Goal: Task Accomplishment & Management: Use online tool/utility

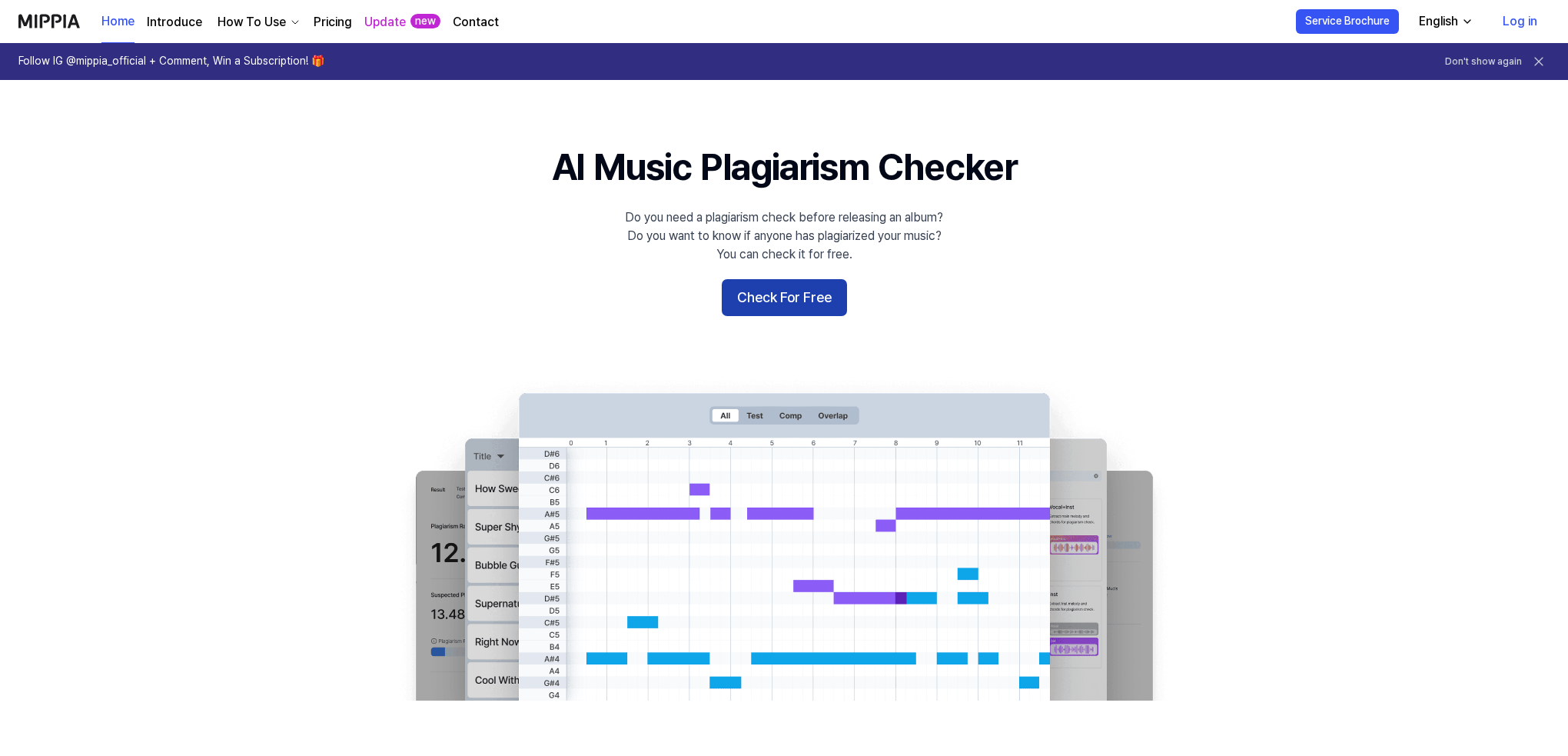
click at [776, 299] on button "Check For Free" at bounding box center [784, 297] width 125 height 37
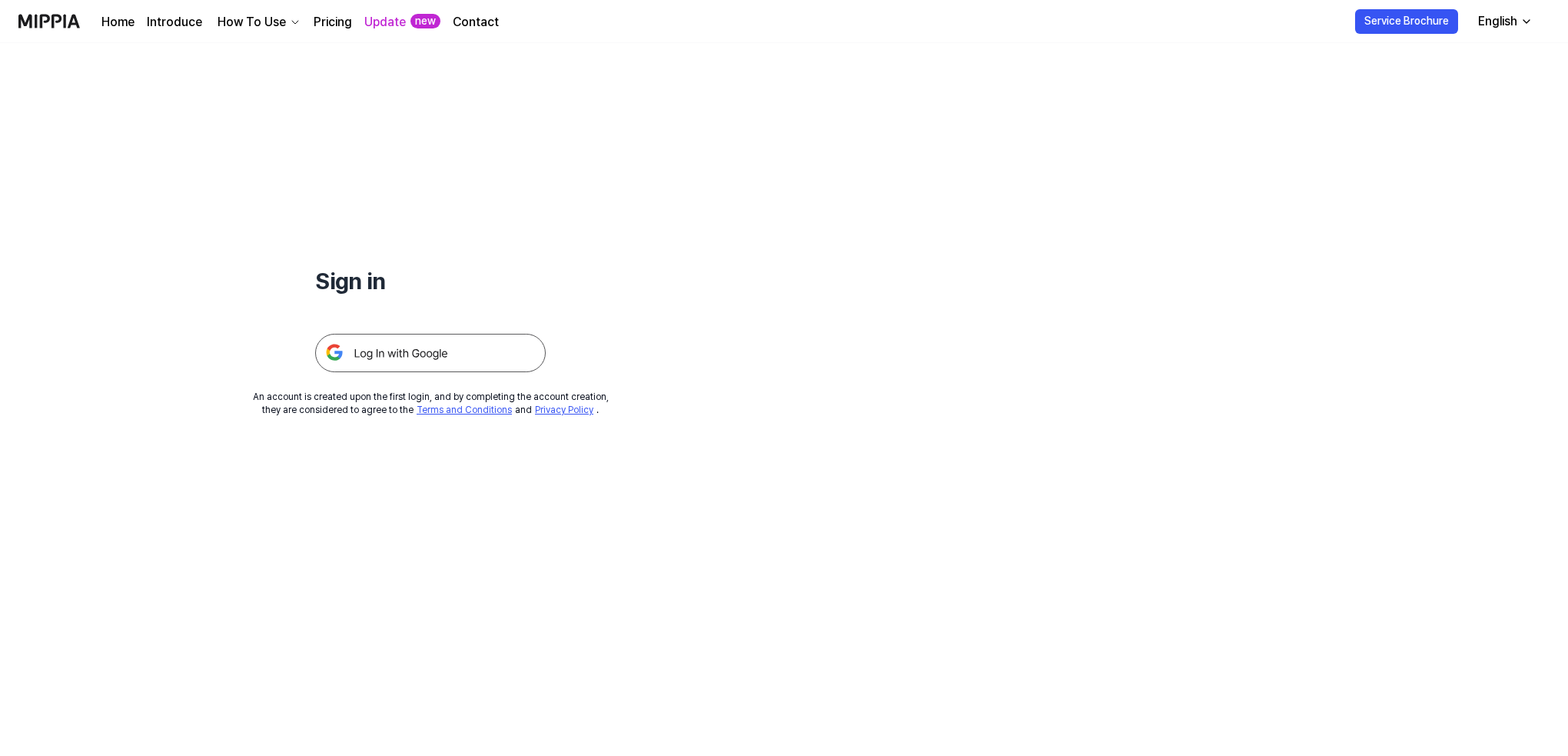
click at [425, 364] on img at bounding box center [430, 353] width 231 height 38
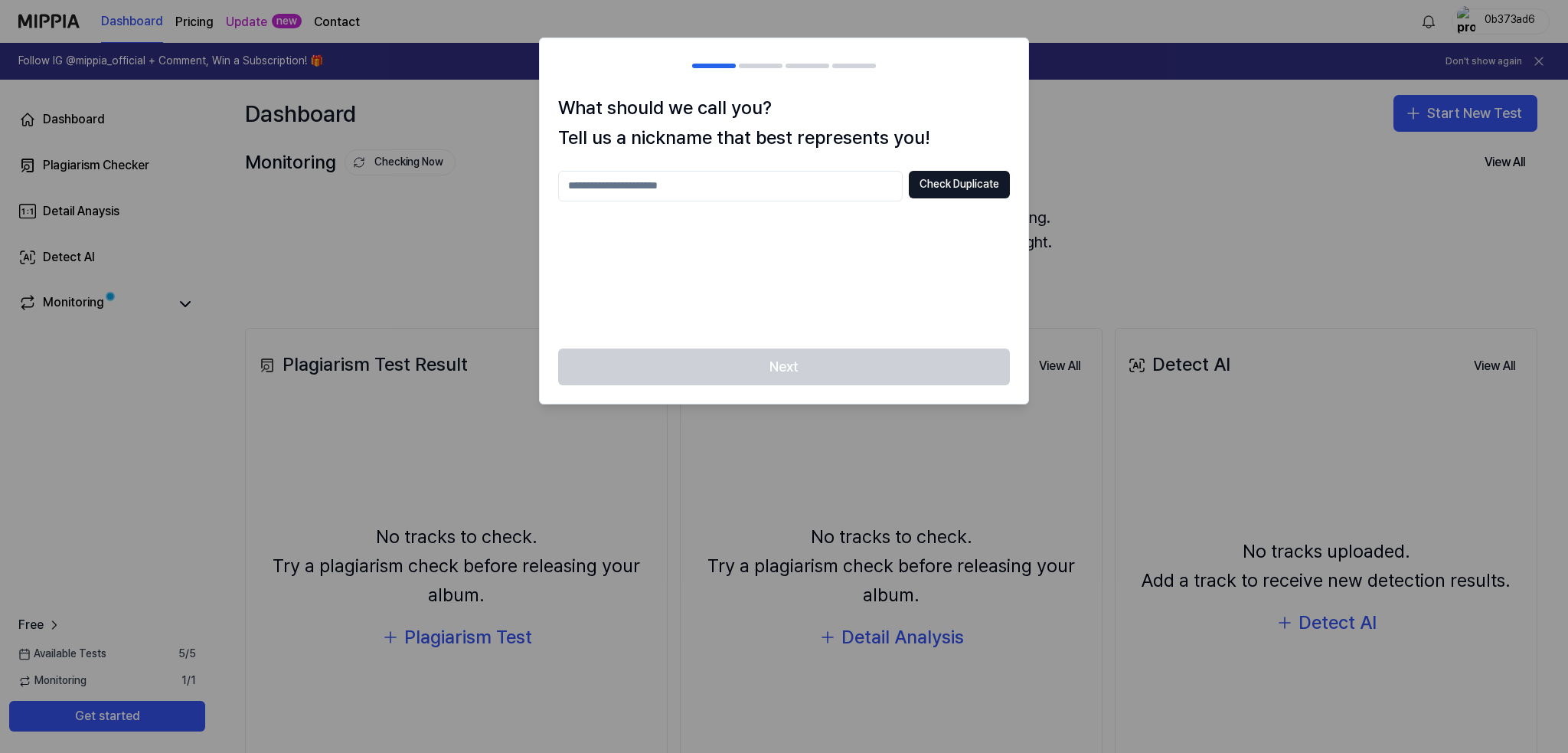
click at [604, 185] on input "text" at bounding box center [730, 186] width 344 height 30
click at [920, 189] on button "Check Duplicate" at bounding box center [959, 184] width 101 height 28
click at [610, 187] on input "****" at bounding box center [730, 186] width 344 height 30
type input "**********"
click at [946, 185] on button "Check Duplicate" at bounding box center [959, 184] width 101 height 28
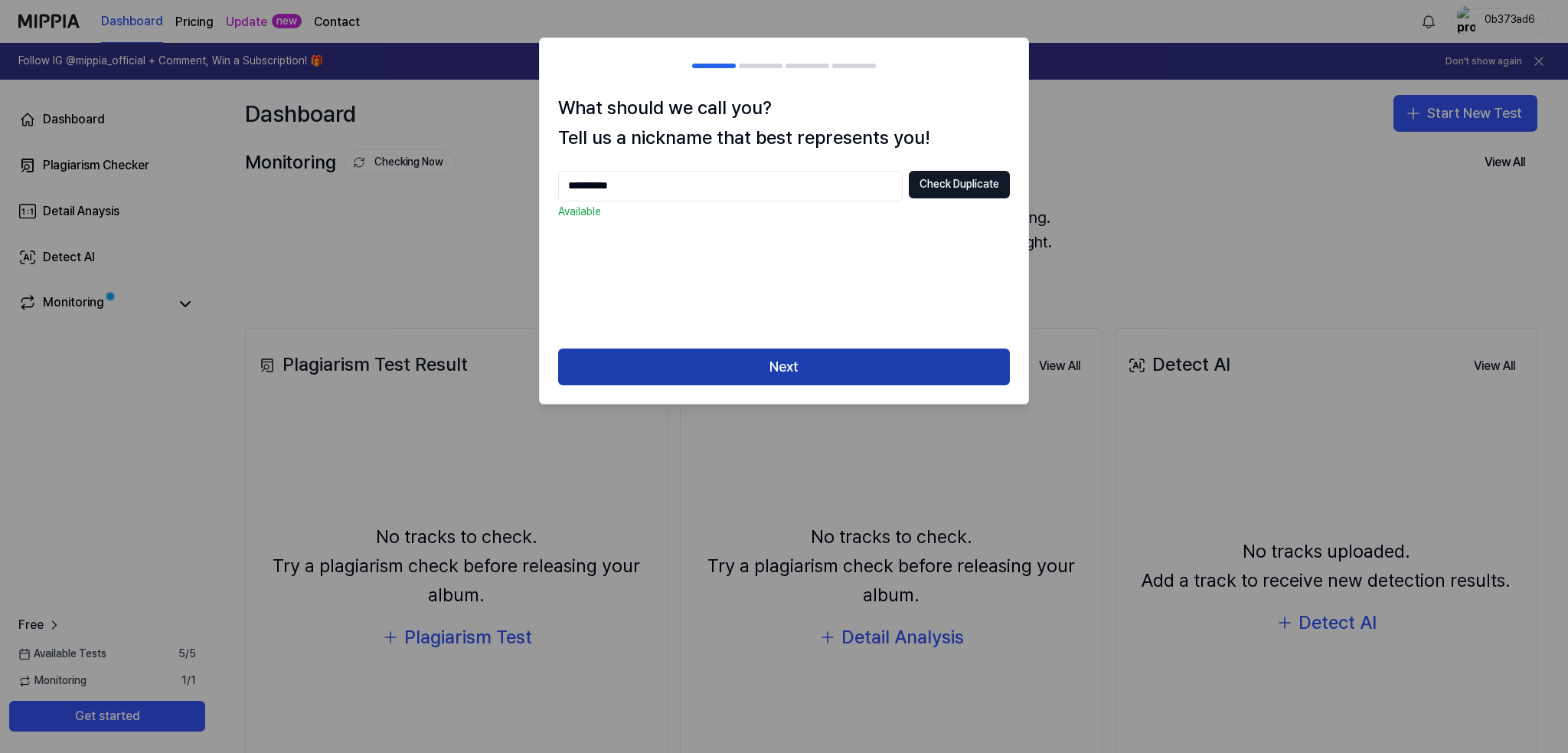
click at [803, 365] on button "Next" at bounding box center [784, 366] width 452 height 37
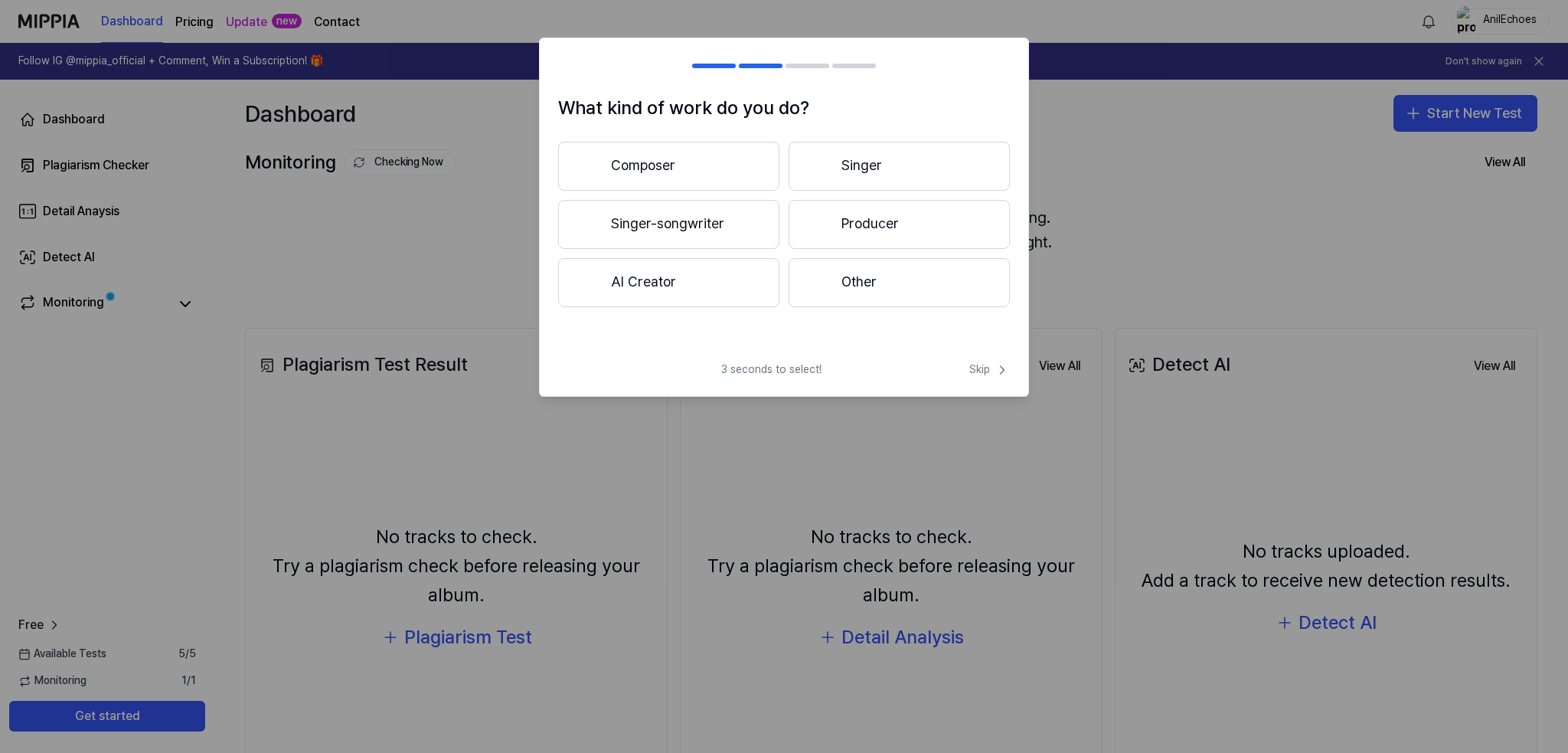
click at [631, 266] on button "AI Creator" at bounding box center [668, 282] width 222 height 49
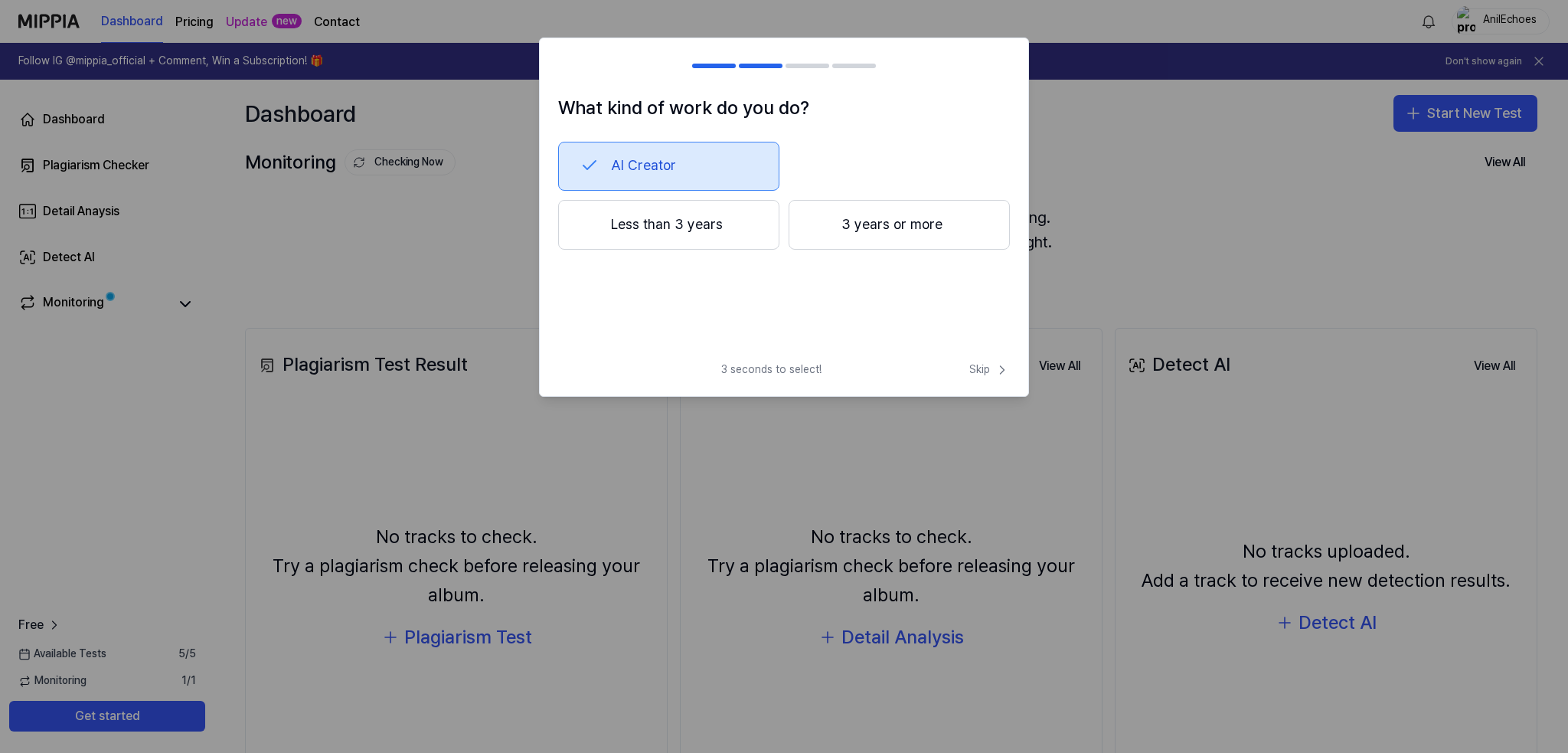
click at [683, 222] on button "Less than 3 years" at bounding box center [668, 224] width 222 height 50
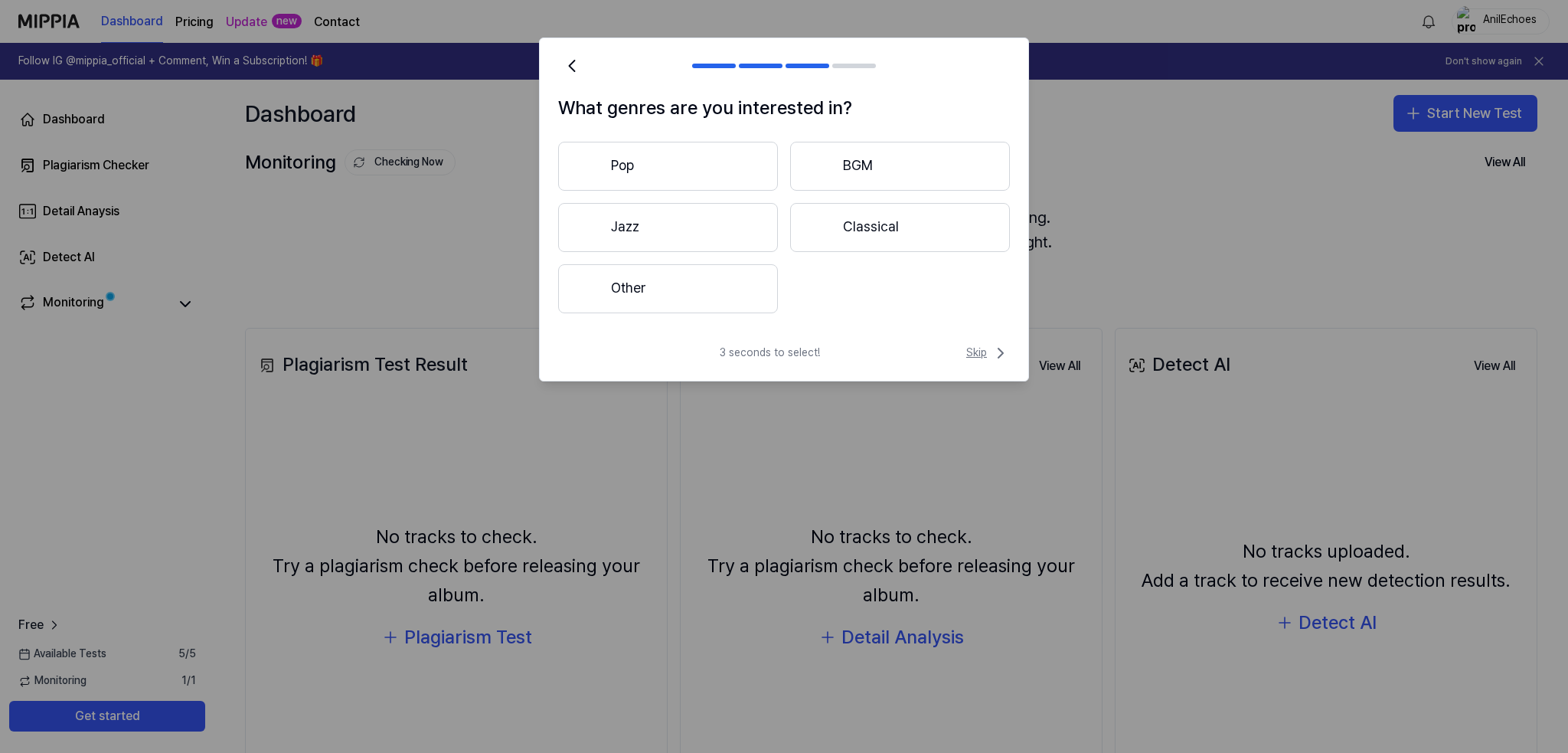
click at [989, 356] on span "Skip" at bounding box center [988, 353] width 44 height 18
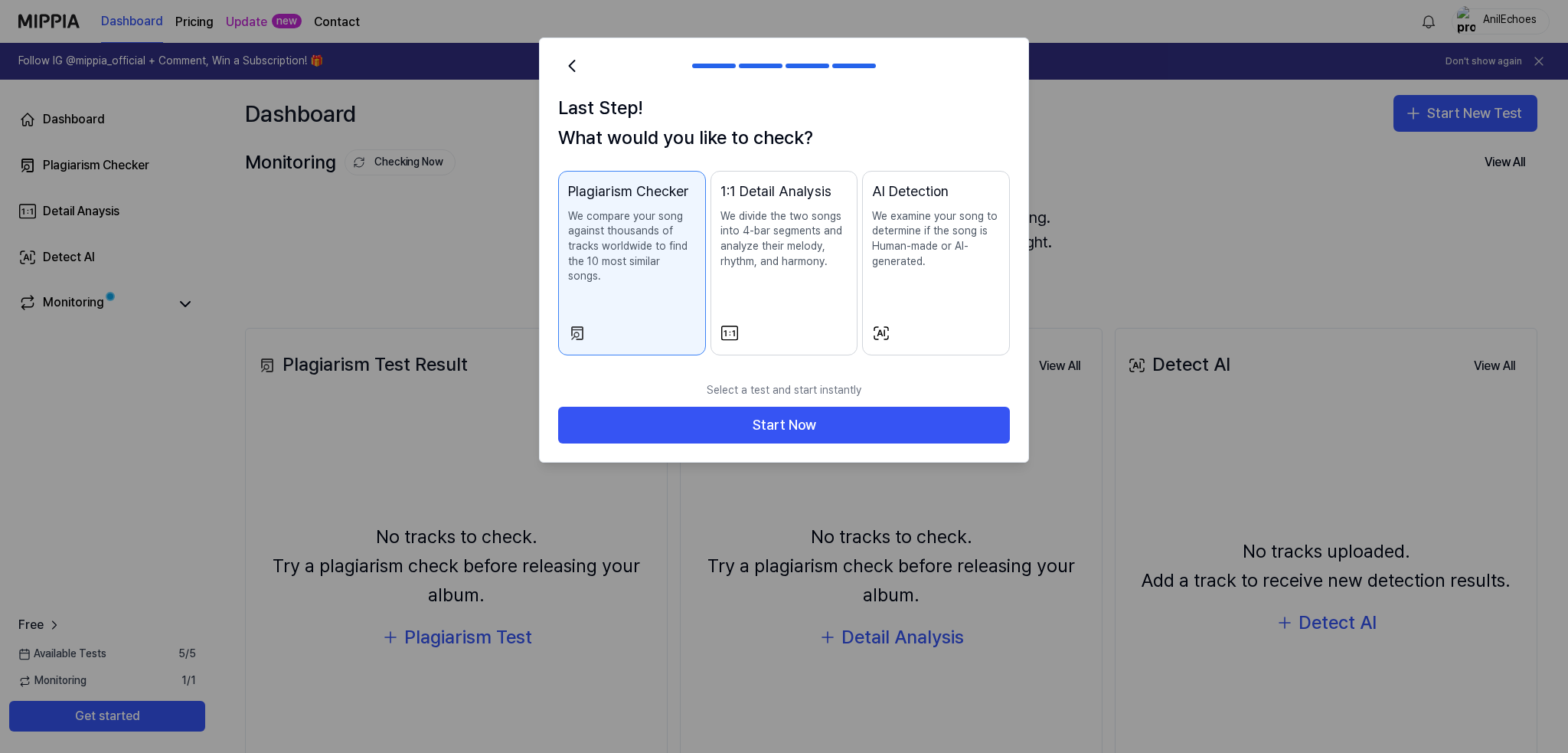
click at [616, 324] on div at bounding box center [632, 333] width 127 height 18
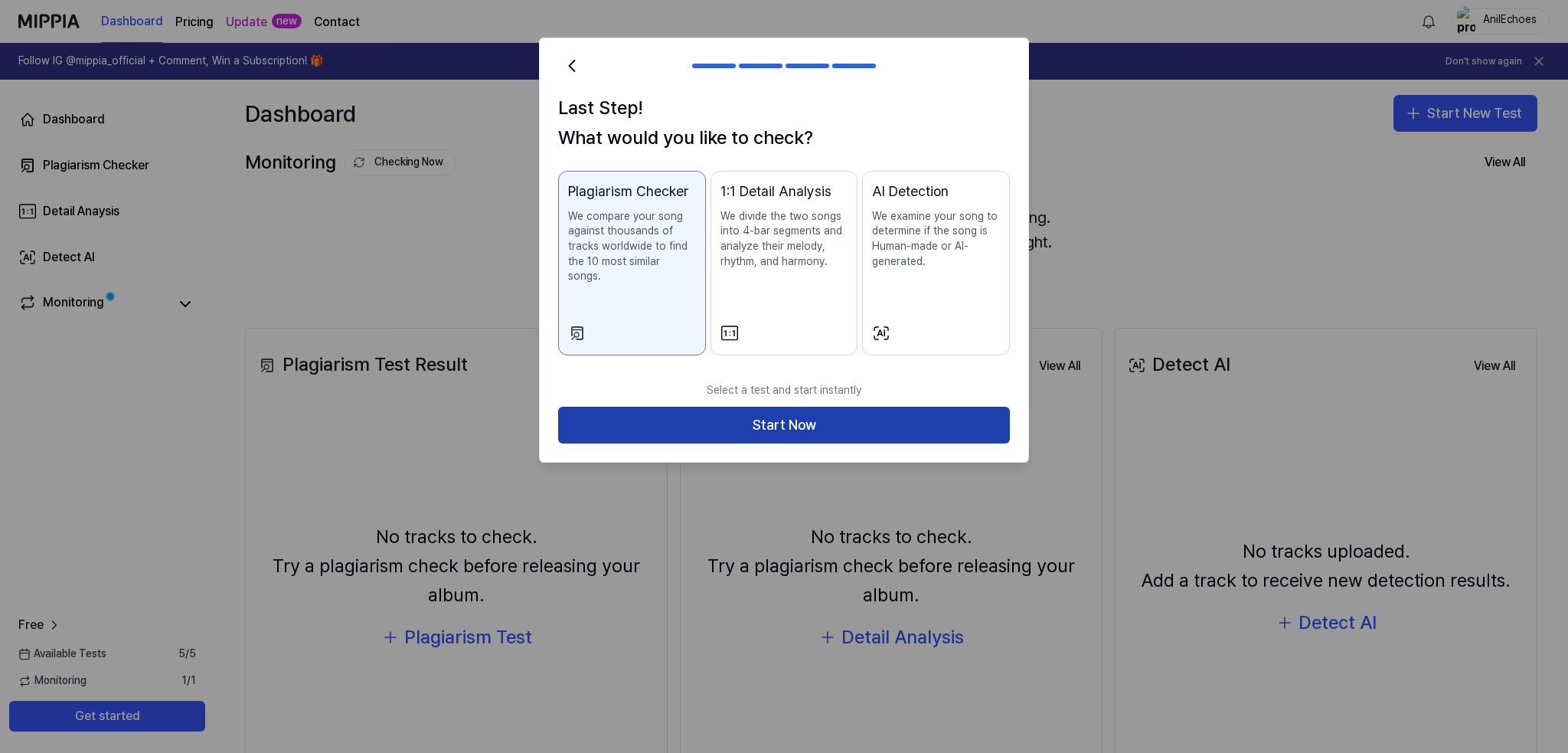
click at [805, 415] on button "Start Now" at bounding box center [784, 425] width 452 height 37
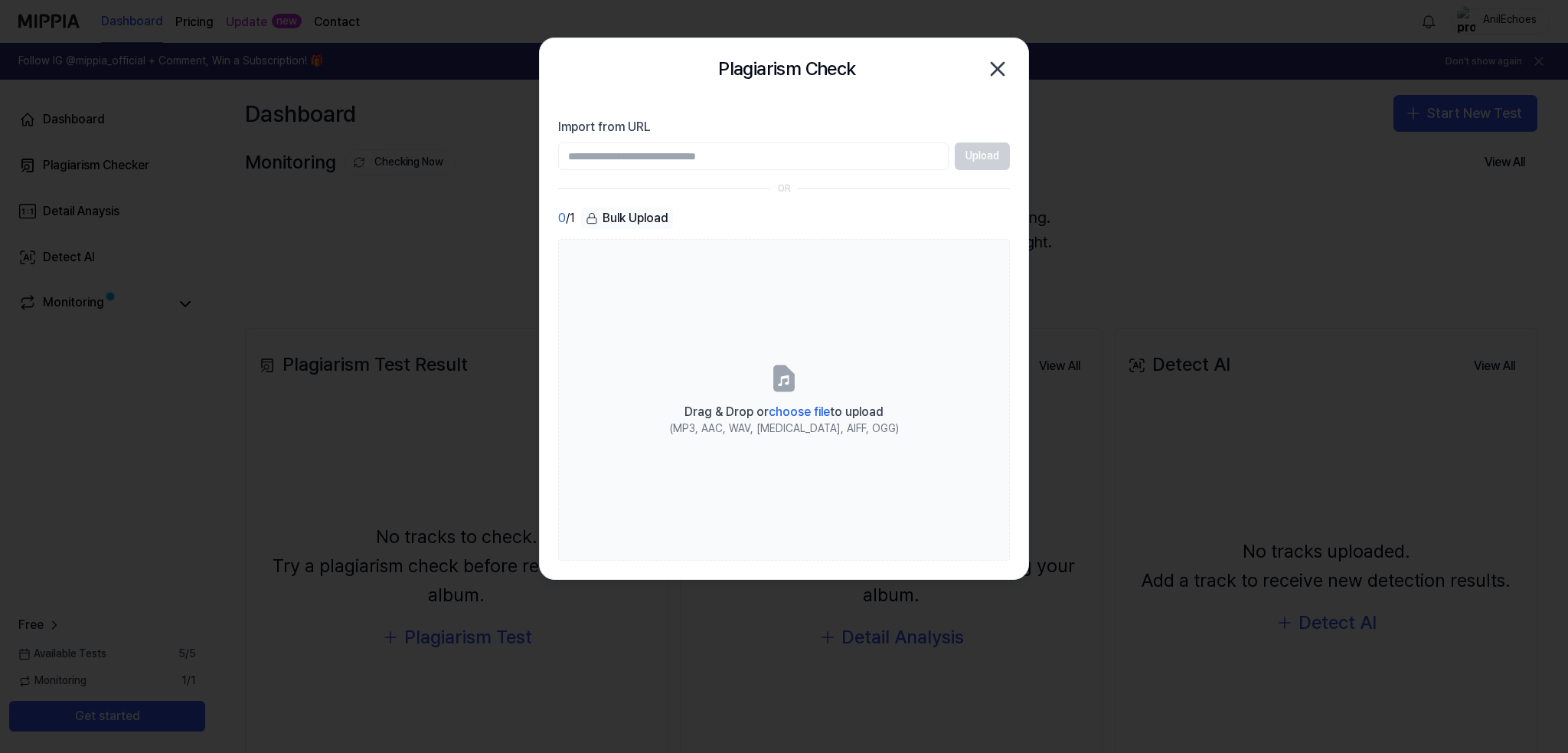
paste input "**********"
type input "**********"
click at [979, 157] on button "Upload" at bounding box center [982, 156] width 55 height 28
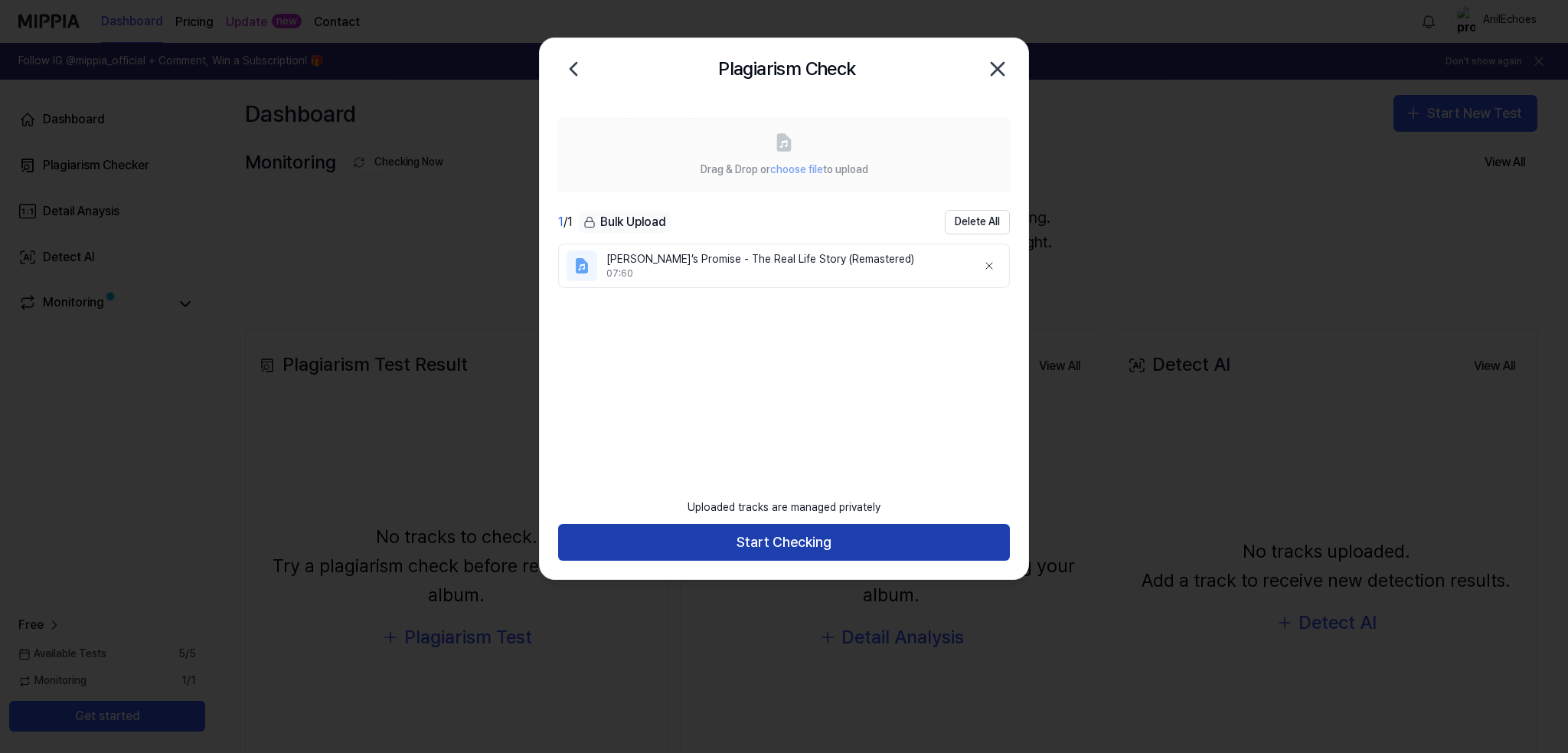
click at [800, 539] on button "Start Checking" at bounding box center [784, 542] width 452 height 37
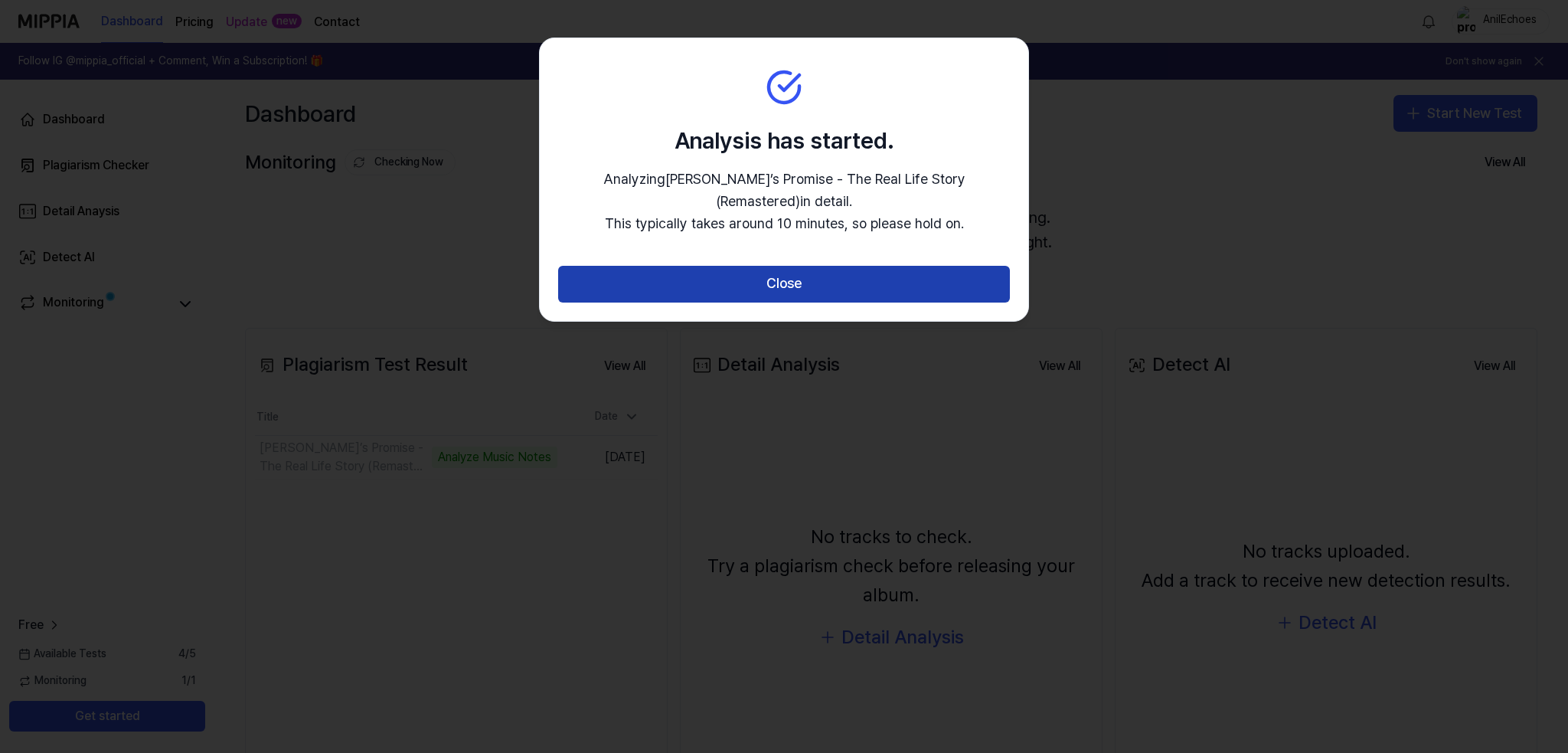
click at [689, 265] on button "Close" at bounding box center [784, 283] width 452 height 37
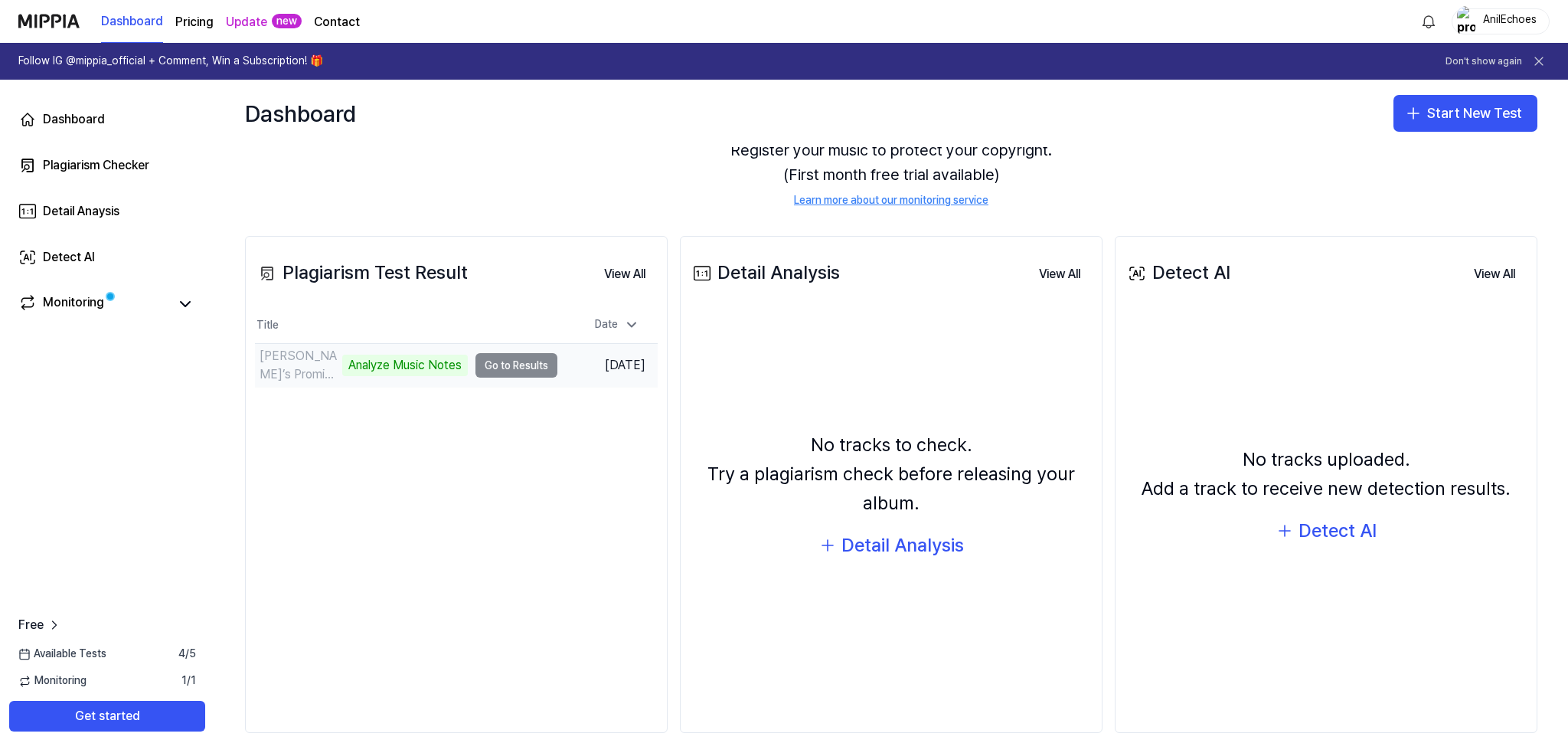
scroll to position [102, 0]
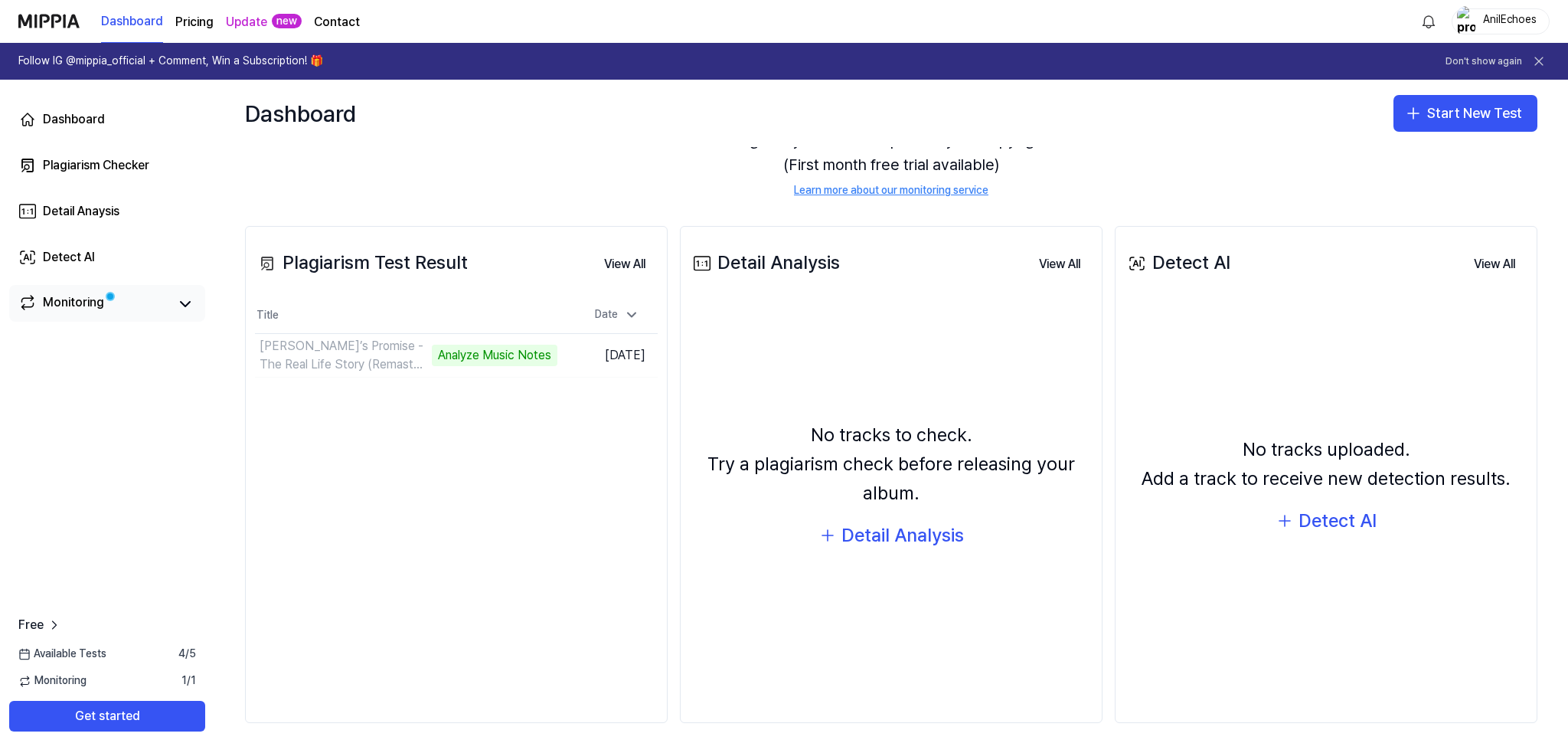
click at [156, 305] on link "Monitoring" at bounding box center [93, 303] width 150 height 22
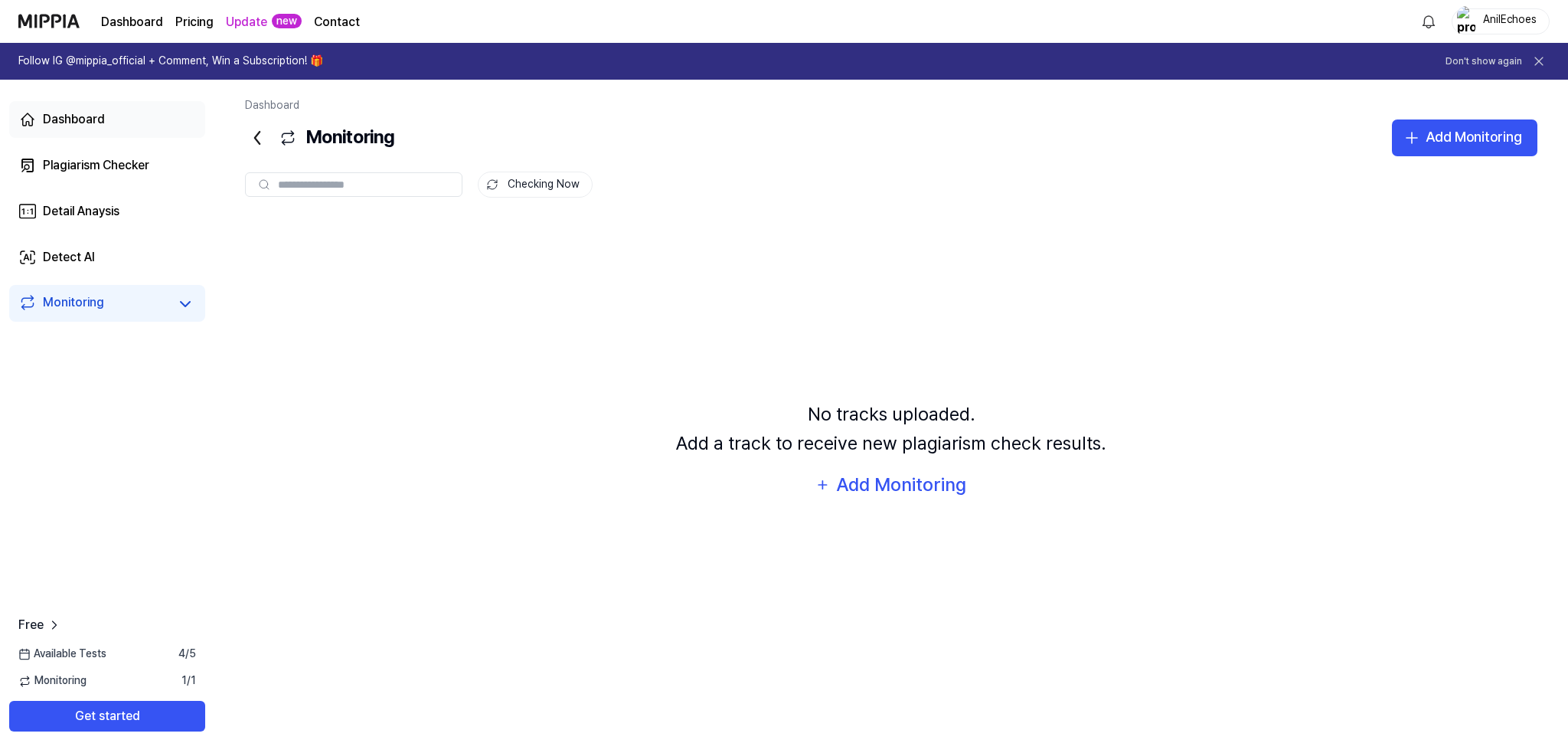
click at [53, 117] on div "Dashboard" at bounding box center [73, 119] width 62 height 18
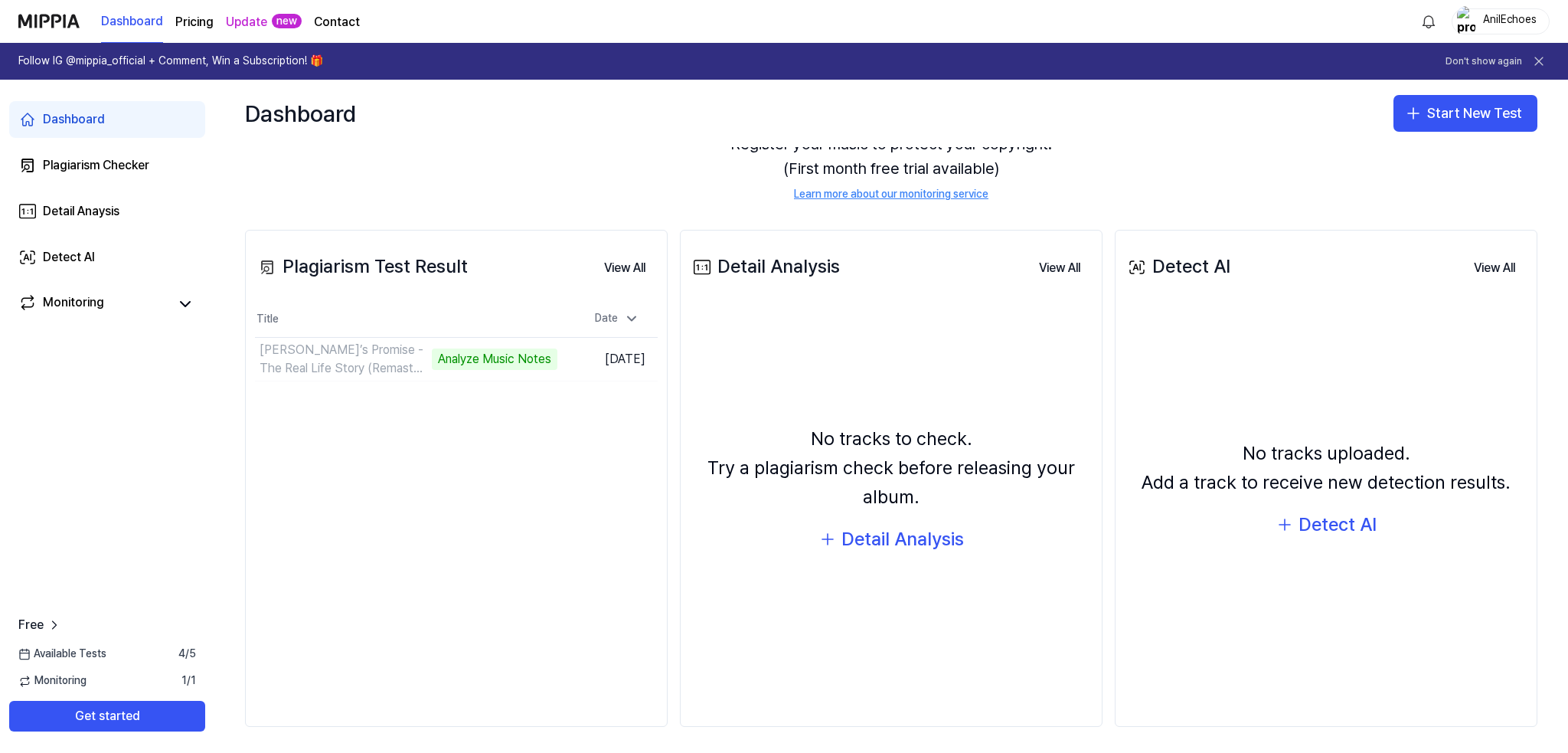
scroll to position [102, 0]
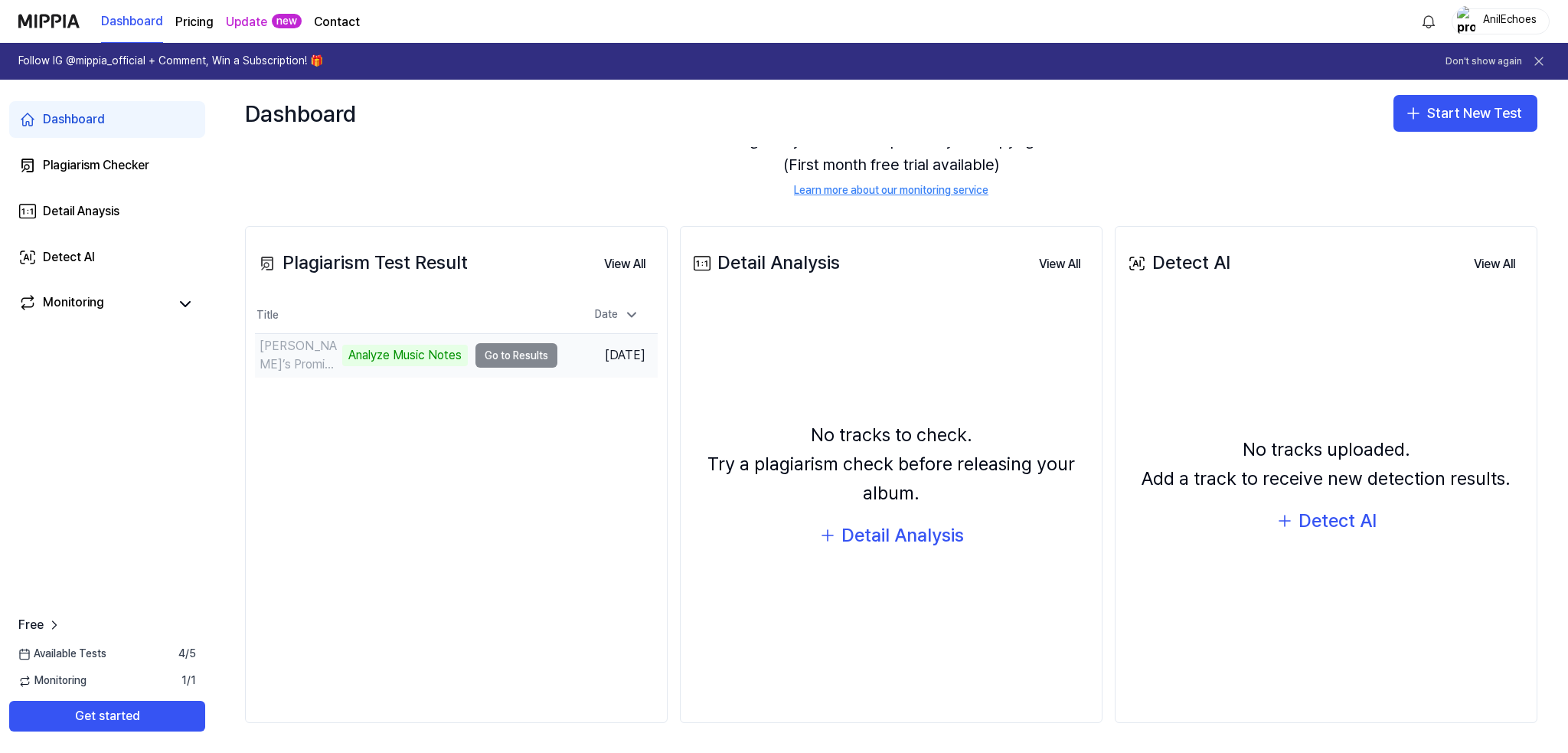
click at [490, 353] on td "Hornbill’s Promise - The Real Life Story (Remastered) Analyze Music Notes Go to…" at bounding box center [406, 355] width 302 height 43
click at [85, 171] on div "Plagiarism Checker" at bounding box center [96, 164] width 106 height 18
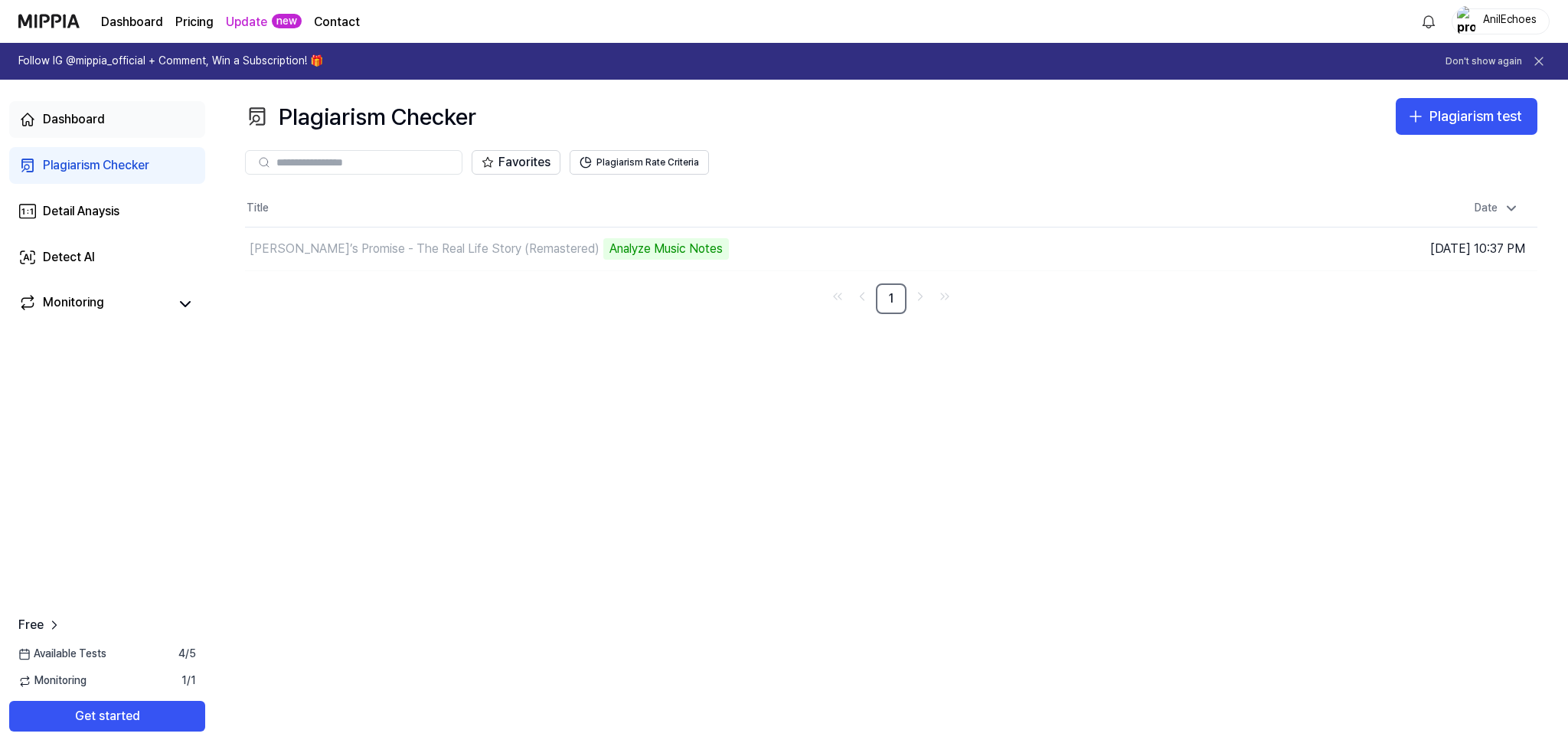
click at [70, 123] on div "Dashboard" at bounding box center [73, 119] width 62 height 18
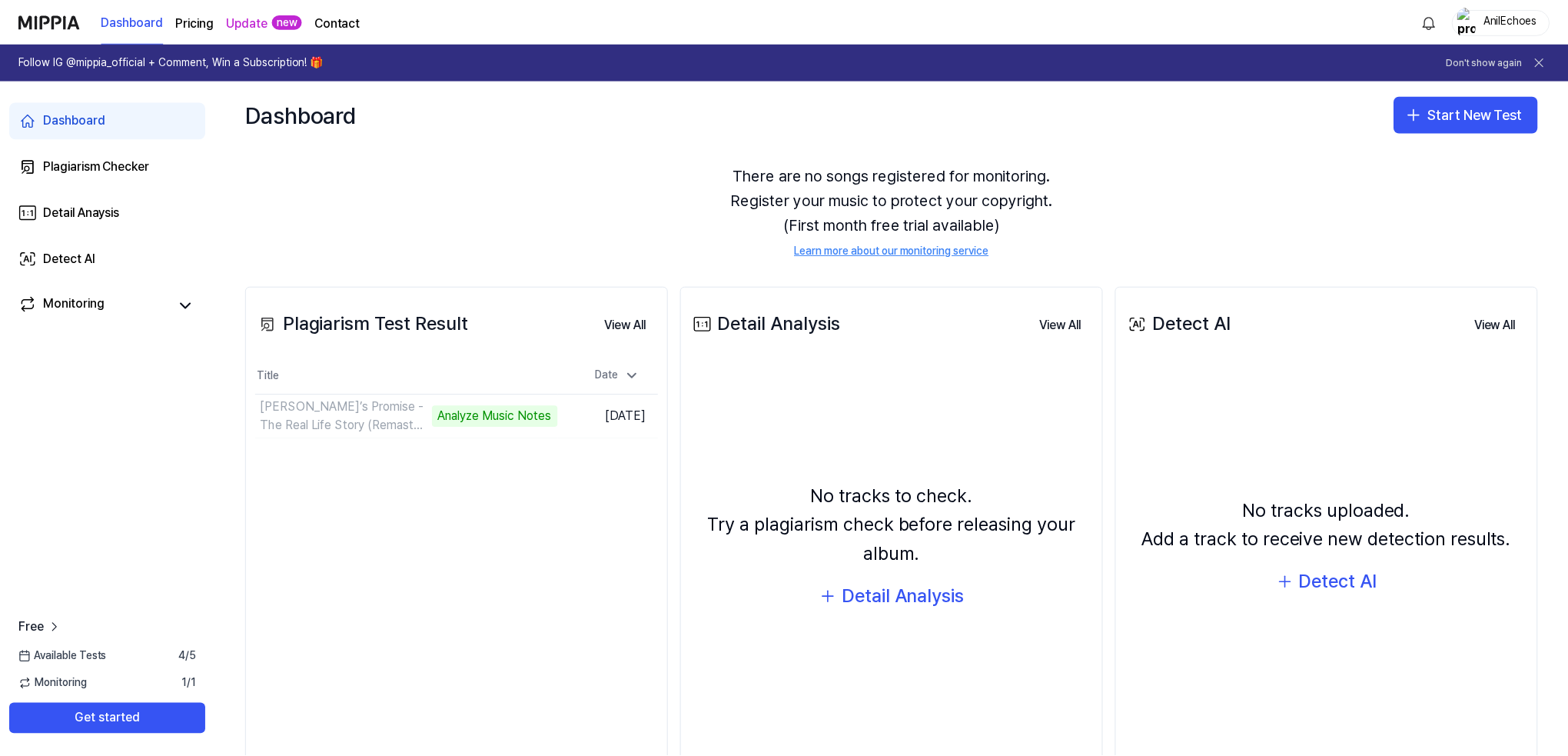
scroll to position [102, 0]
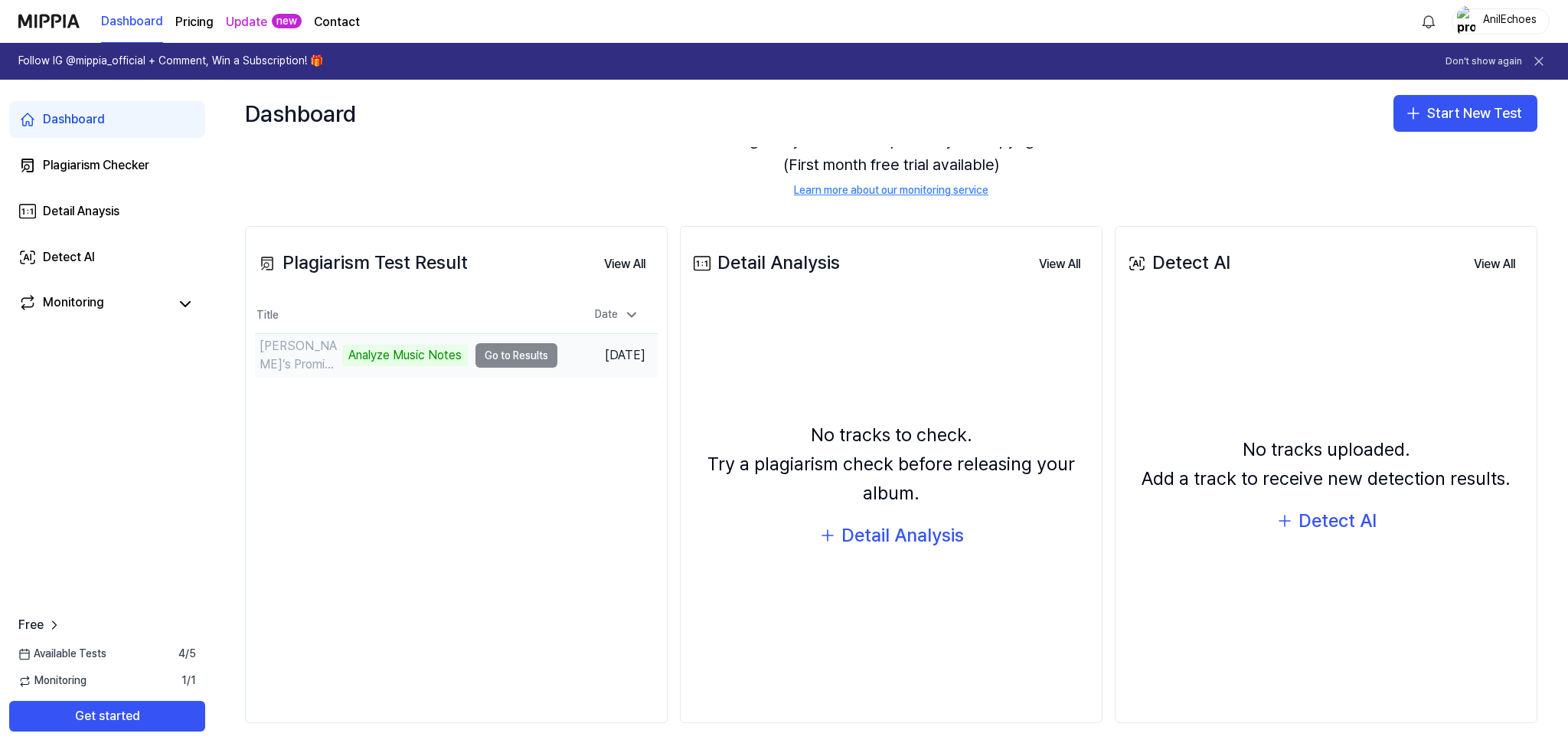
click at [506, 357] on td "Hornbill’s Promise - The Real Life Story (Remastered) Analyze Music Notes Go to…" at bounding box center [406, 355] width 302 height 43
click at [512, 355] on td "Hornbill’s Promise - The Real Life Story (Remastered) Analyze Music Notes Go to…" at bounding box center [406, 355] width 302 height 43
click at [497, 350] on td "Hornbill’s Promise - The Real Life Story (Remastered) 43% Go to Results" at bounding box center [406, 355] width 302 height 43
click at [517, 353] on button "Go to Results" at bounding box center [516, 356] width 82 height 25
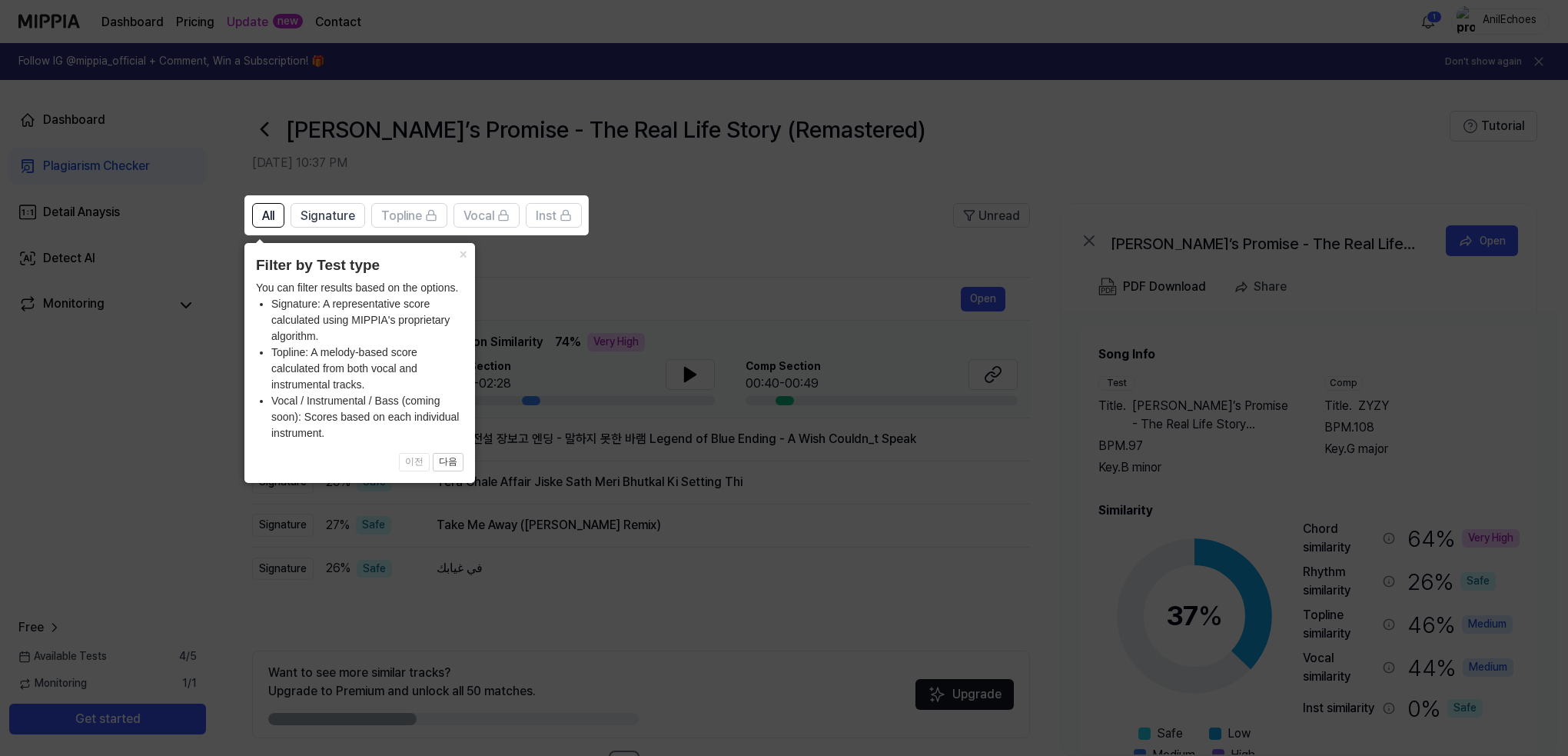
click at [519, 354] on icon at bounding box center [786, 378] width 1574 height 756
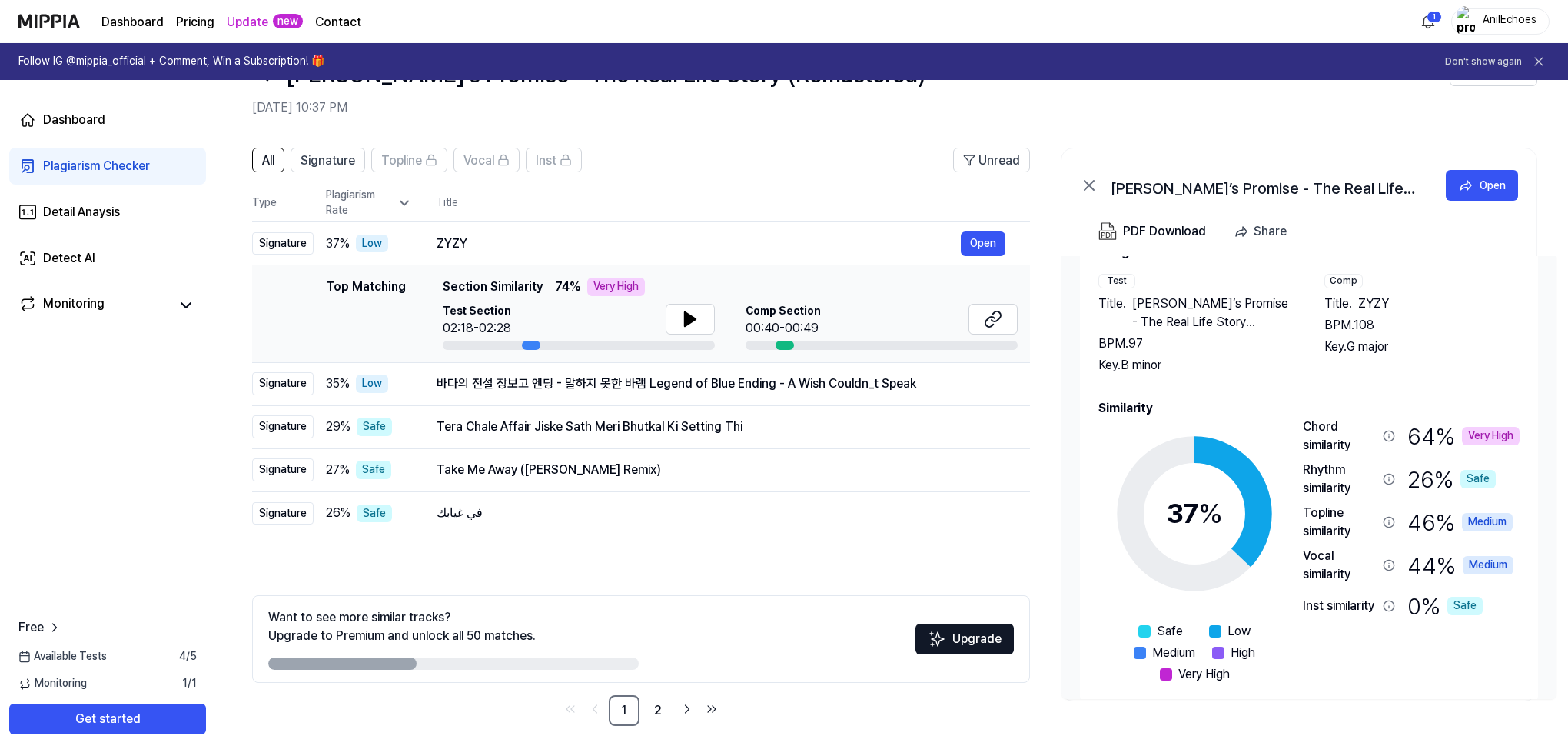
scroll to position [65, 0]
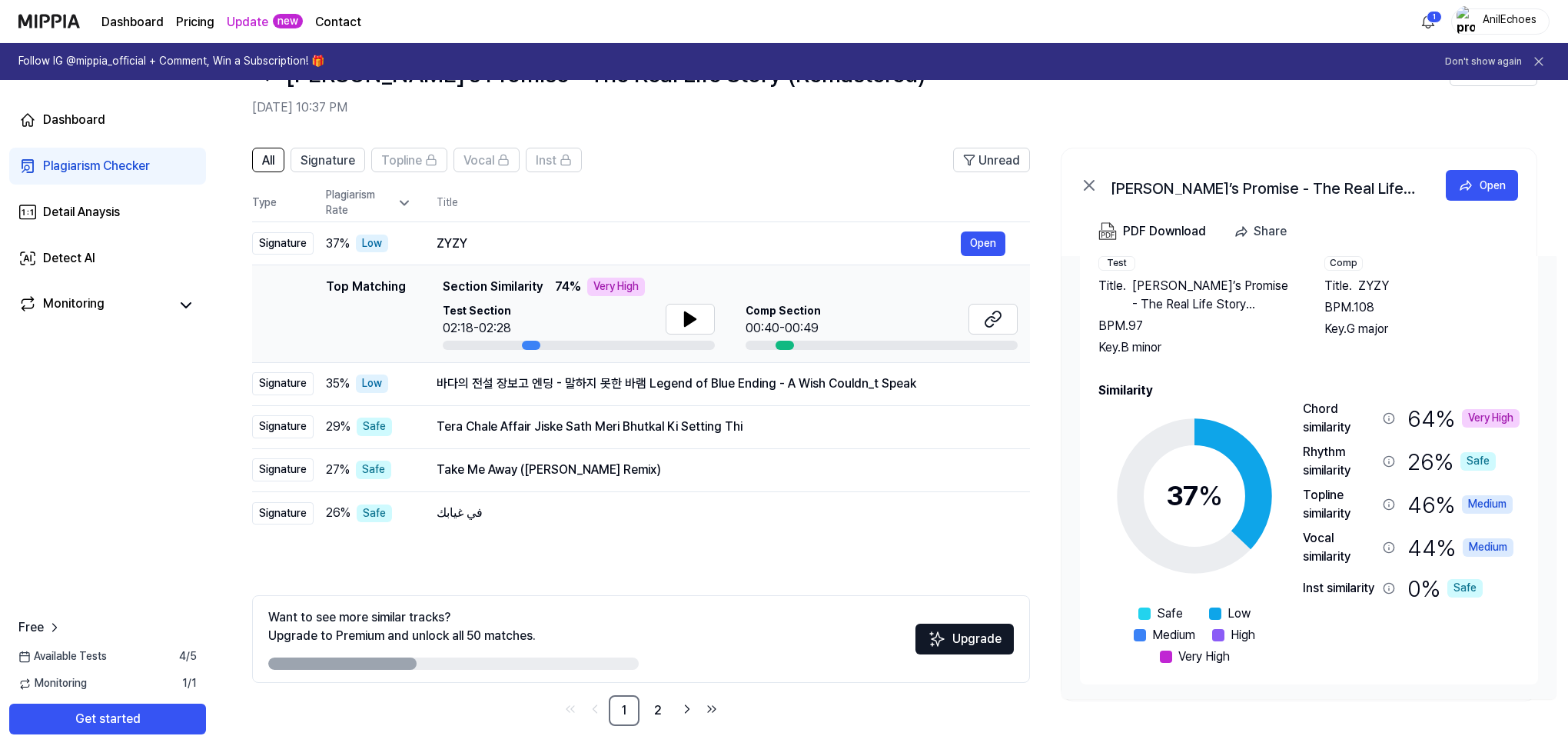
click at [1478, 417] on div "Very High" at bounding box center [1491, 417] width 57 height 18
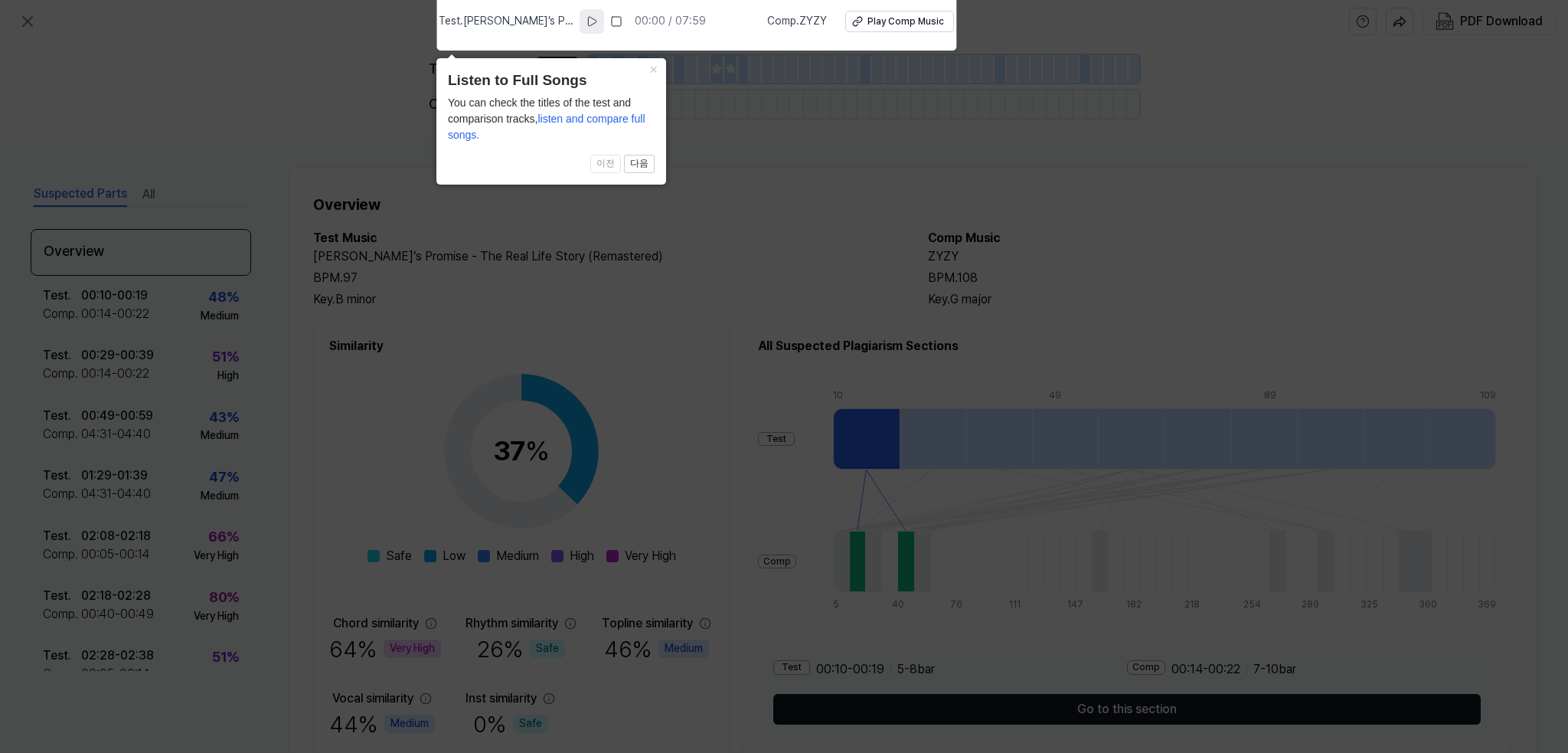
click at [597, 22] on icon at bounding box center [591, 21] width 12 height 12
click at [290, 54] on icon at bounding box center [784, 373] width 1568 height 761
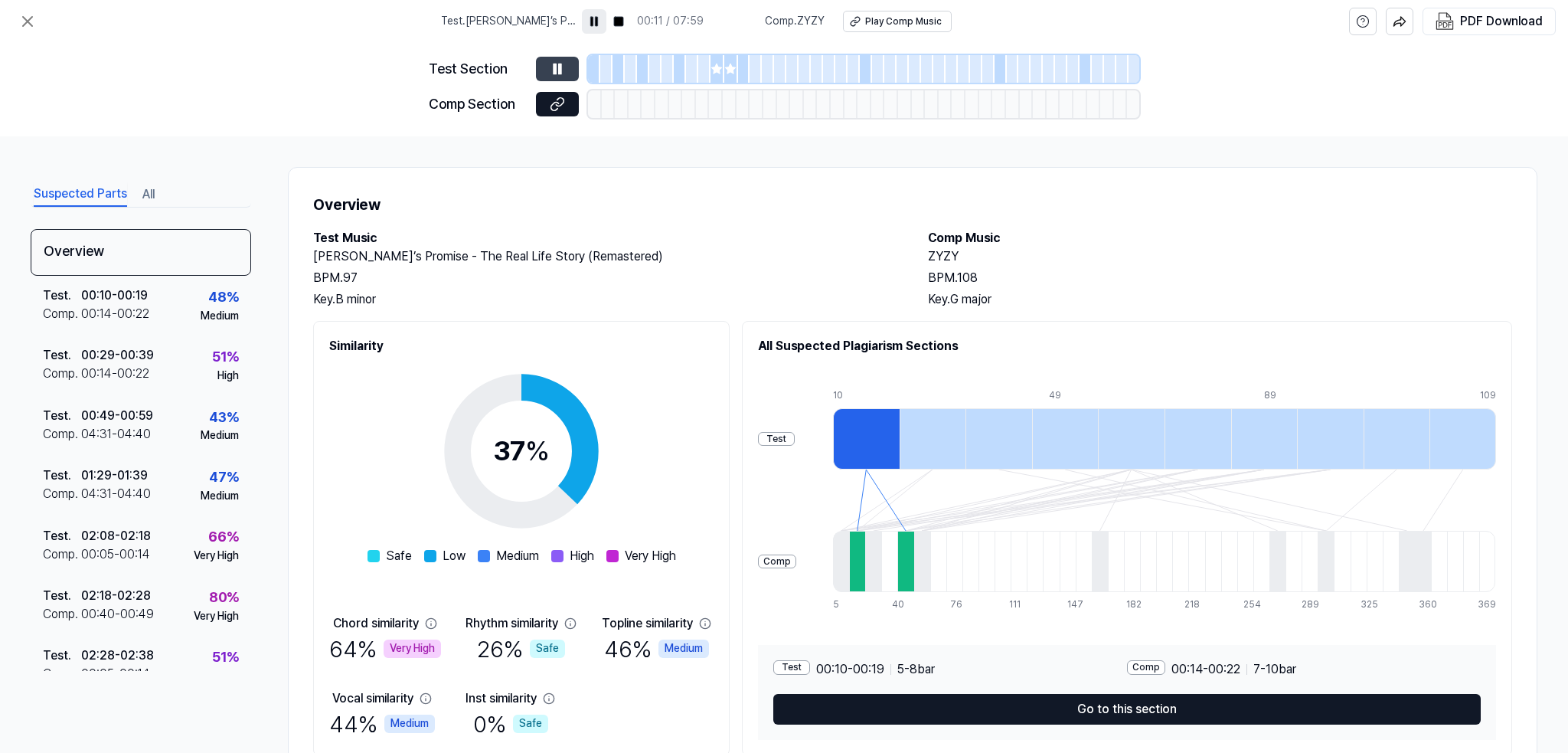
click at [552, 61] on button at bounding box center [557, 69] width 43 height 25
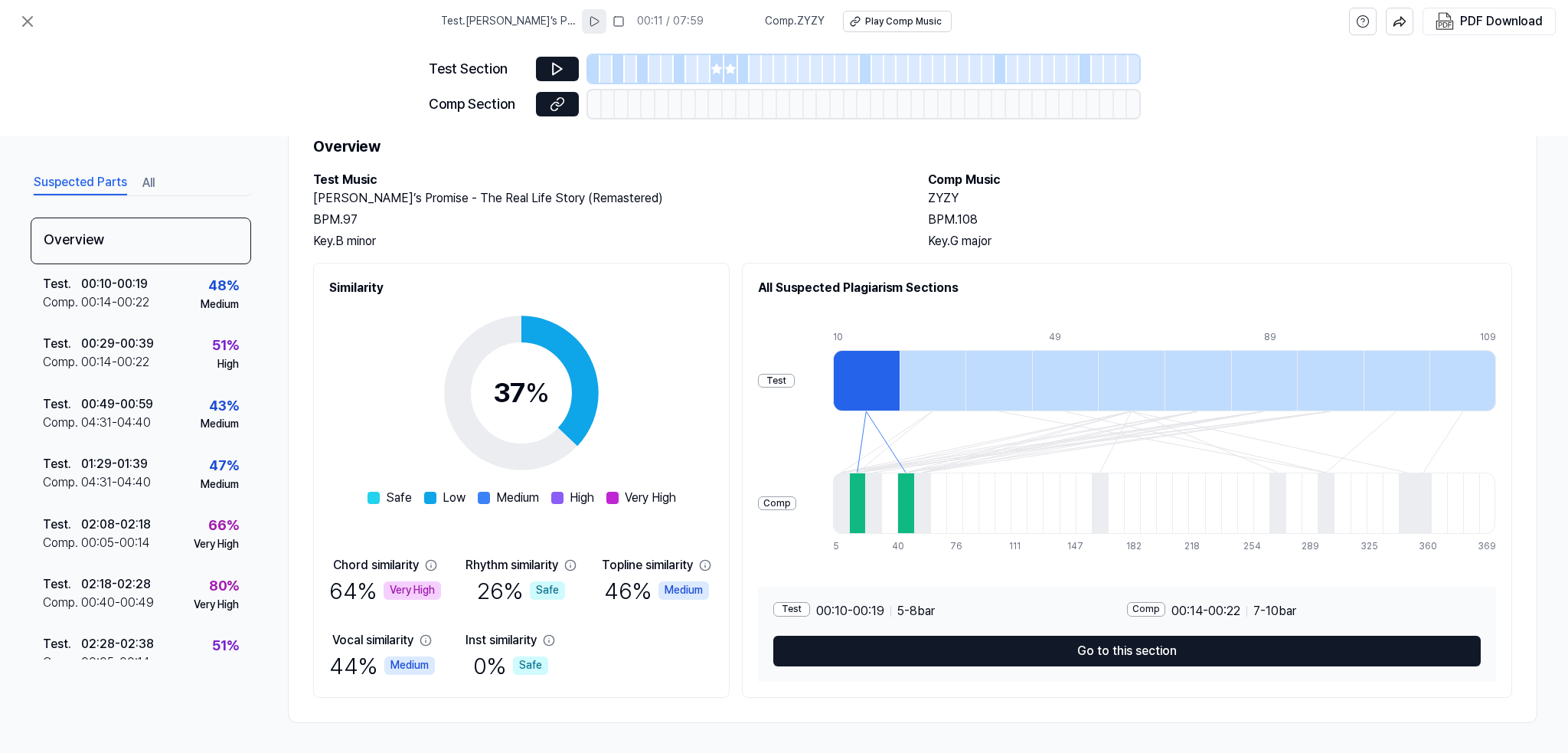
click at [879, 383] on div at bounding box center [866, 380] width 67 height 61
click at [777, 383] on div "Test" at bounding box center [776, 380] width 37 height 14
click at [120, 306] on div "00:14 - 00:22" at bounding box center [115, 301] width 68 height 18
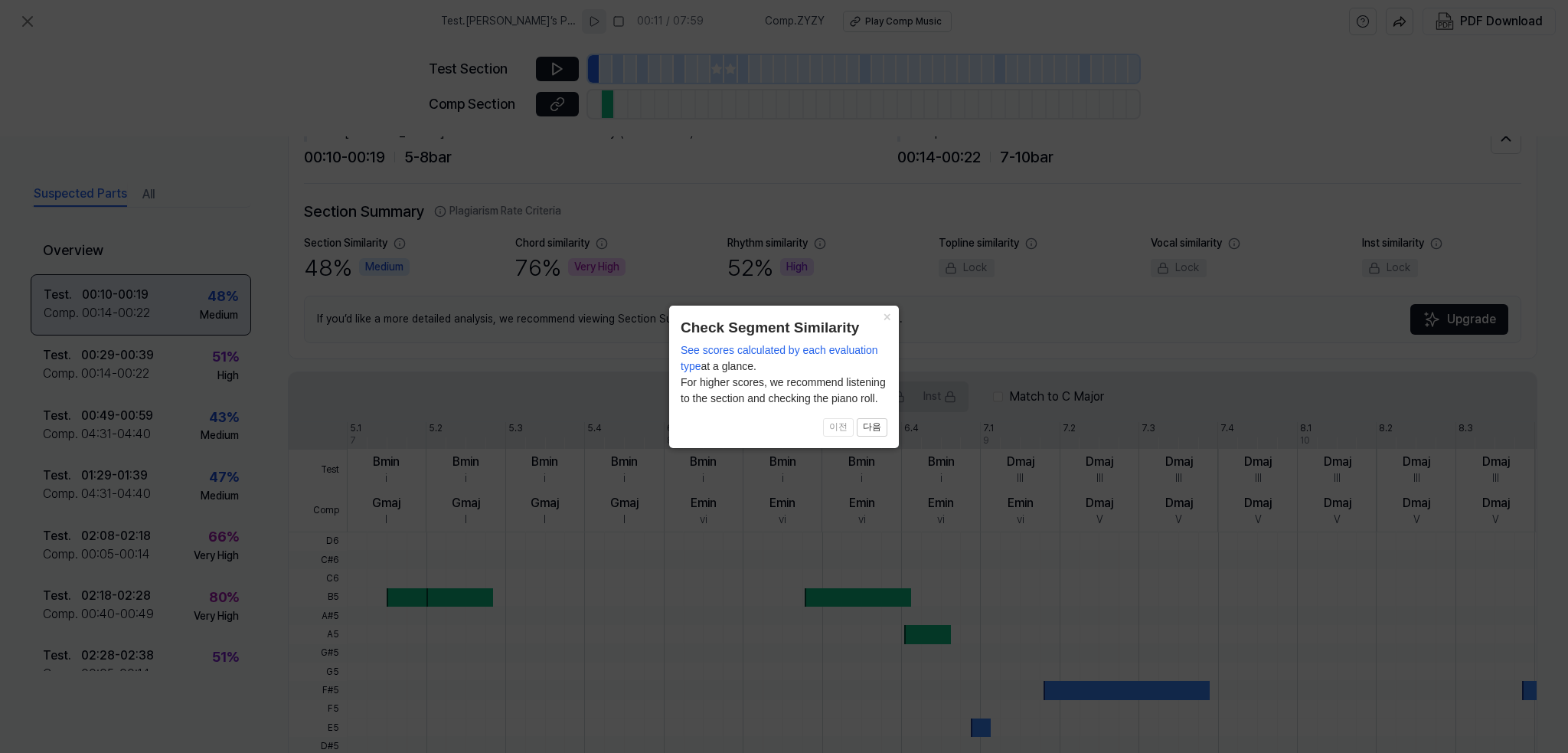
scroll to position [296, 0]
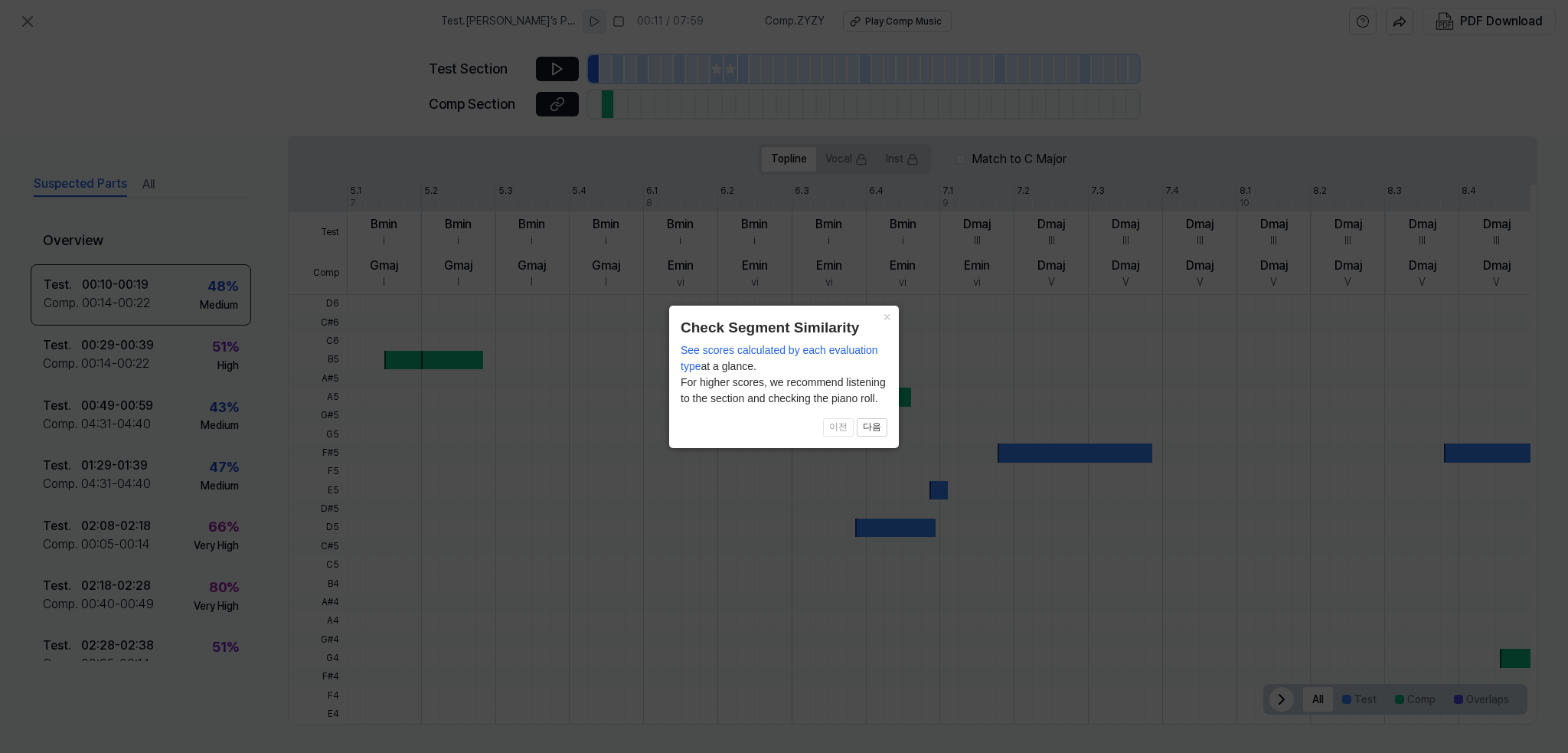
click at [102, 330] on icon at bounding box center [784, 376] width 1568 height 753
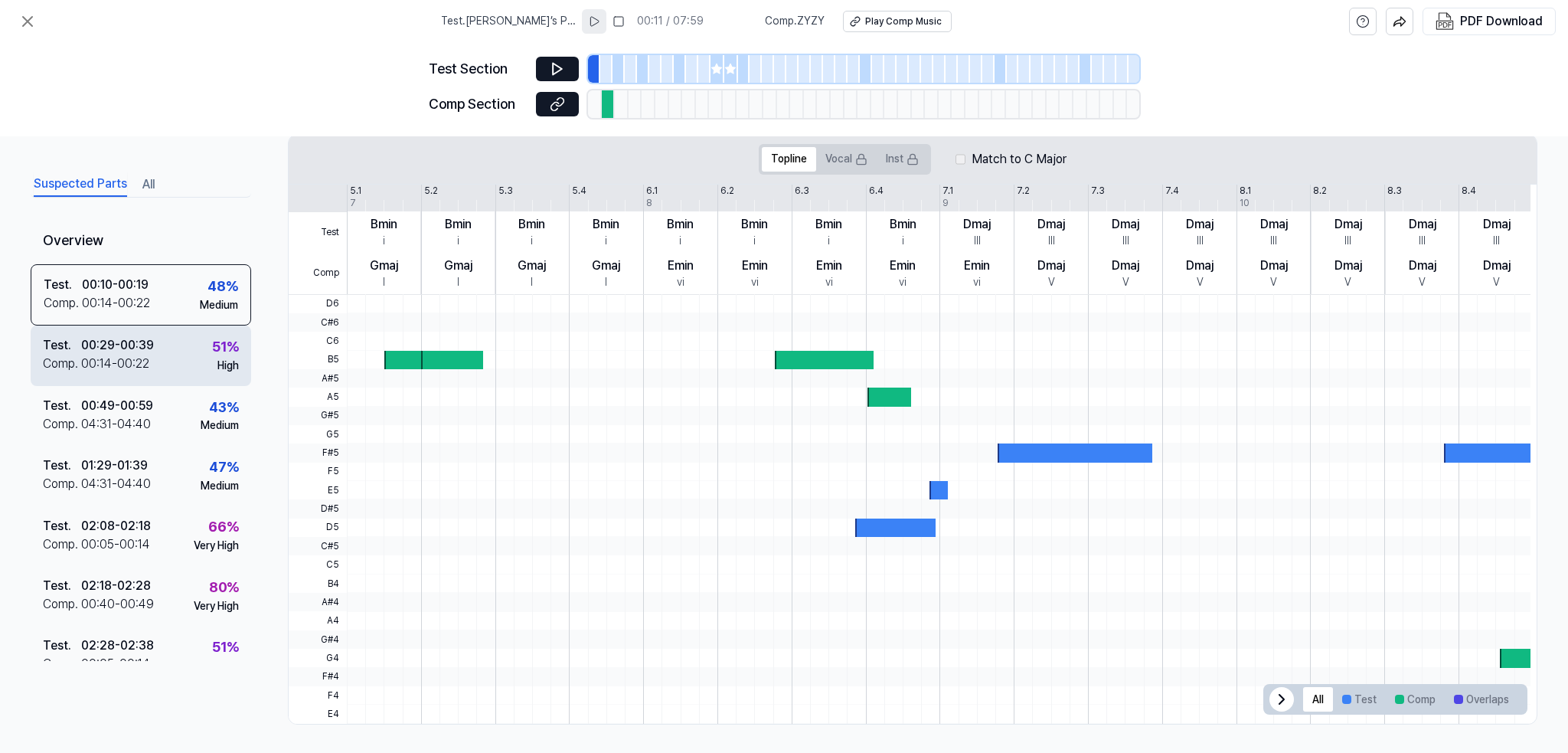
click at [103, 345] on div "00:29 - 00:39" at bounding box center [117, 345] width 73 height 18
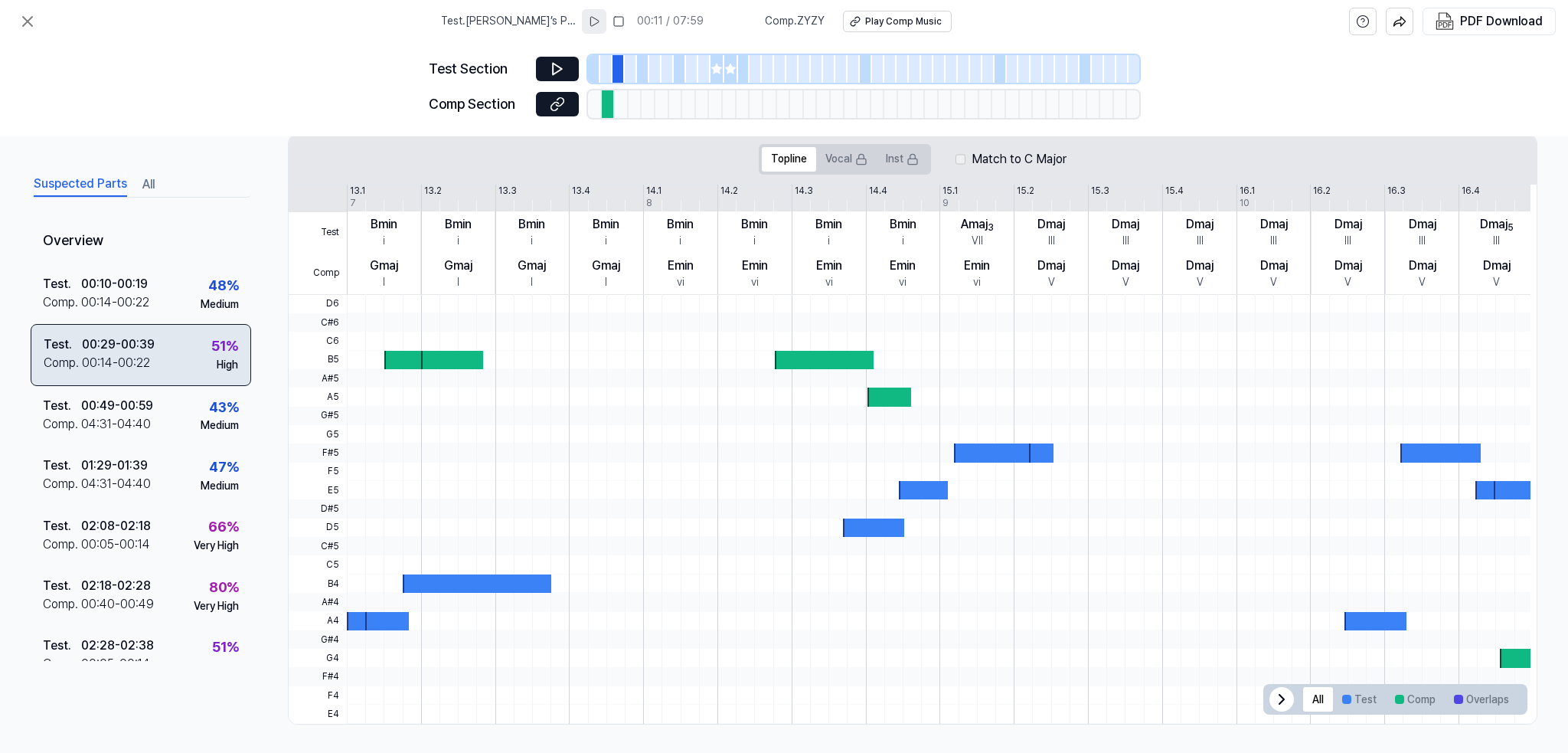
click at [103, 345] on div "00:29 - 00:39" at bounding box center [118, 344] width 73 height 18
click at [232, 369] on div "Test . 00:29 - 00:39 Comp . 00:14 - 00:22 51 % High" at bounding box center [141, 355] width 221 height 61
click at [124, 337] on div "00:29 - 00:39" at bounding box center [118, 344] width 73 height 18
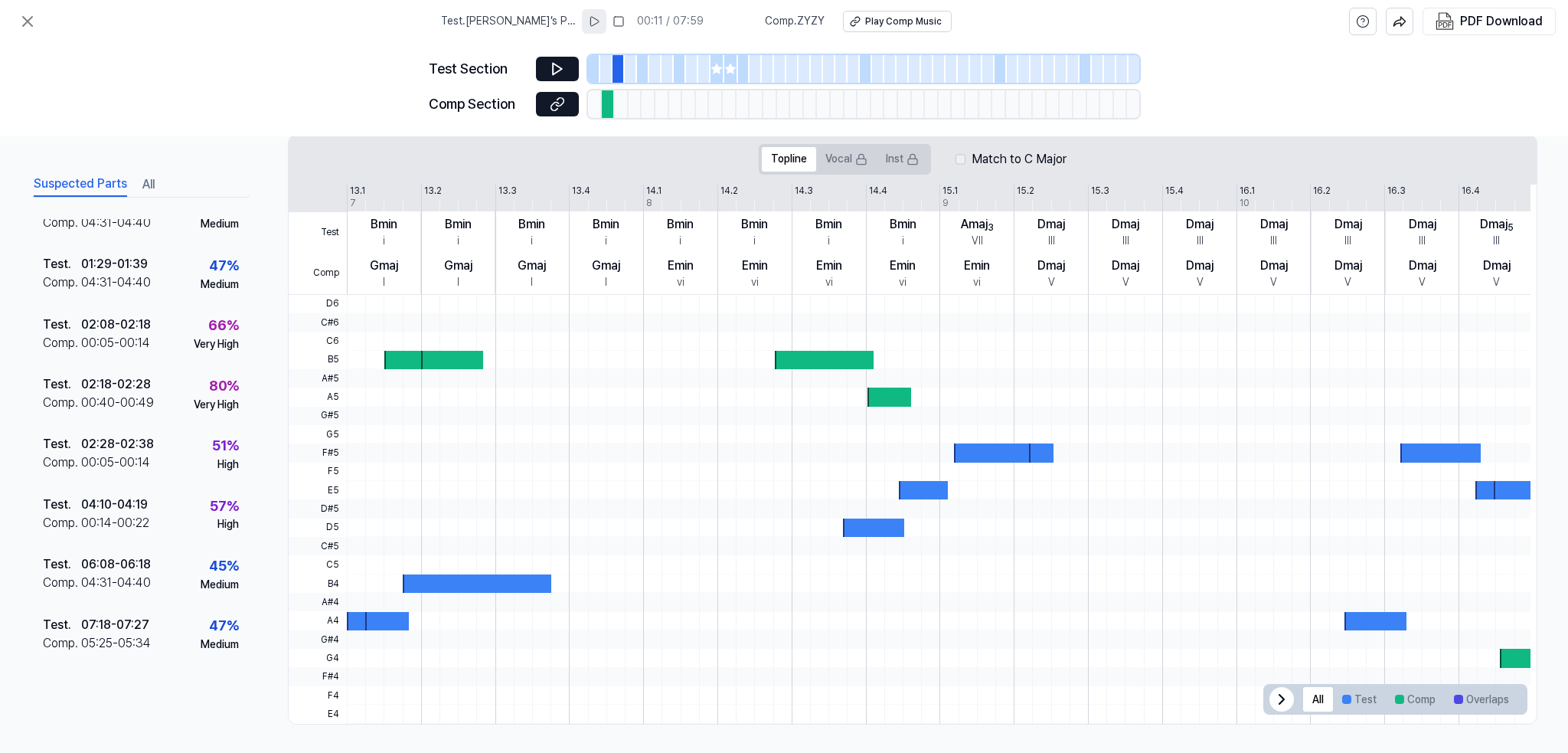
scroll to position [204, 0]
click at [108, 392] on div "00:40 - 00:49" at bounding box center [117, 399] width 73 height 18
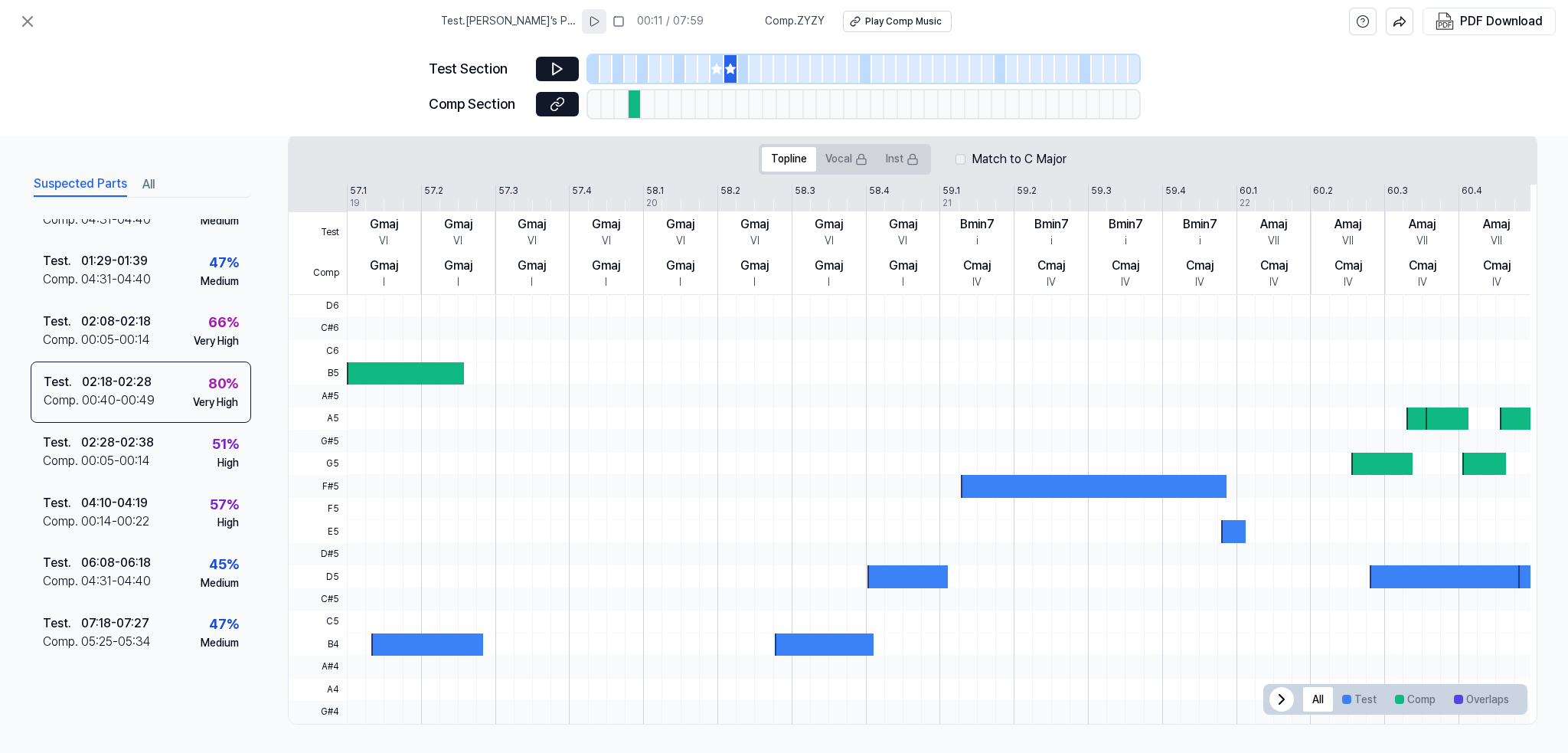
click at [1023, 485] on div at bounding box center [1094, 485] width 265 height 22
click at [832, 155] on button "Vocal" at bounding box center [847, 160] width 61 height 25
click at [844, 164] on button "Vocal" at bounding box center [847, 160] width 61 height 25
click at [907, 159] on icon at bounding box center [913, 159] width 12 height 12
click at [786, 162] on button "Topline" at bounding box center [788, 160] width 54 height 25
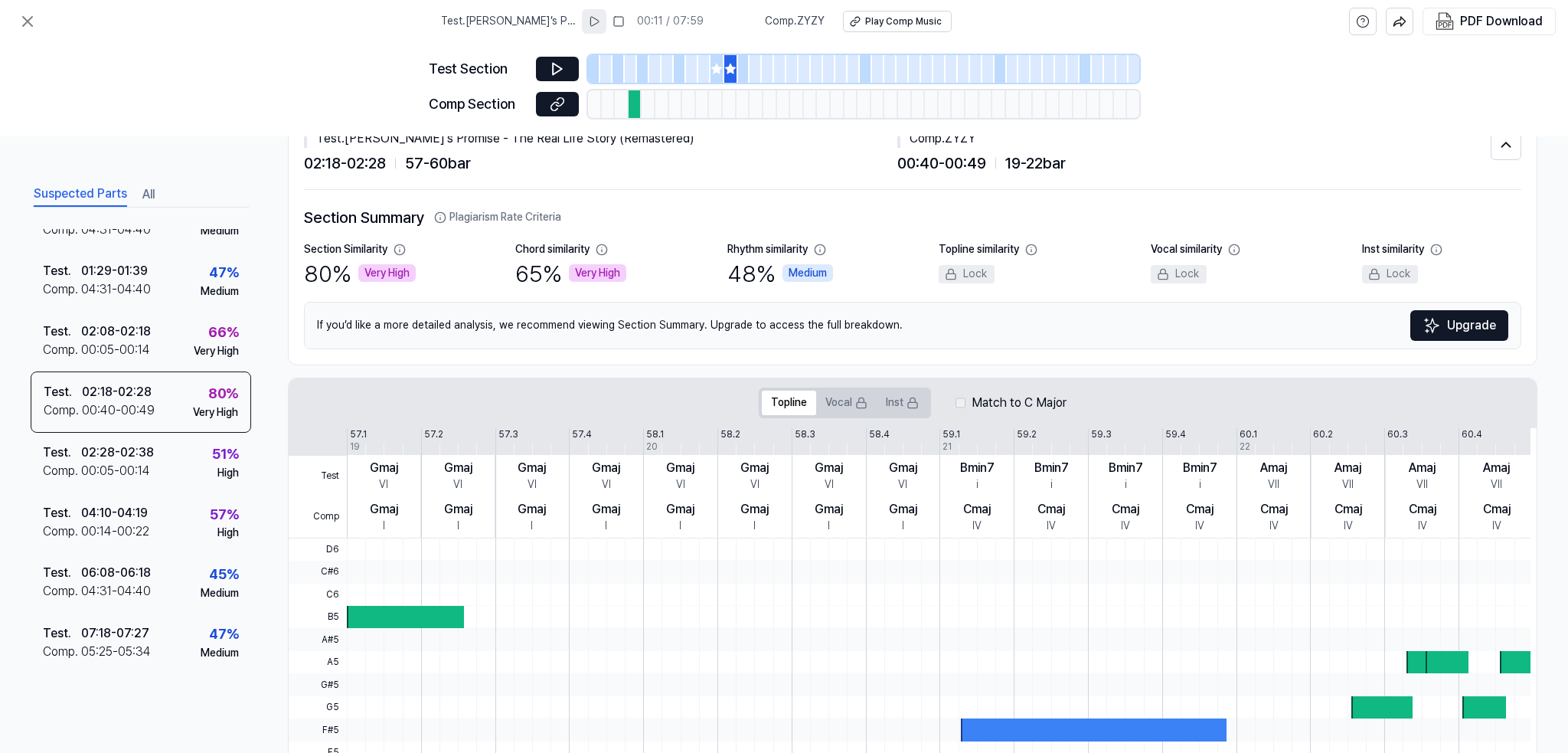
scroll to position [0, 0]
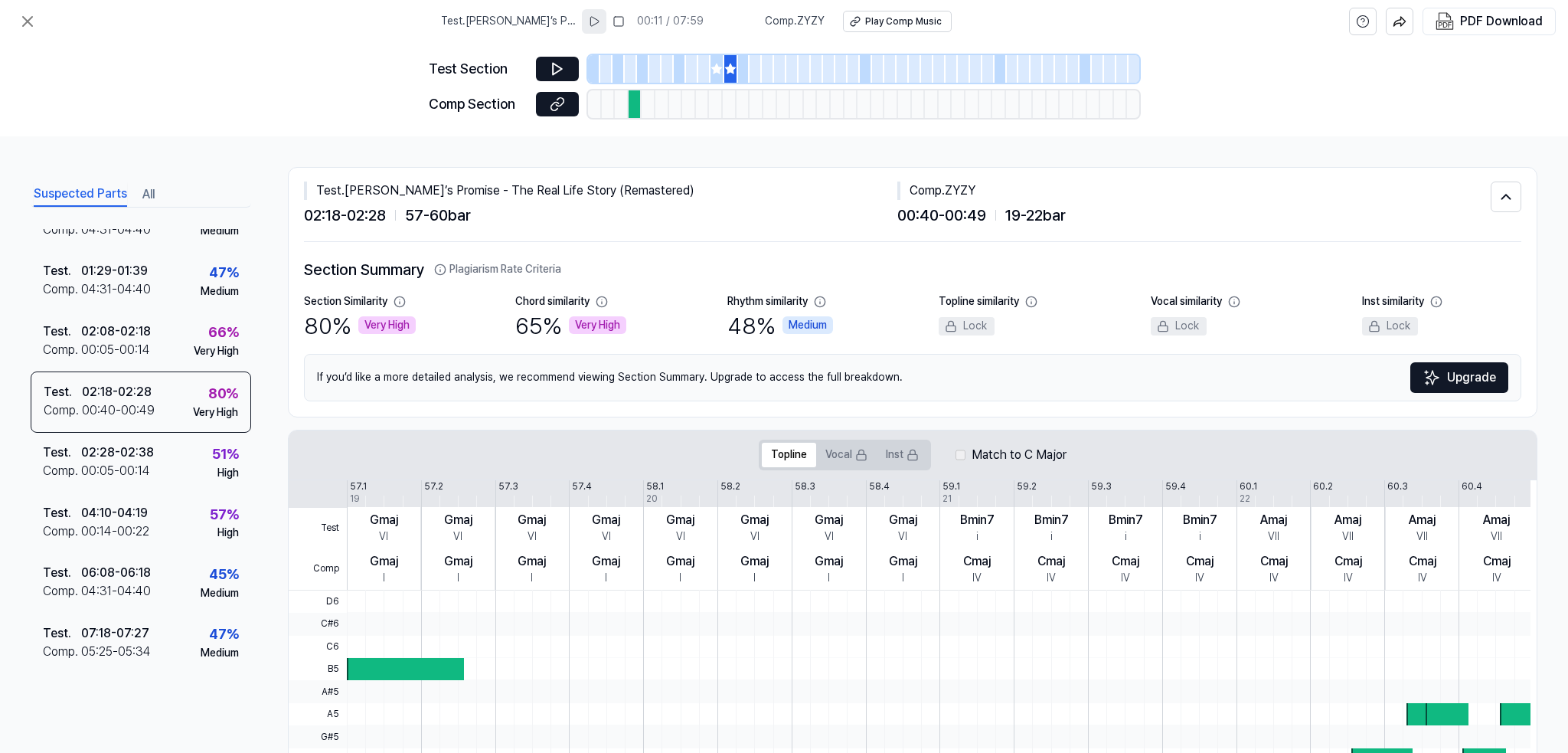
click at [471, 410] on div "Section Summary Plagiarism Rate Criteria Section Similarity 80 % Very High Chor…" at bounding box center [913, 329] width 1218 height 175
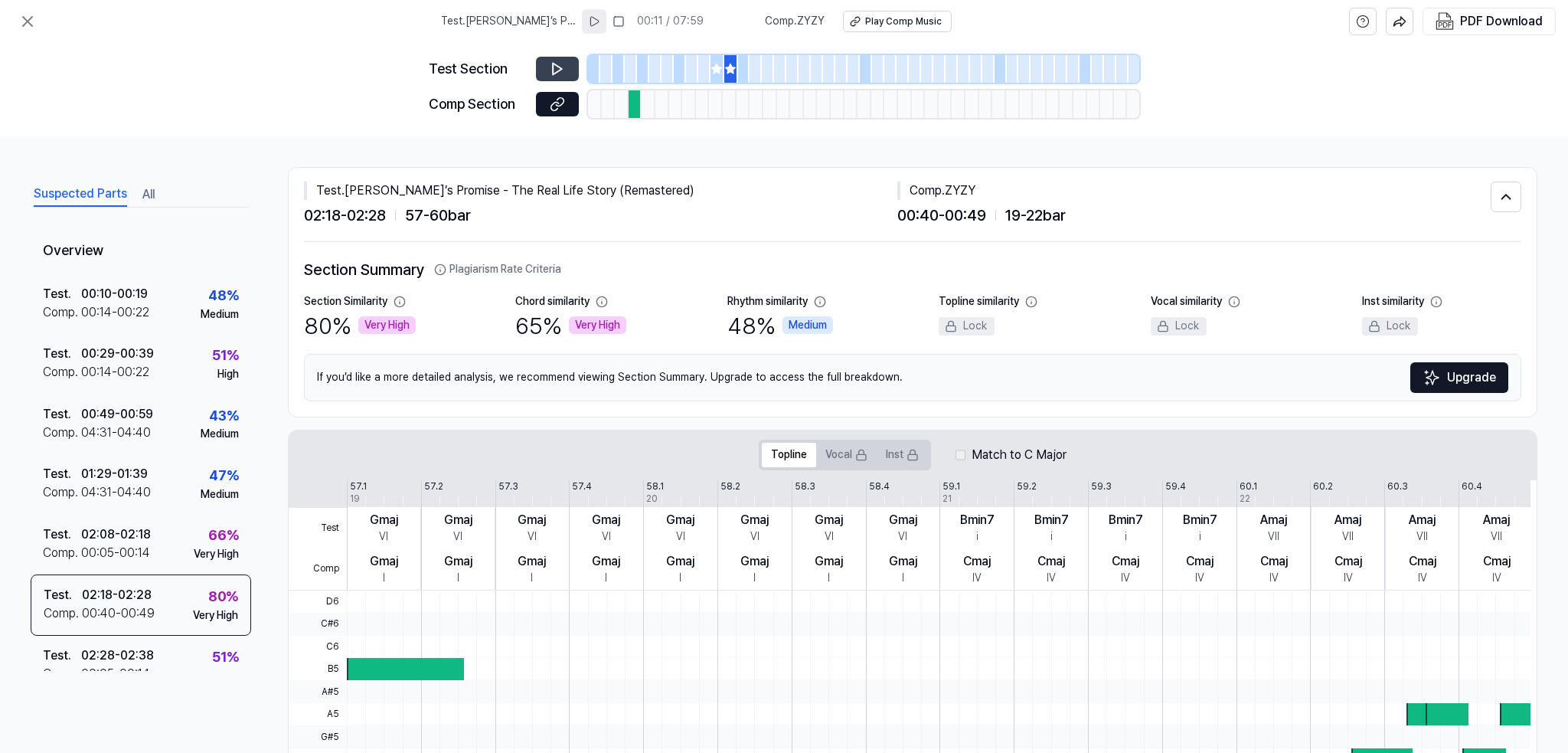
click at [560, 68] on icon at bounding box center [557, 68] width 15 height 15
click at [882, 24] on div "Play Comp Music" at bounding box center [905, 22] width 77 height 13
click at [634, 106] on div at bounding box center [635, 104] width 13 height 28
click at [769, 68] on div at bounding box center [767, 68] width 12 height 28
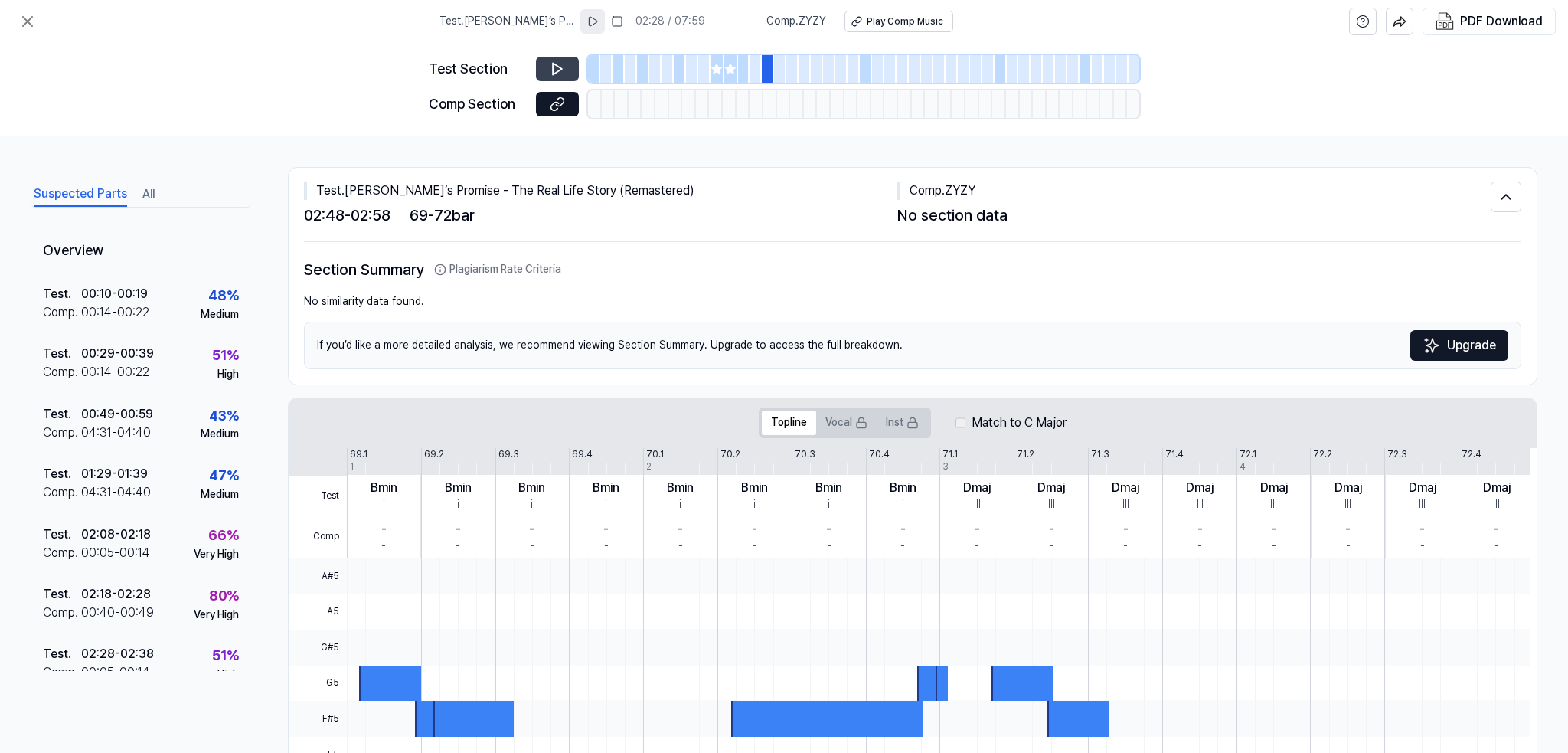
click at [786, 72] on div at bounding box center [792, 68] width 12 height 28
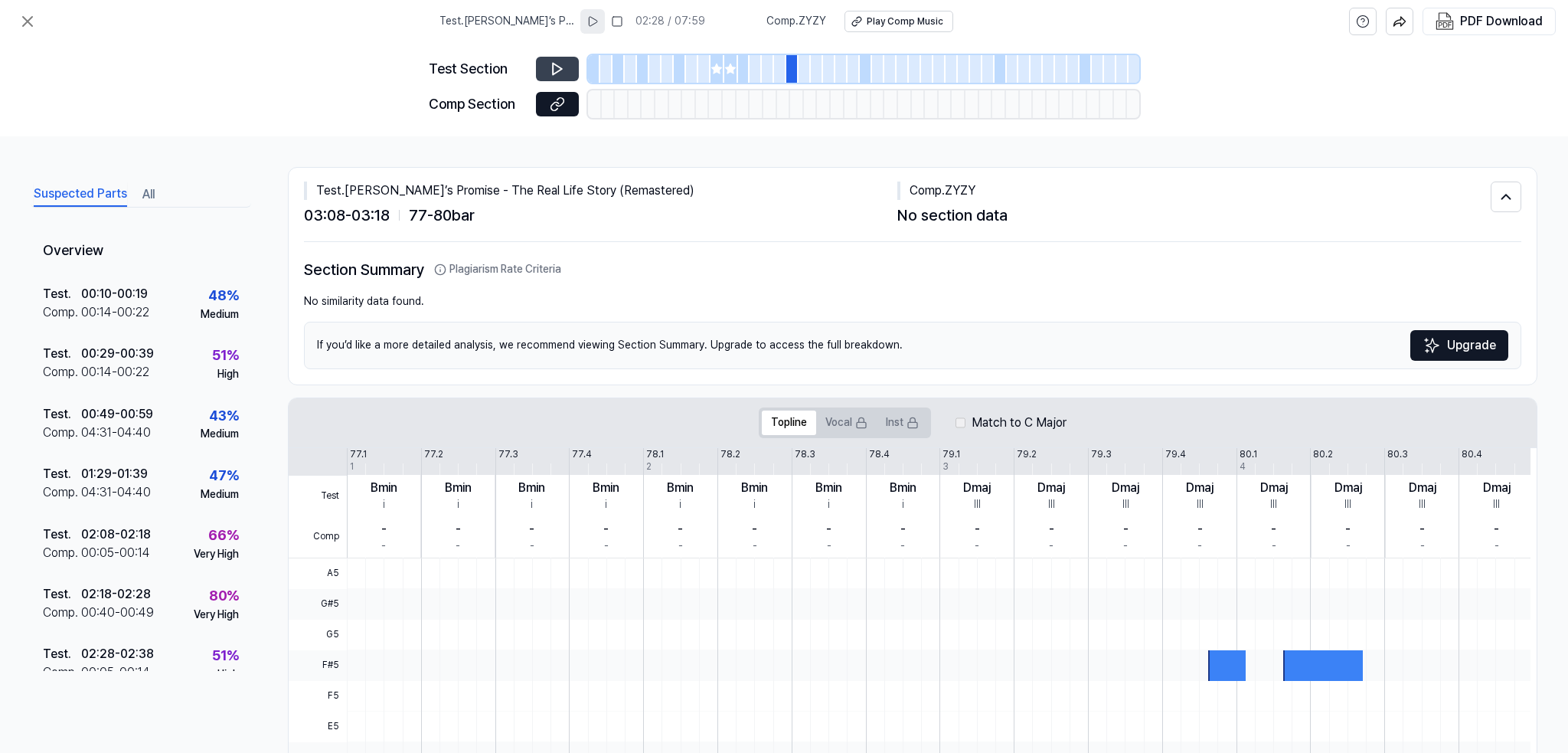
click at [649, 74] on div at bounding box center [655, 68] width 12 height 28
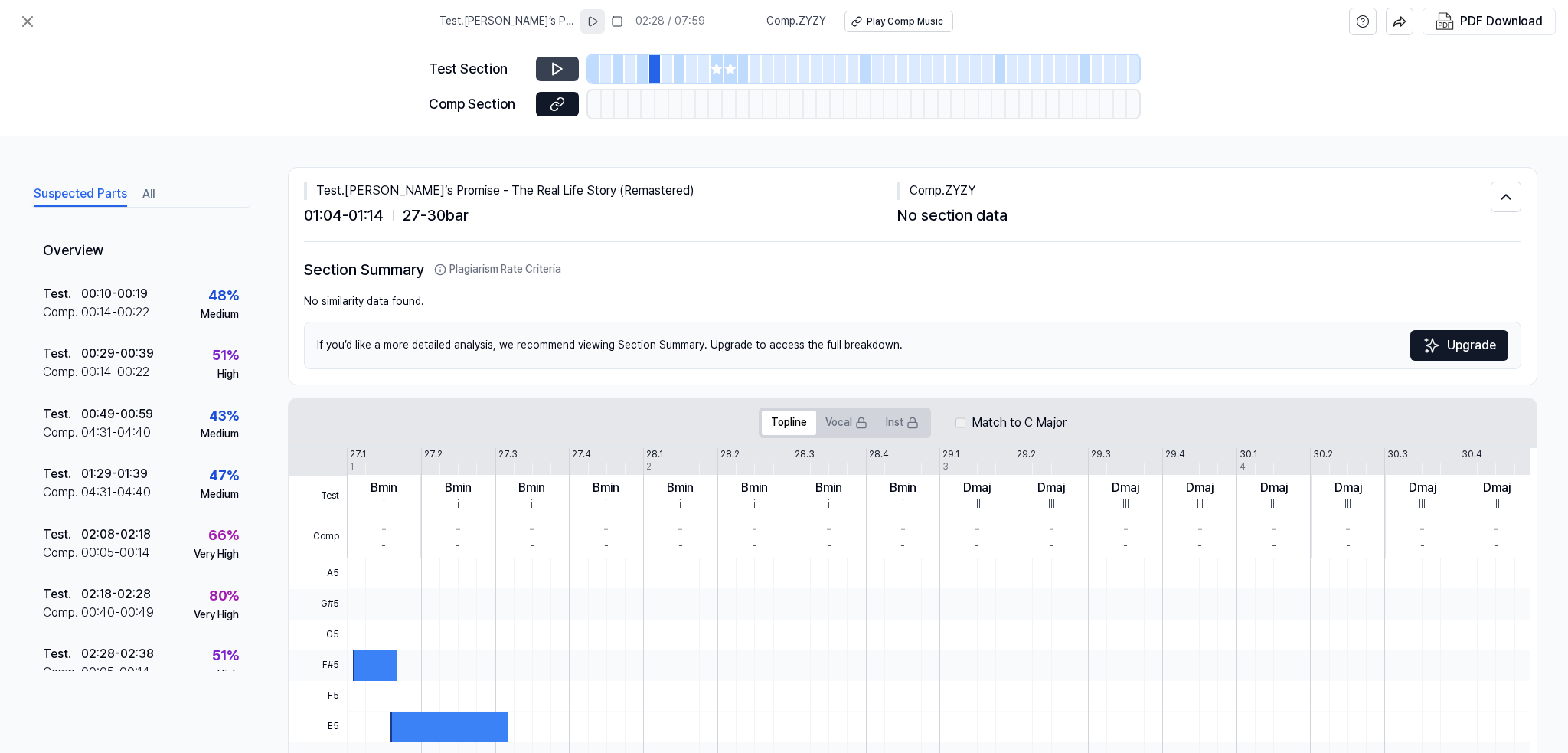
click at [620, 72] on div at bounding box center [618, 68] width 12 height 28
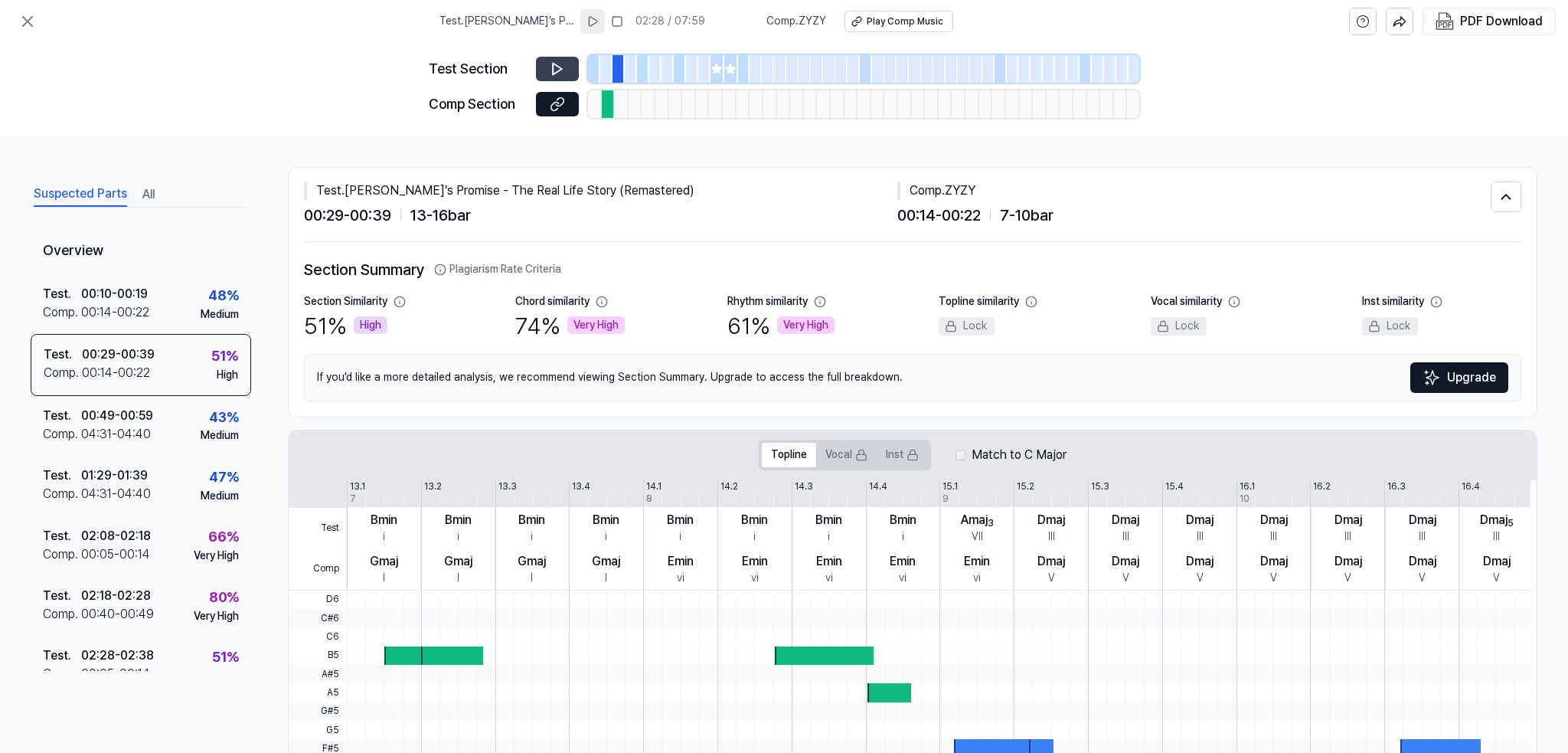
click at [592, 73] on div at bounding box center [594, 68] width 12 height 28
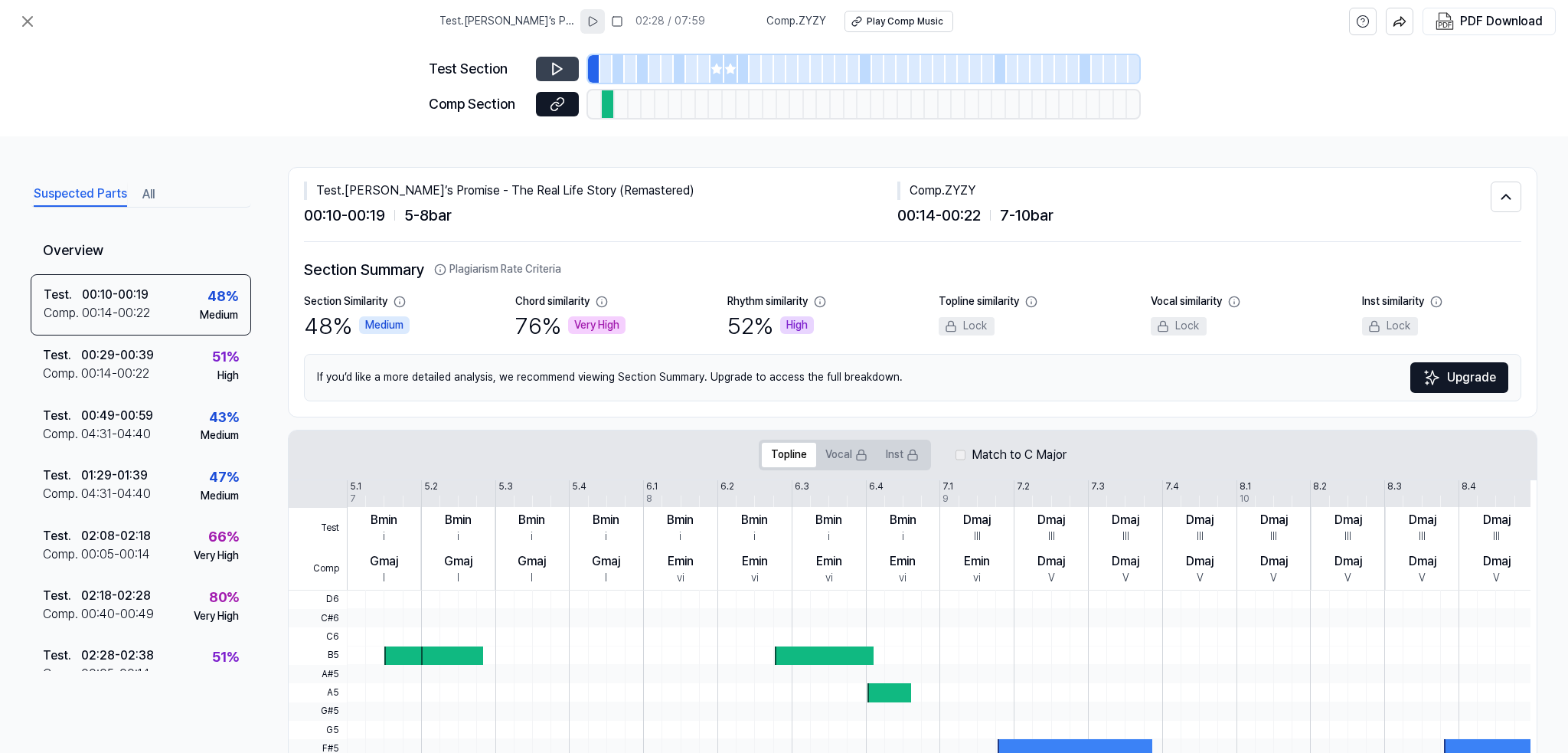
click at [604, 69] on div at bounding box center [606, 68] width 12 height 28
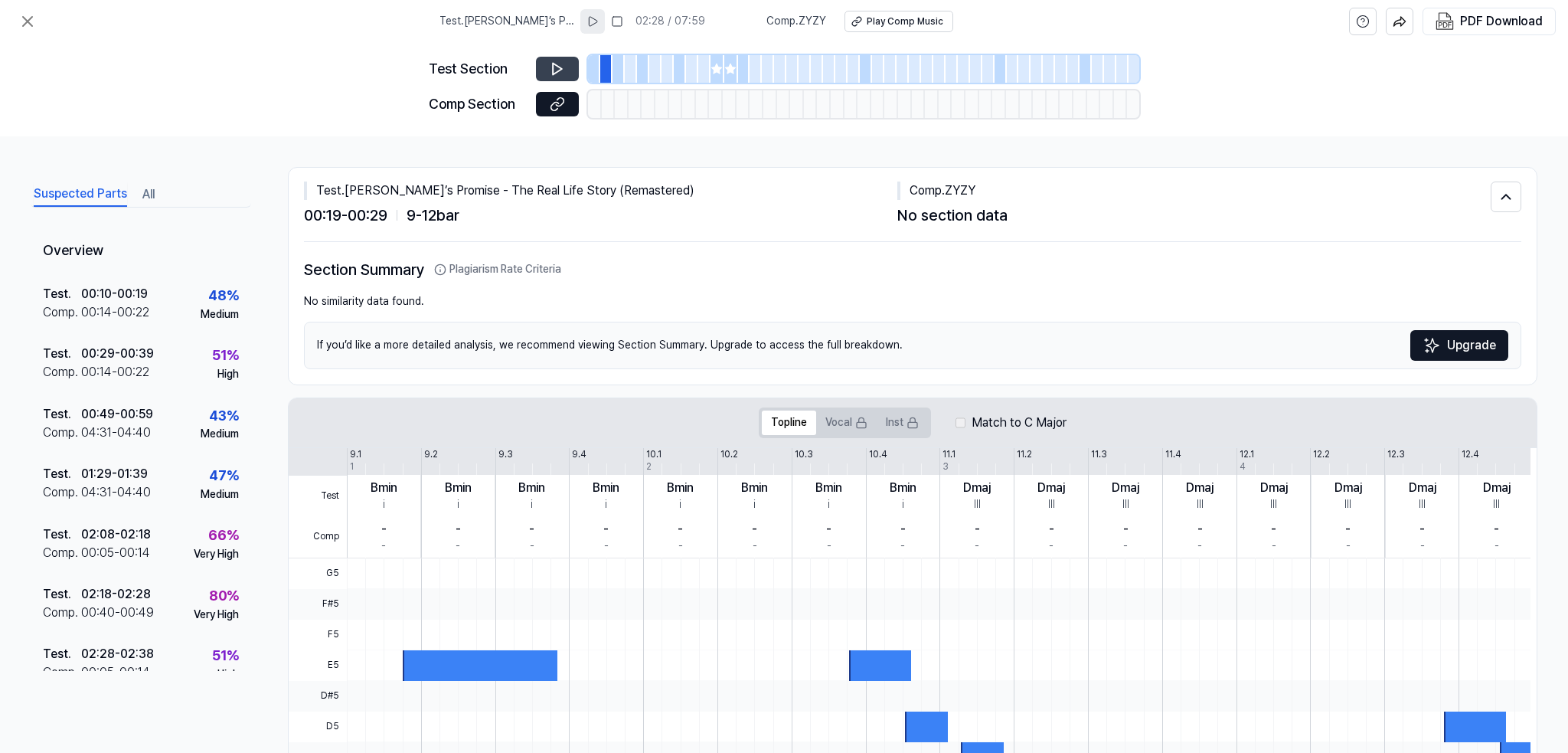
click at [618, 69] on div at bounding box center [618, 68] width 12 height 28
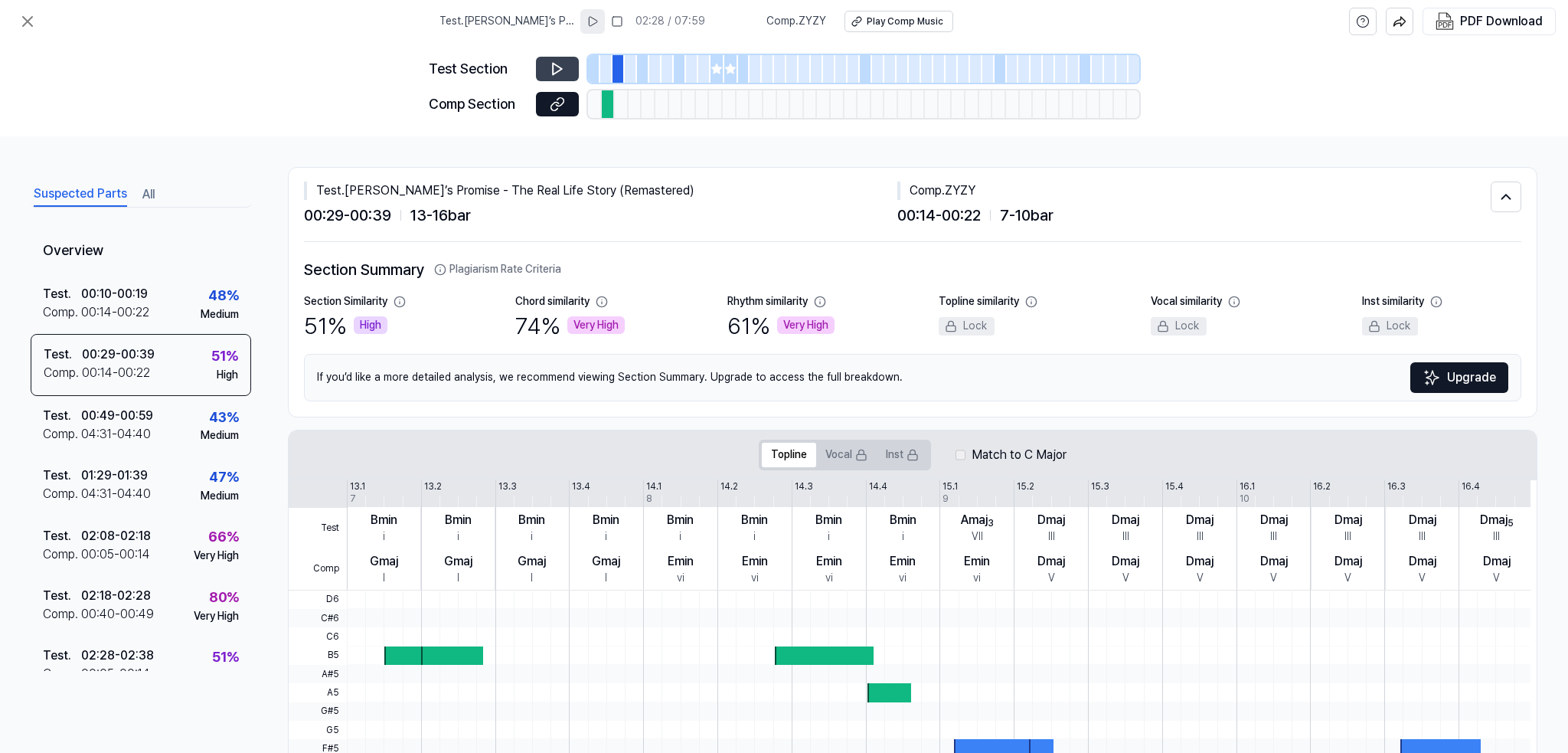
click at [632, 69] on div at bounding box center [630, 68] width 12 height 28
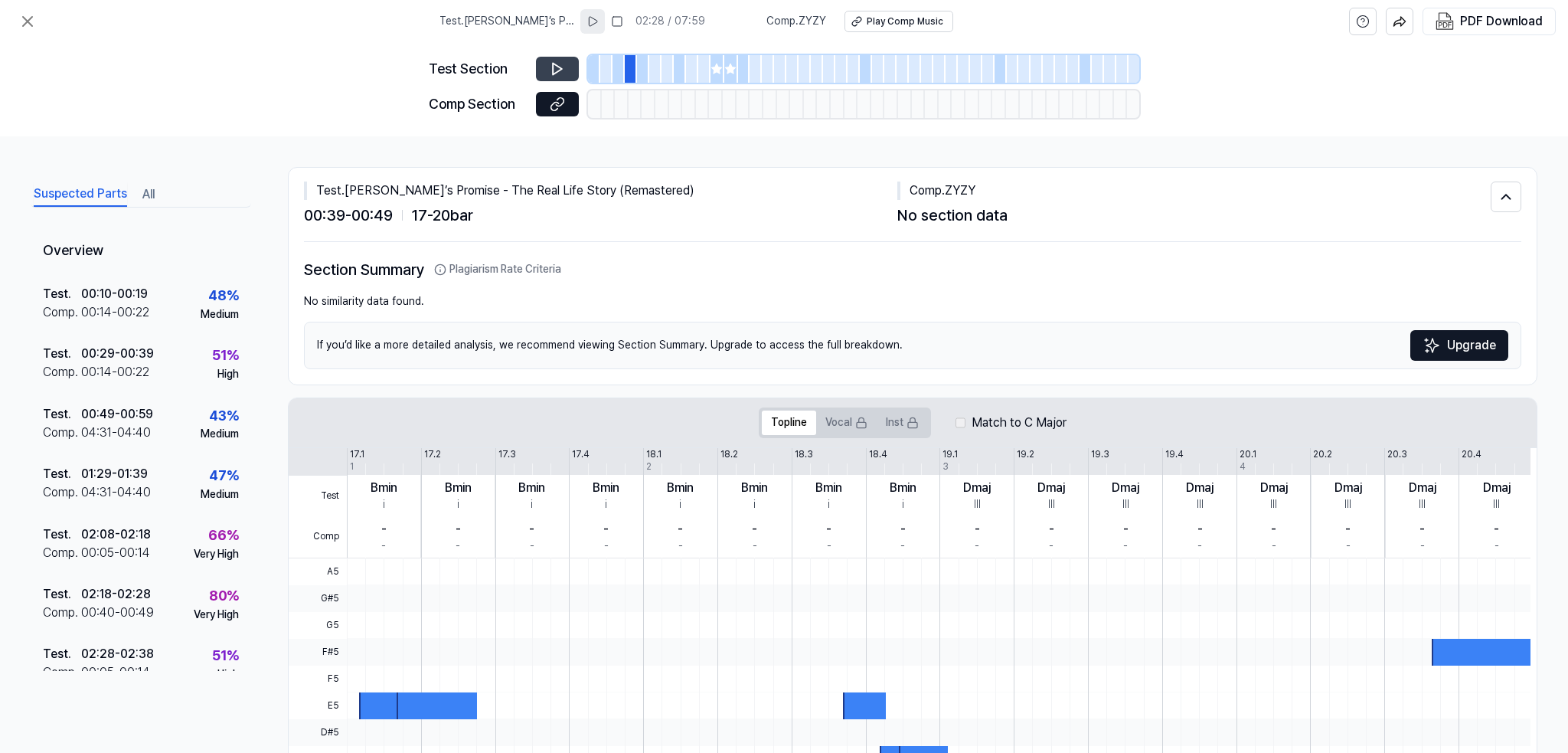
click at [668, 69] on div at bounding box center [668, 68] width 12 height 28
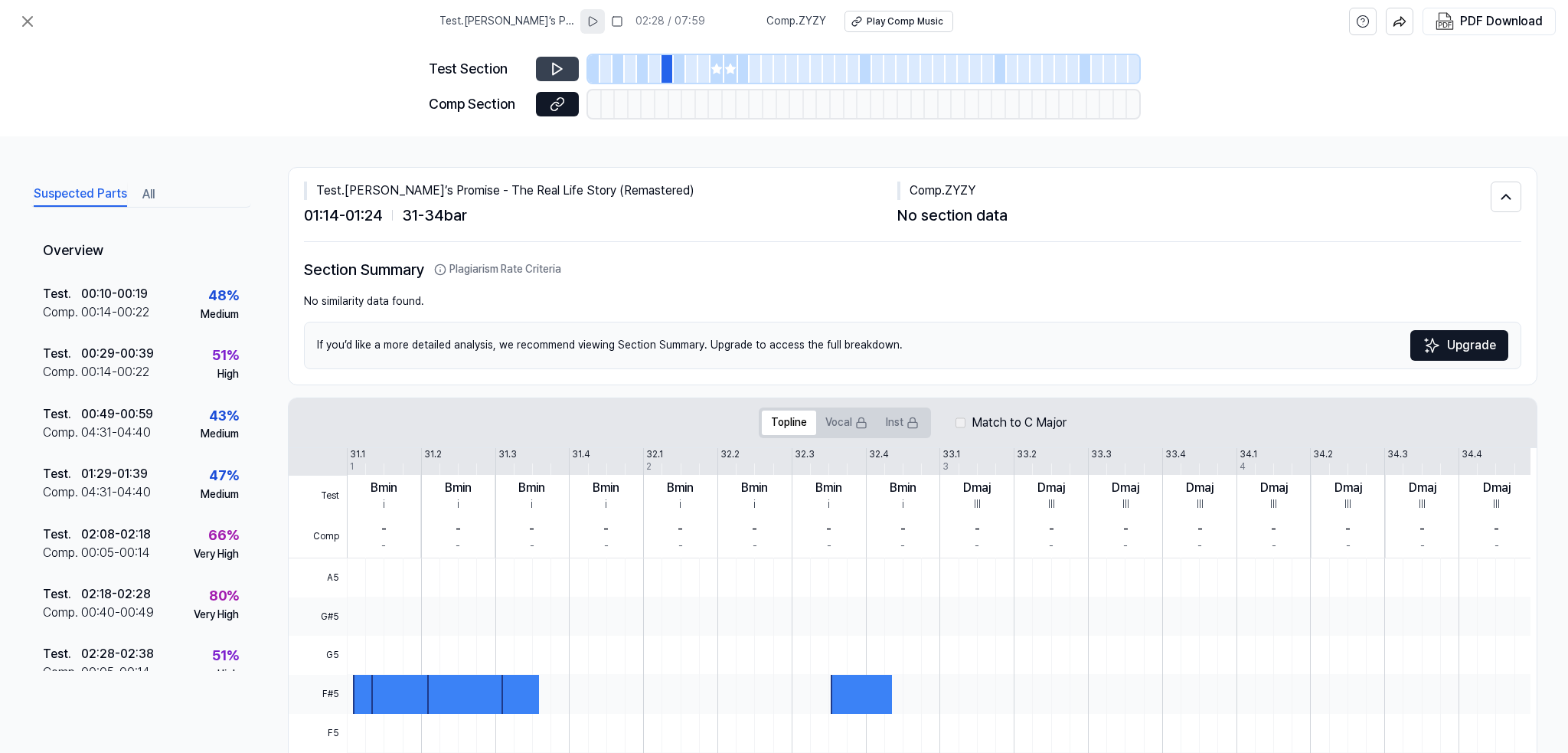
click at [714, 71] on icon at bounding box center [716, 68] width 10 height 10
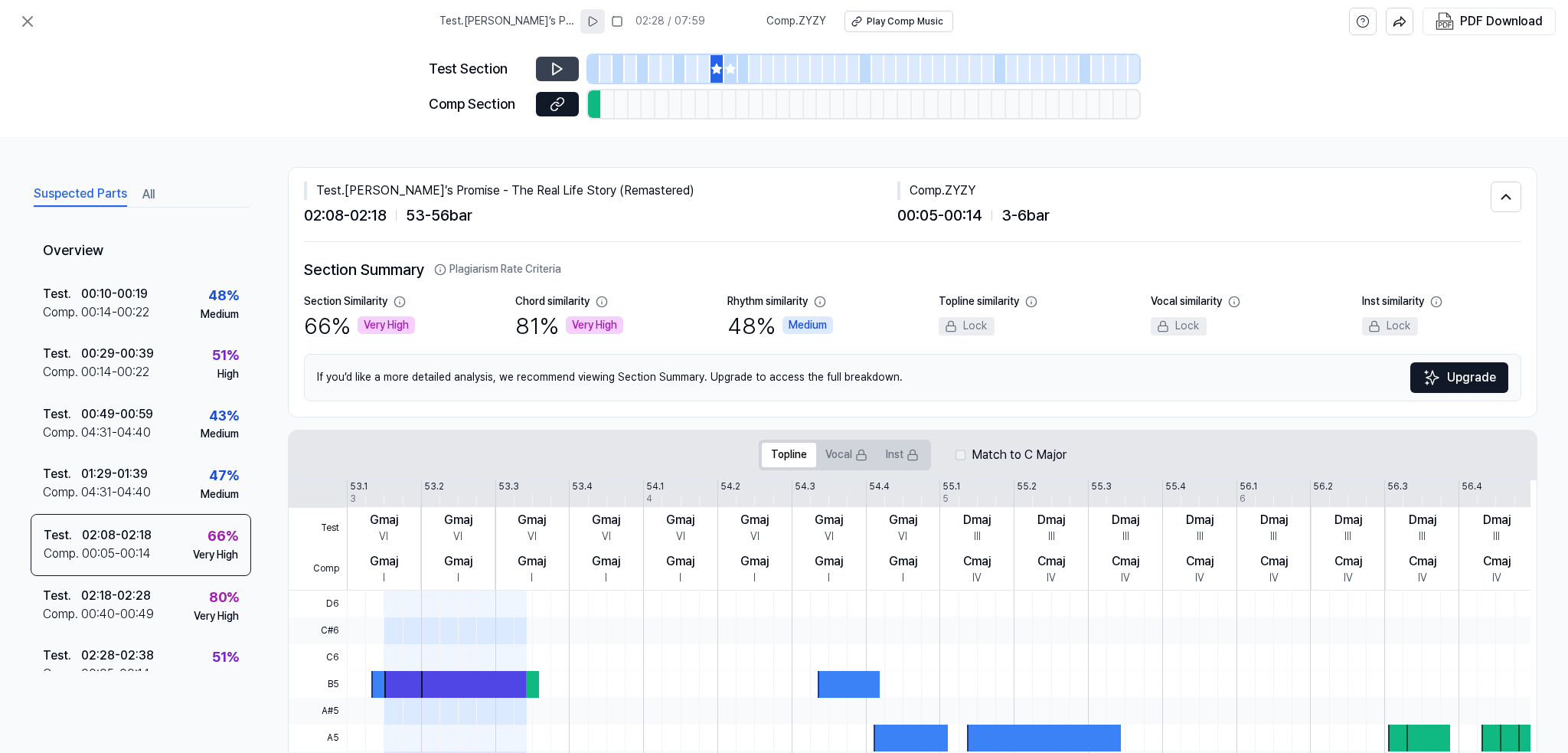
click at [736, 73] on div at bounding box center [731, 68] width 13 height 28
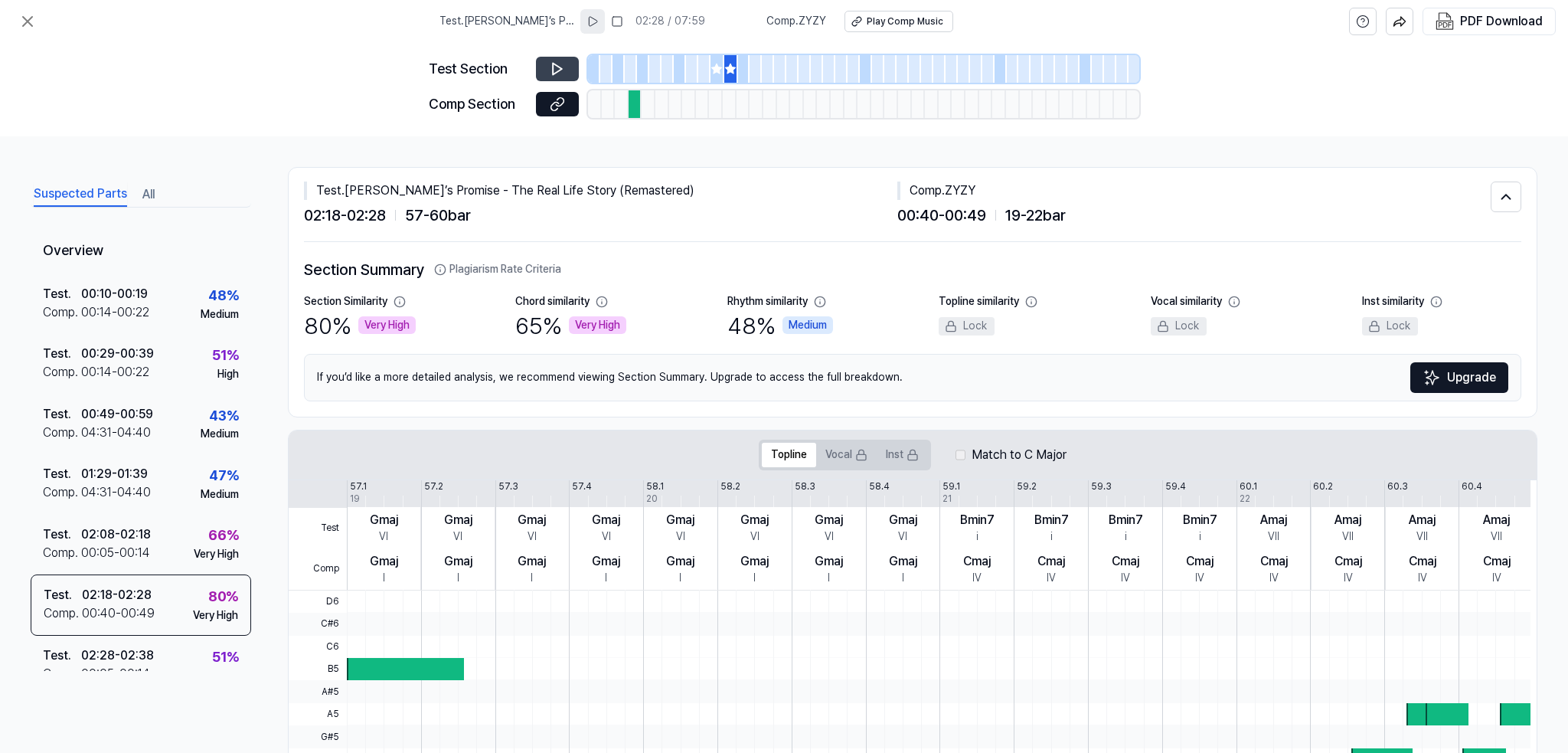
click at [863, 73] on div at bounding box center [865, 68] width 12 height 28
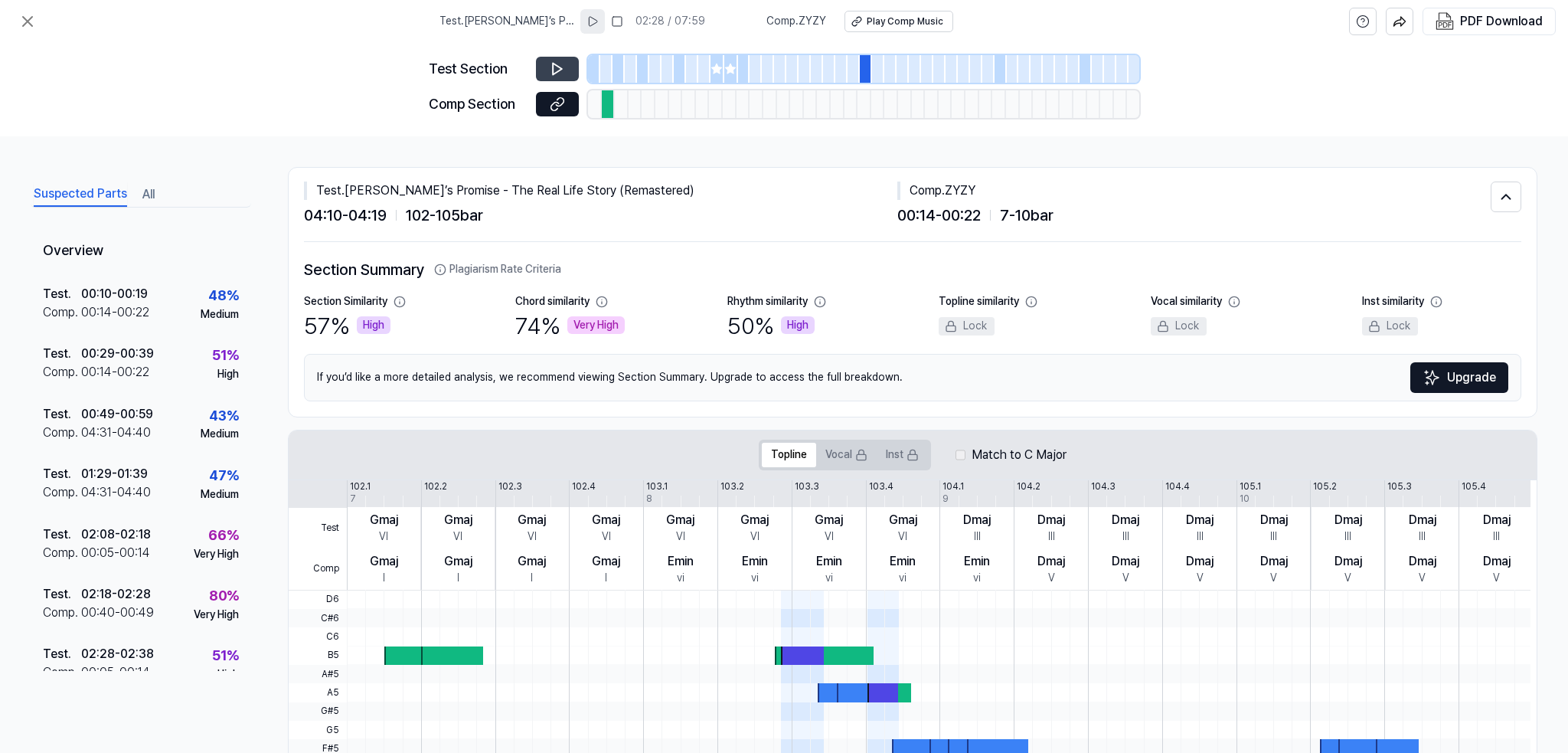
click at [997, 65] on div at bounding box center [1000, 68] width 12 height 28
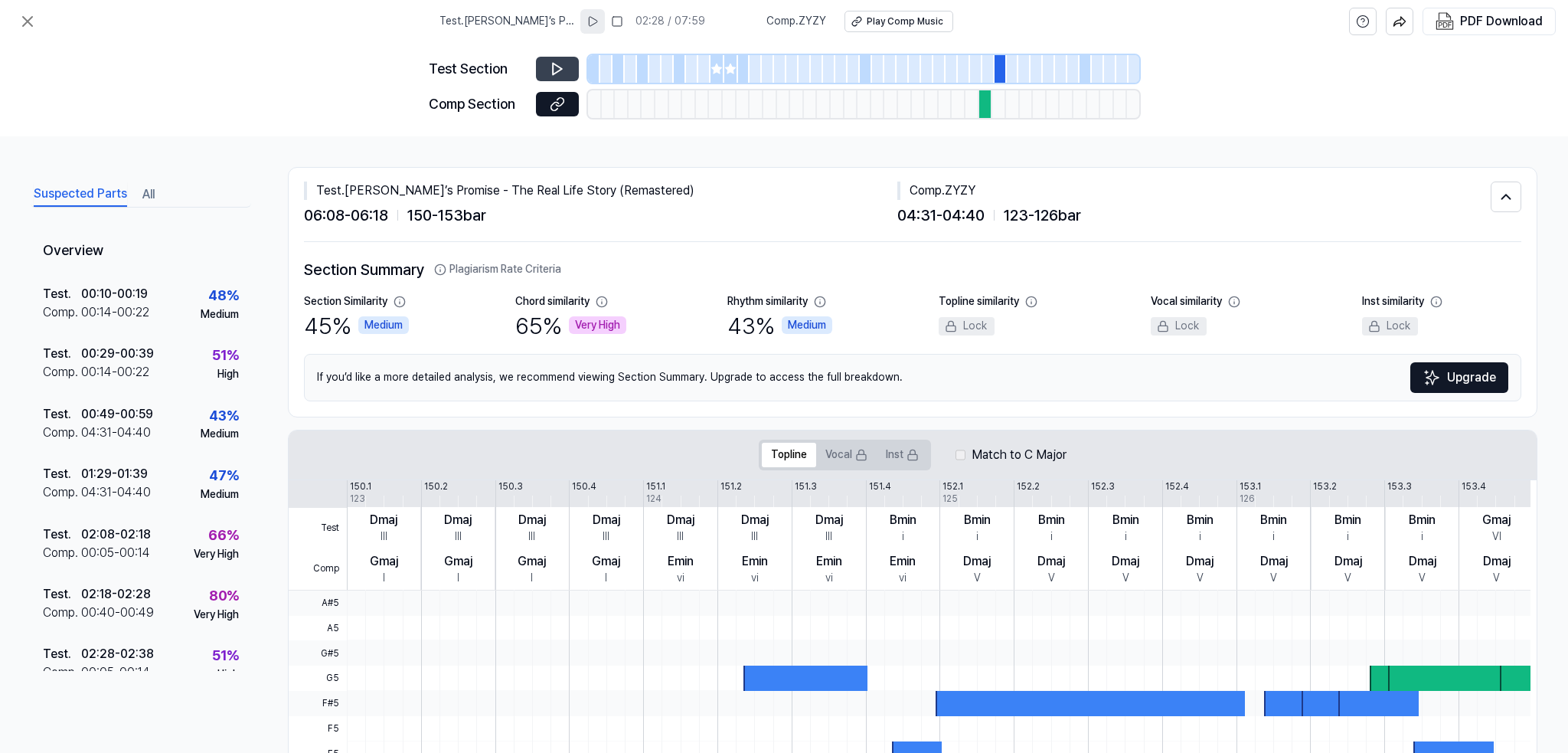
click at [1088, 76] on div at bounding box center [1086, 68] width 12 height 28
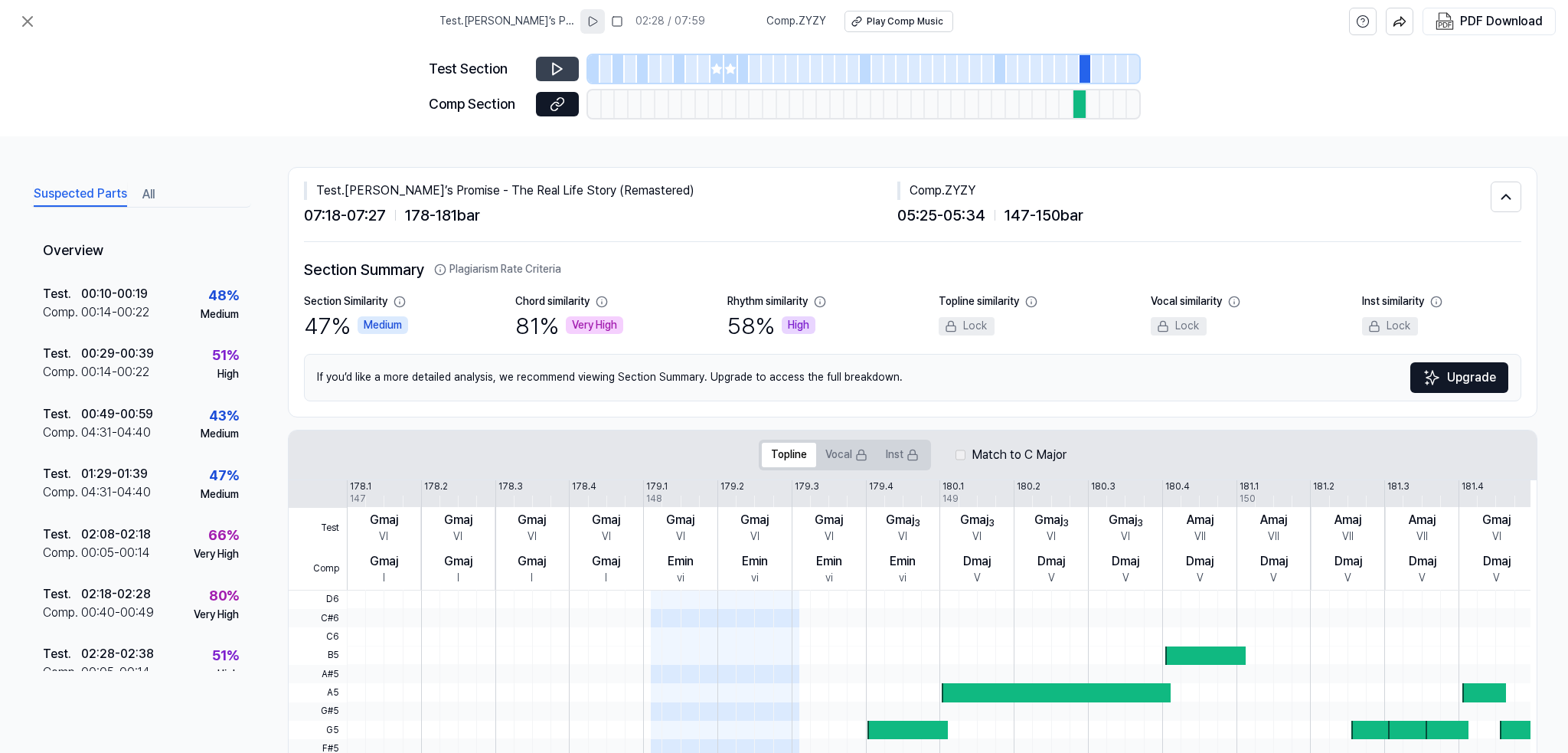
click at [1113, 71] on div at bounding box center [1110, 68] width 12 height 28
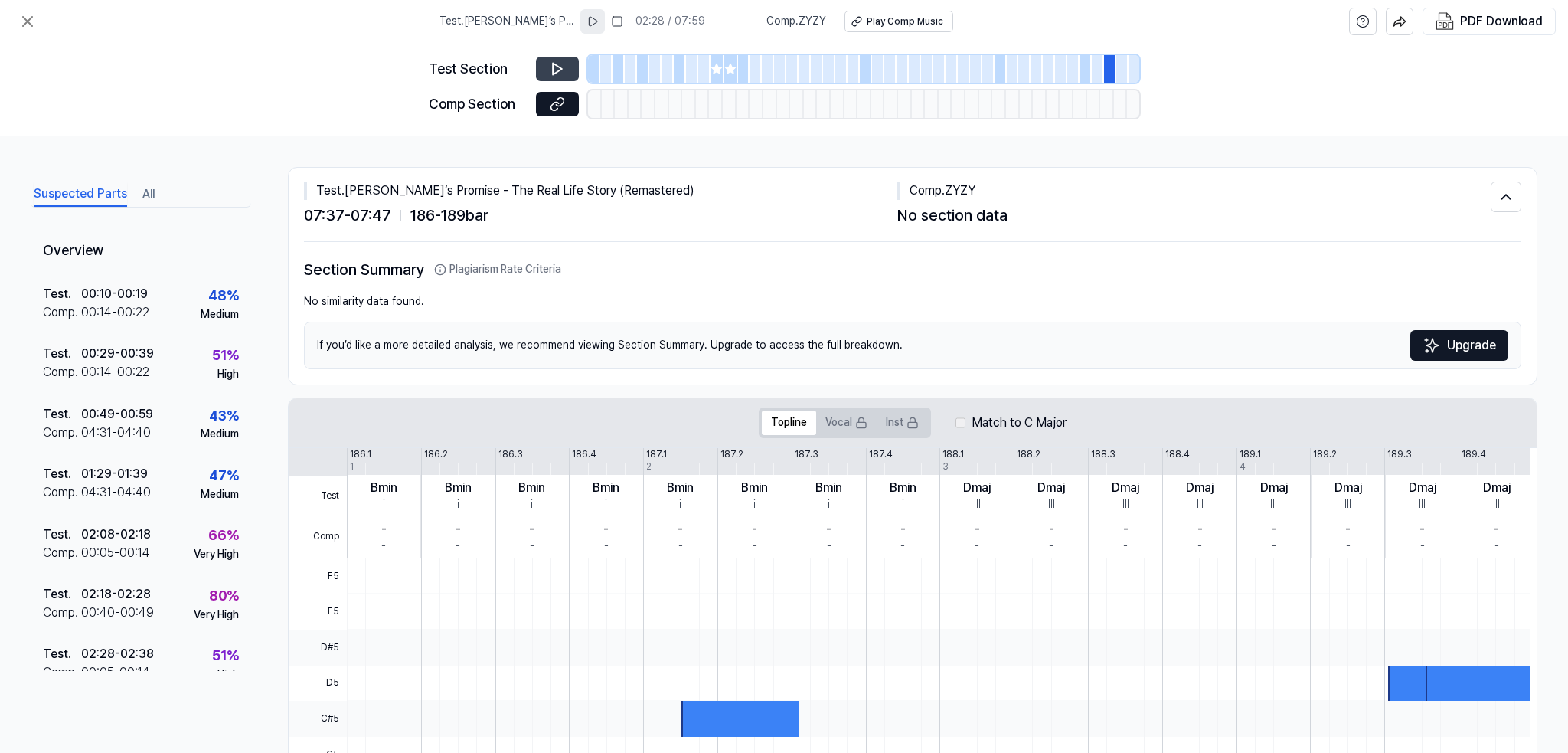
click at [1126, 72] on div at bounding box center [1122, 68] width 12 height 28
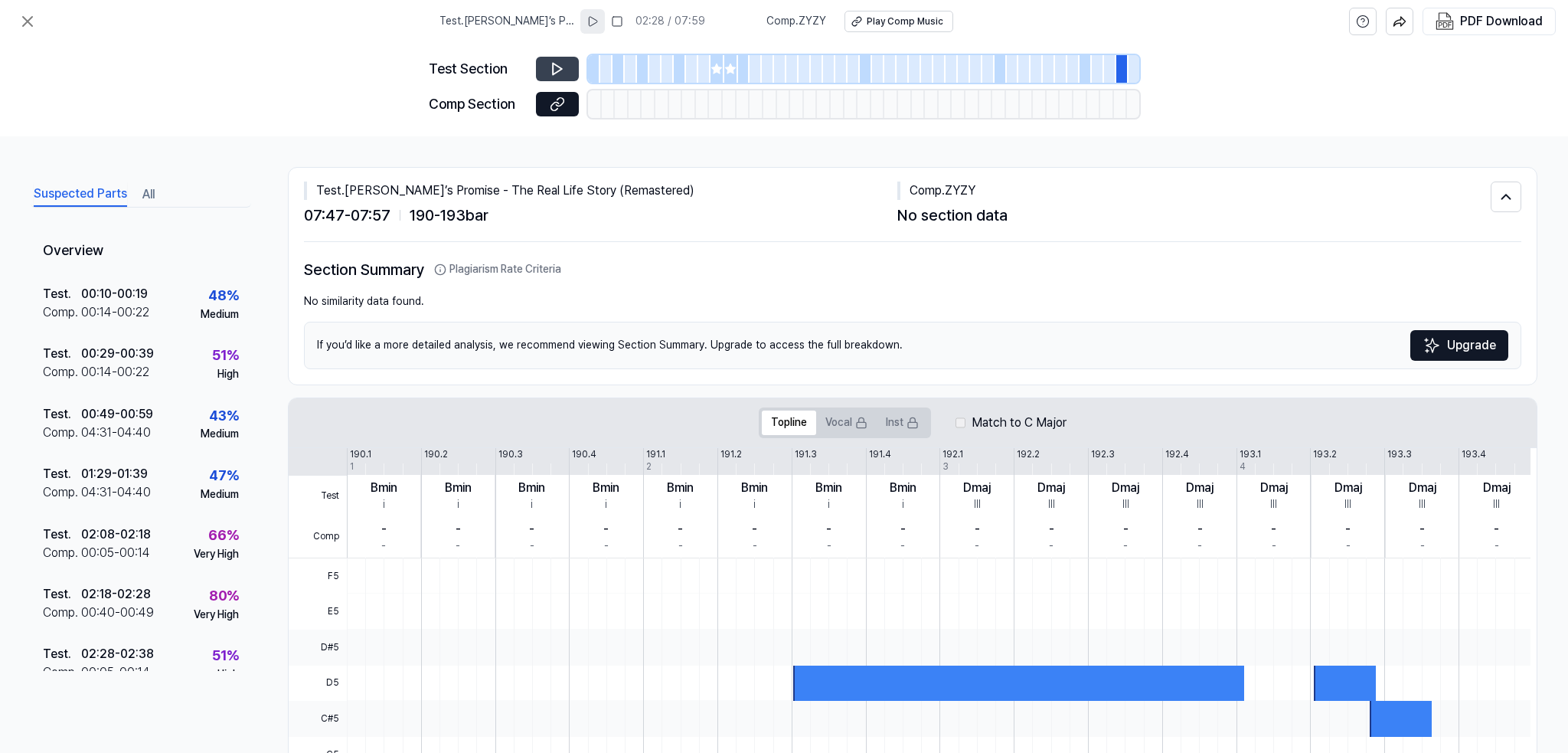
click at [1001, 73] on div at bounding box center [1000, 68] width 12 height 28
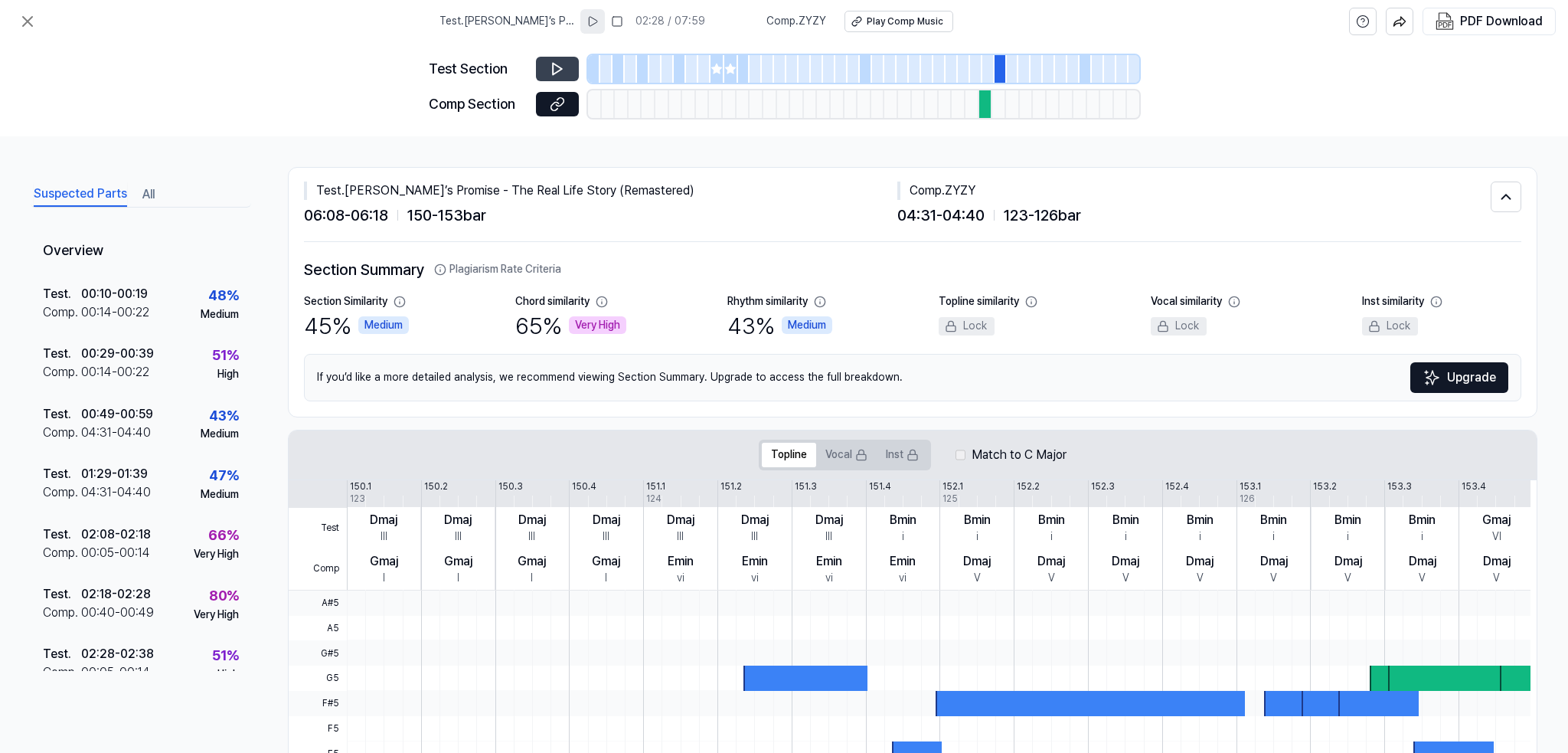
click at [325, 321] on div "45 % Medium" at bounding box center [357, 325] width 105 height 32
click at [30, 26] on icon at bounding box center [28, 22] width 10 height 10
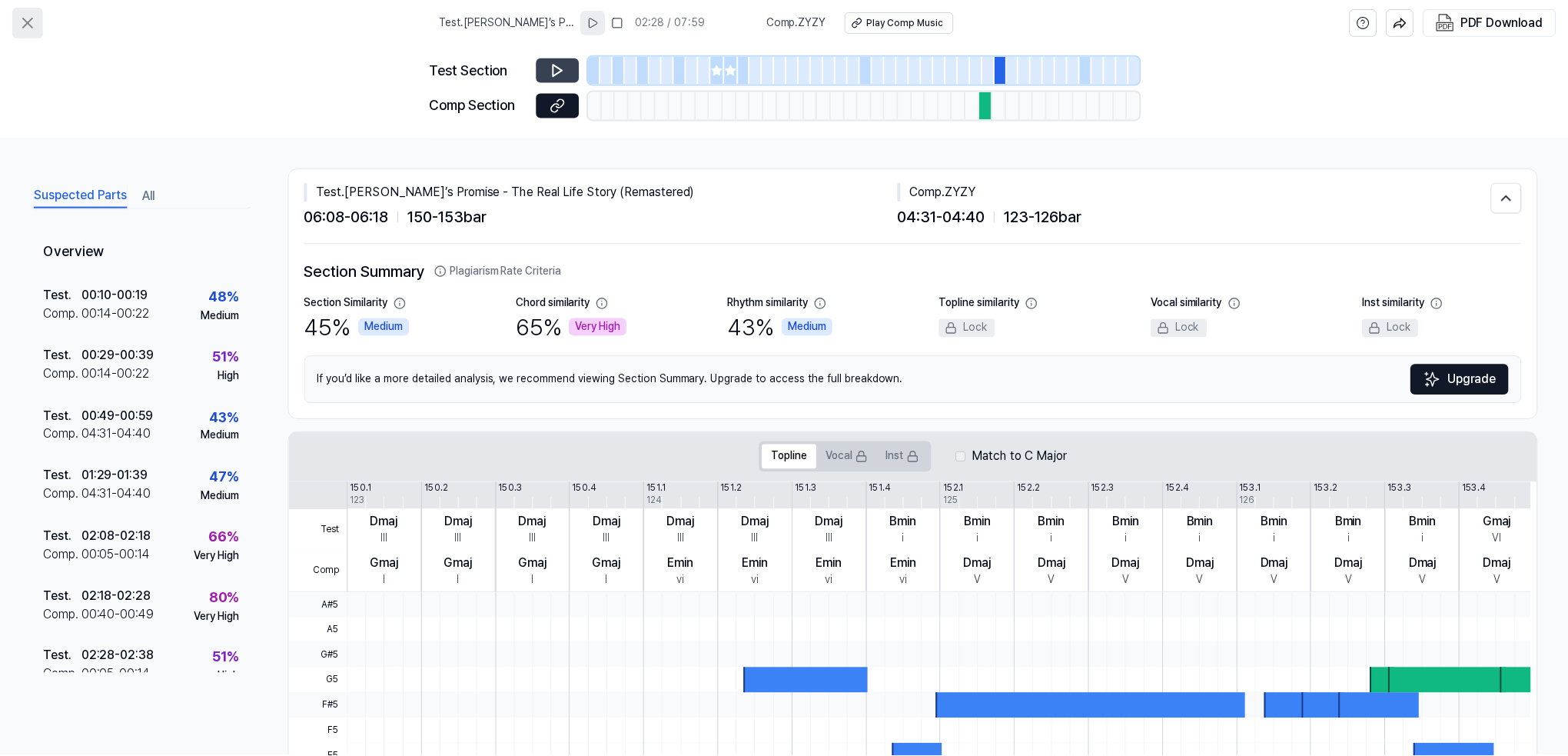
scroll to position [55, 0]
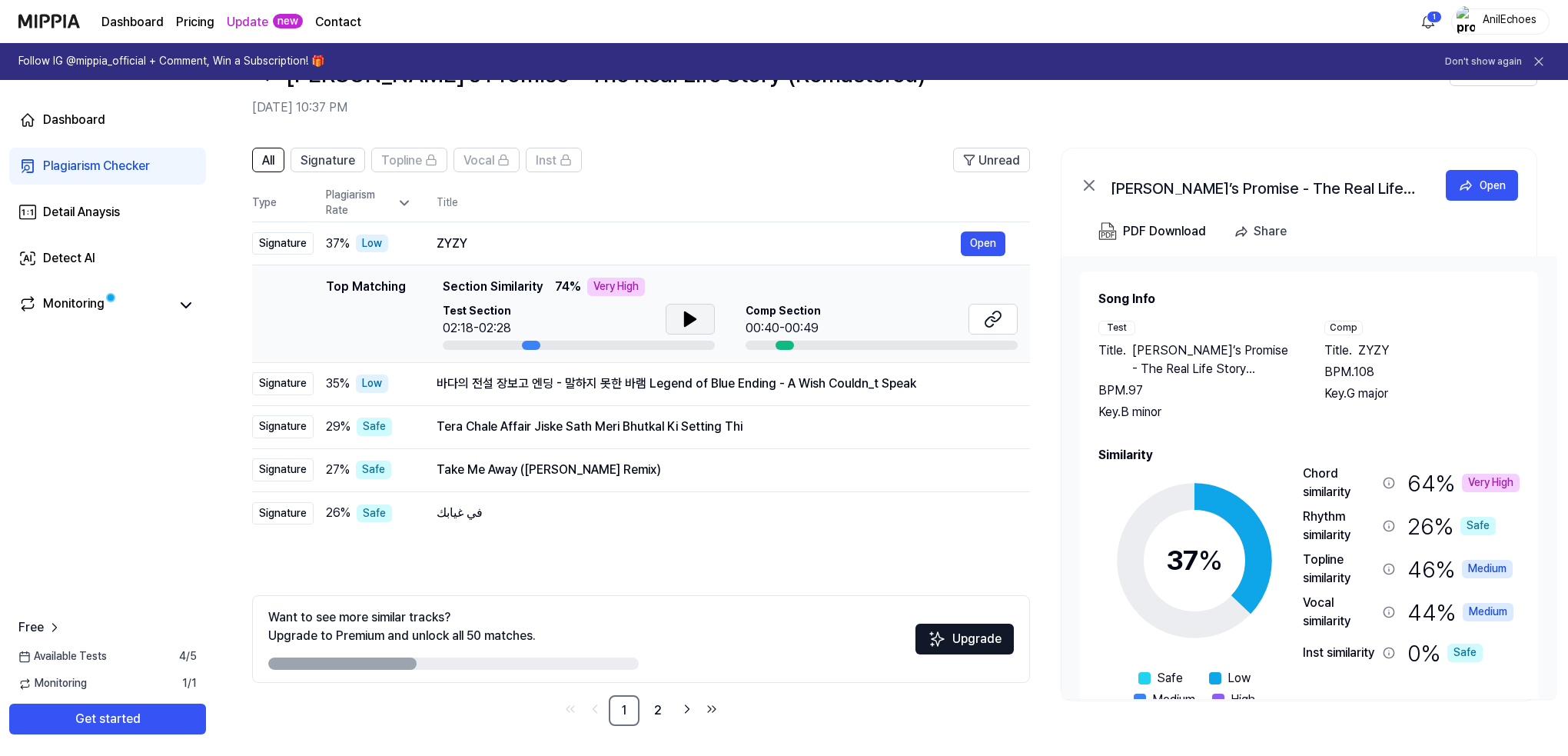
click at [688, 320] on icon at bounding box center [690, 319] width 10 height 13
click at [688, 320] on icon at bounding box center [686, 319] width 3 height 12
drag, startPoint x: 436, startPoint y: 384, endPoint x: 910, endPoint y: 376, distance: 474.1
click at [910, 376] on div "바다의 전설 장보고 엔딩 - 말하지 못한 바램 Legend of Blue Ending - A Wish Couldn_t Speak" at bounding box center [698, 383] width 524 height 18
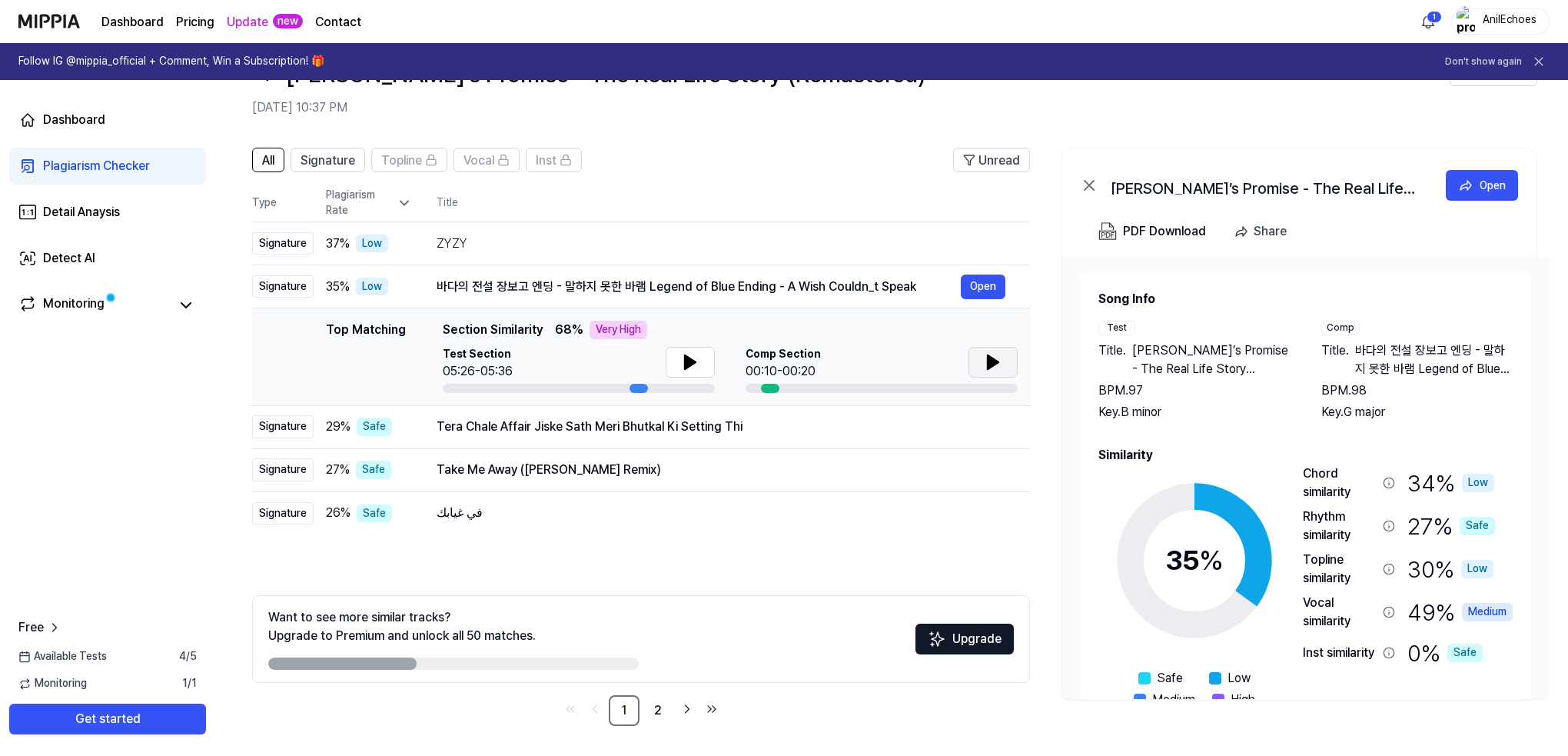
click at [997, 365] on icon at bounding box center [993, 362] width 18 height 18
click at [661, 255] on td "ZYZY Open" at bounding box center [721, 243] width 618 height 43
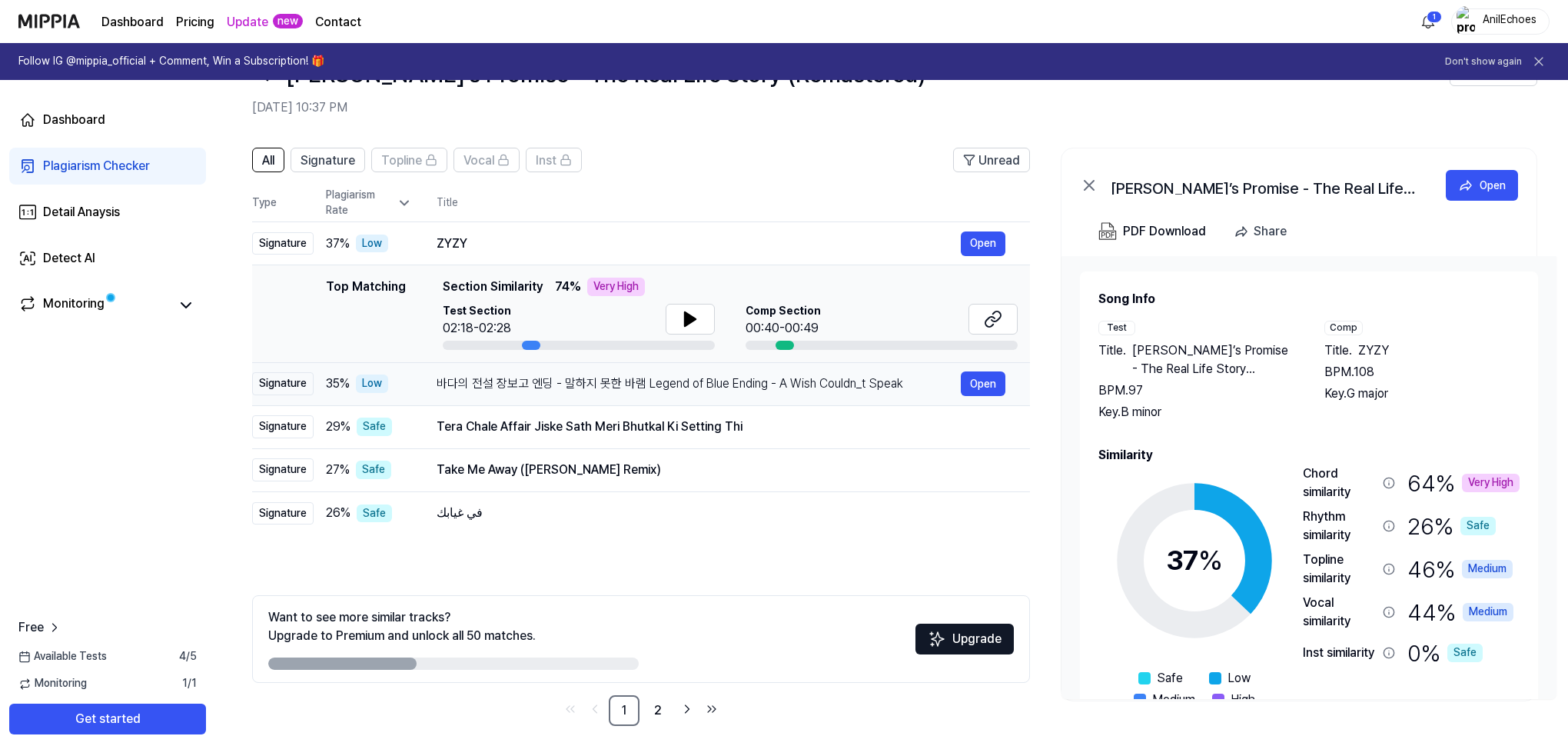
click at [811, 383] on div "바다의 전설 장보고 엔딩 - 말하지 못한 바램 Legend of Blue Ending - A Wish Couldn_t Speak" at bounding box center [698, 383] width 524 height 18
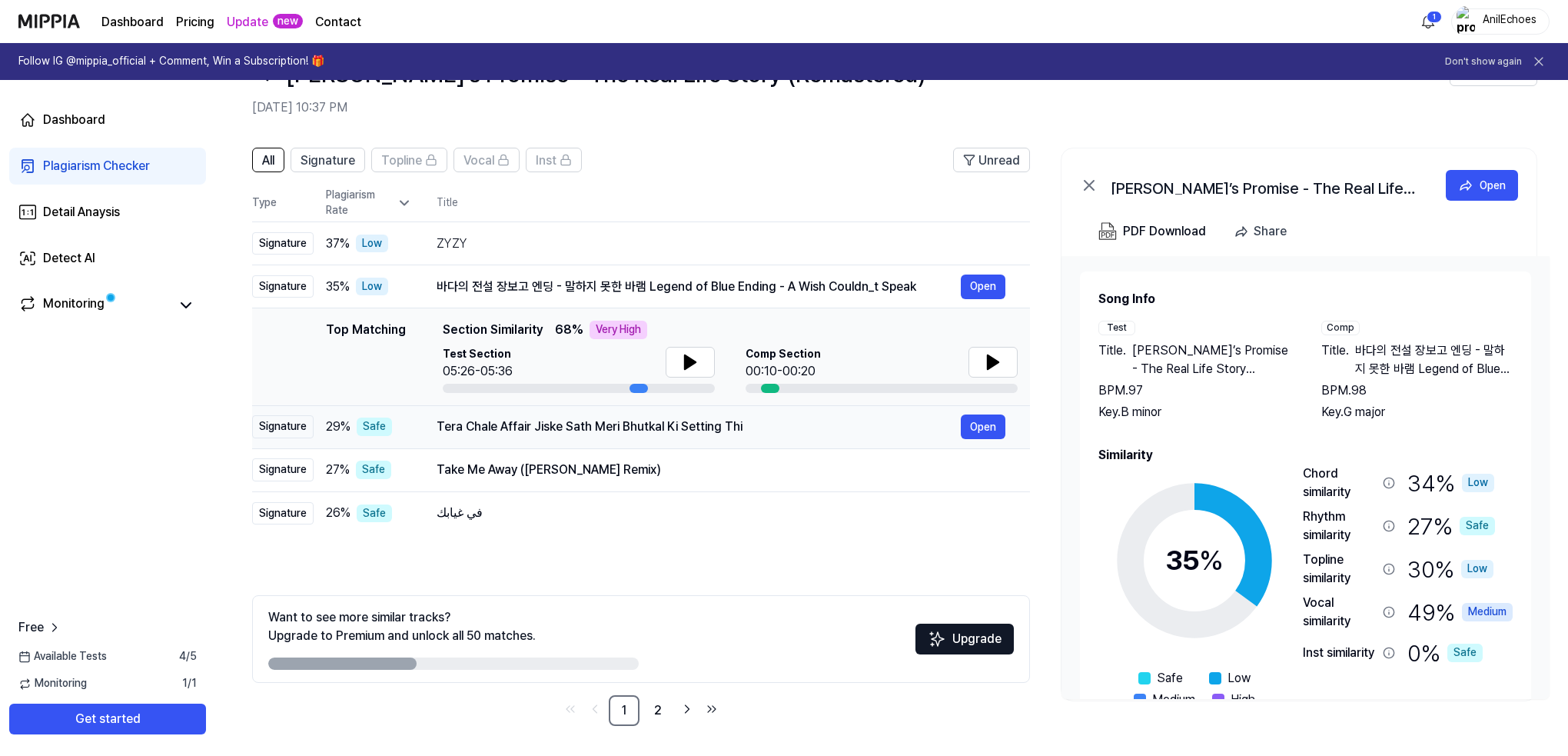
click at [768, 421] on div "Tera Chale Affair Jiske Sath Meri Bhutkal Ki Setting Thi" at bounding box center [698, 426] width 524 height 18
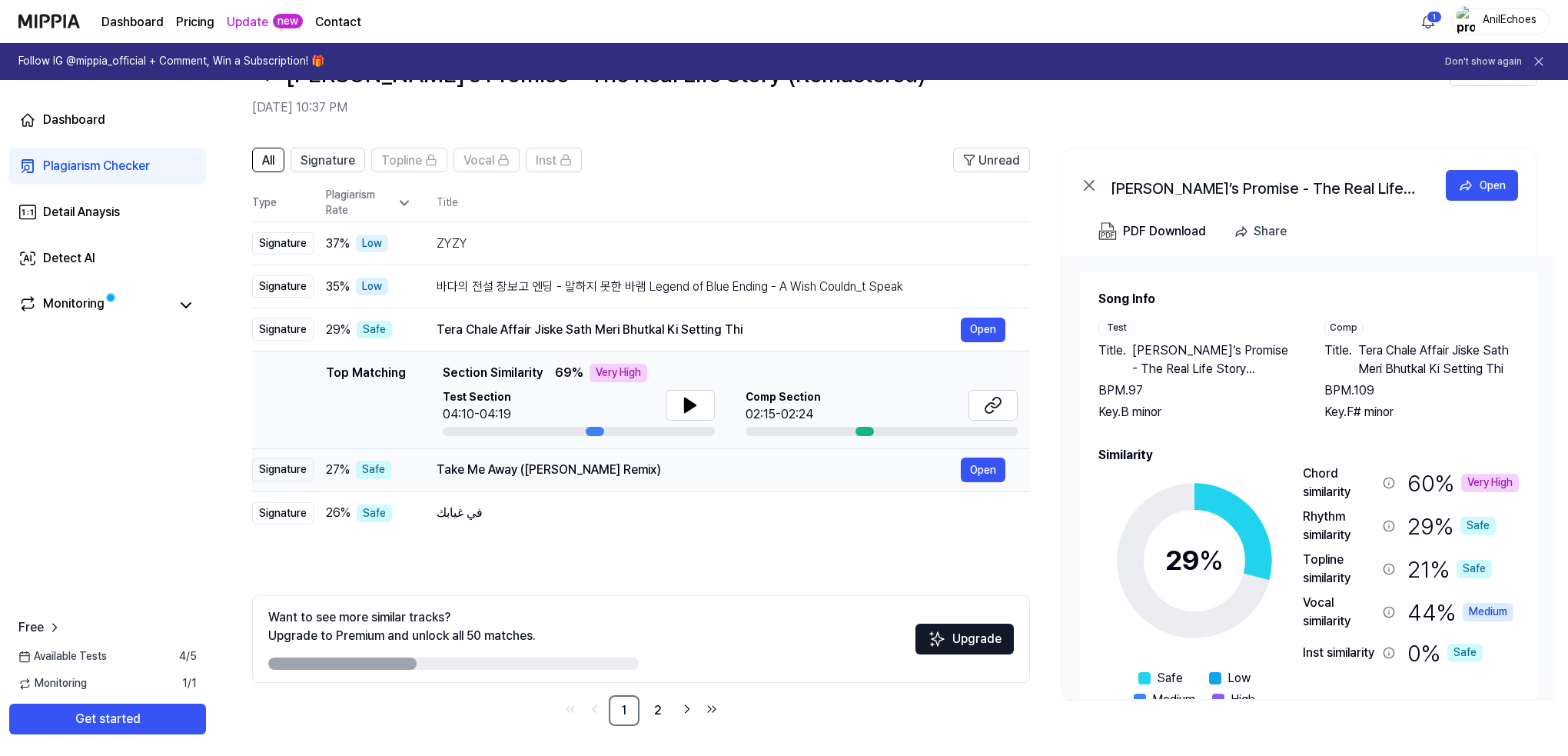
click at [723, 470] on div "Take Me Away (Ill Skillz Remix)" at bounding box center [698, 469] width 524 height 18
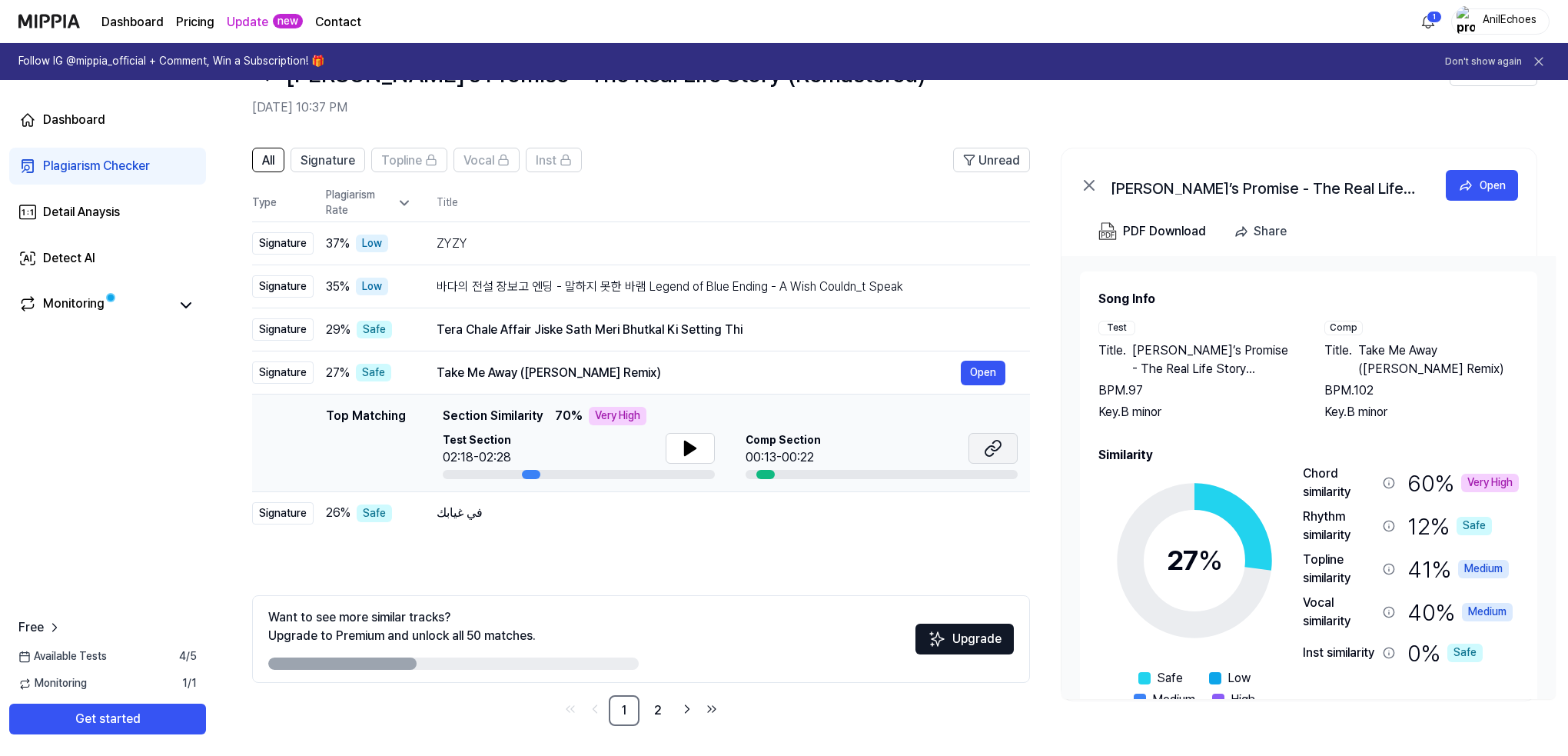
click at [996, 452] on icon at bounding box center [993, 448] width 18 height 18
click at [658, 712] on link "2" at bounding box center [658, 710] width 31 height 31
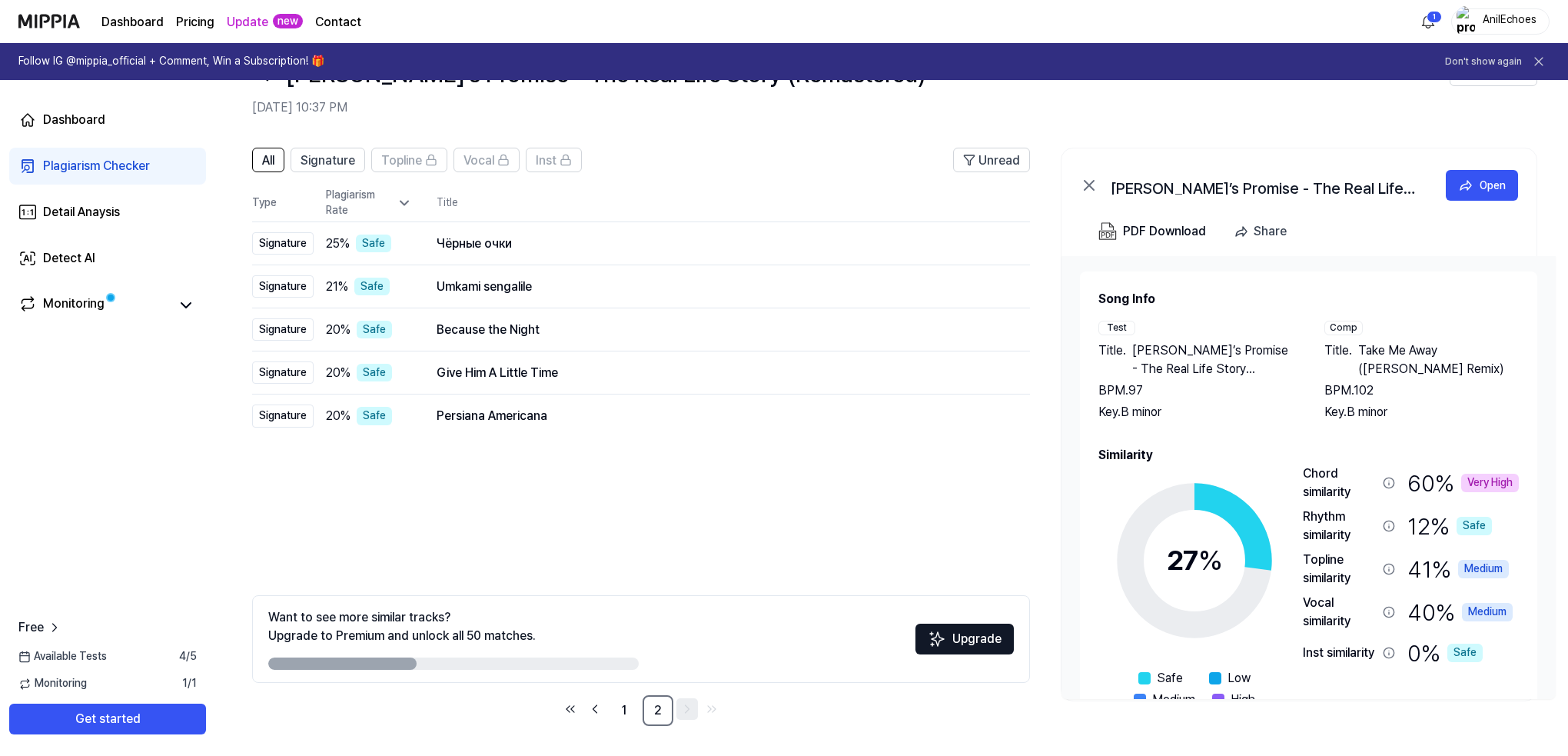
click at [682, 711] on icon "Go to next page" at bounding box center [687, 708] width 15 height 18
drag, startPoint x: 1352, startPoint y: 342, endPoint x: 1404, endPoint y: 377, distance: 62.7
click at [1404, 377] on div "Title . Take Me Away (Ill Skillz Remix)" at bounding box center [1422, 360] width 196 height 37
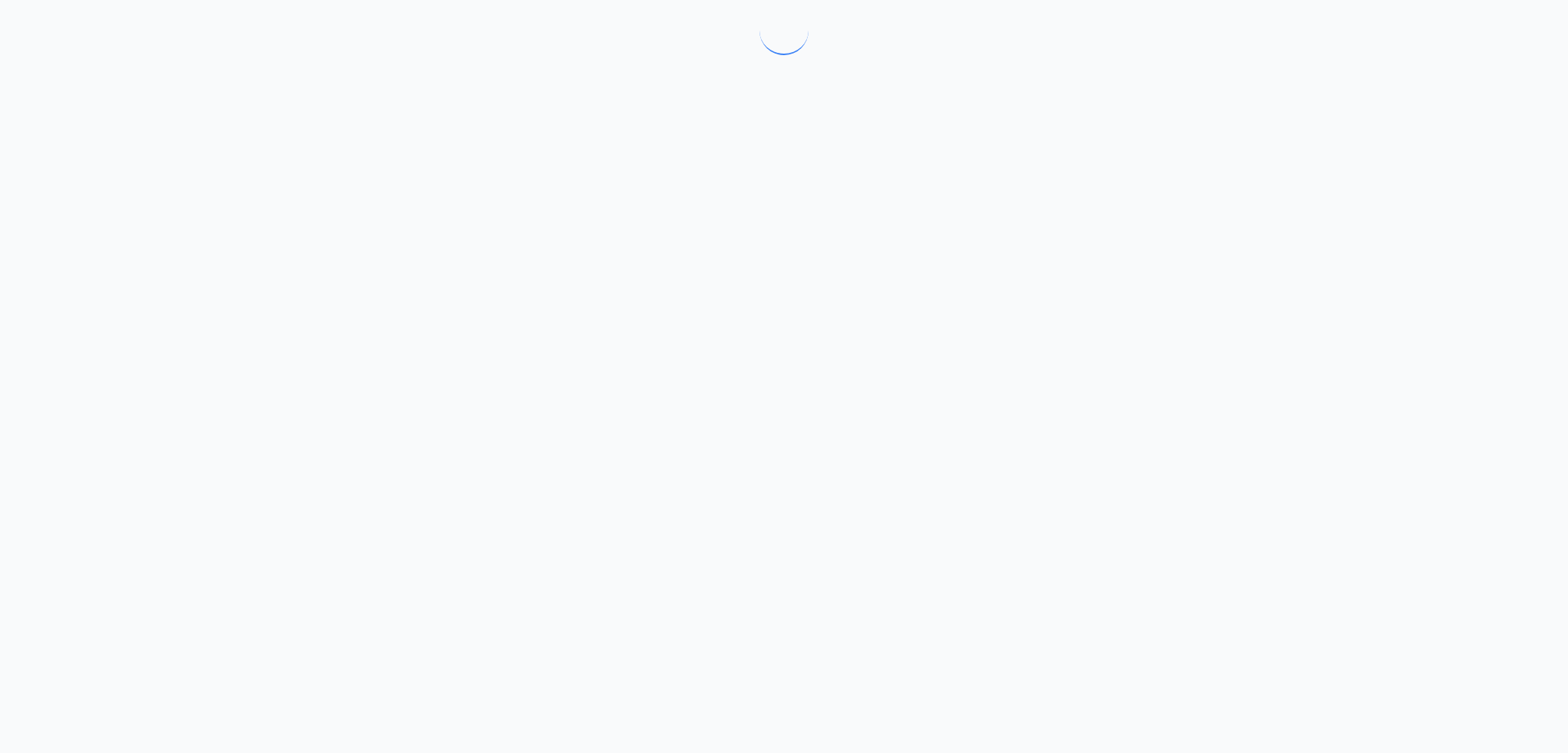
drag, startPoint x: 1395, startPoint y: 369, endPoint x: 1363, endPoint y: 358, distance: 33.8
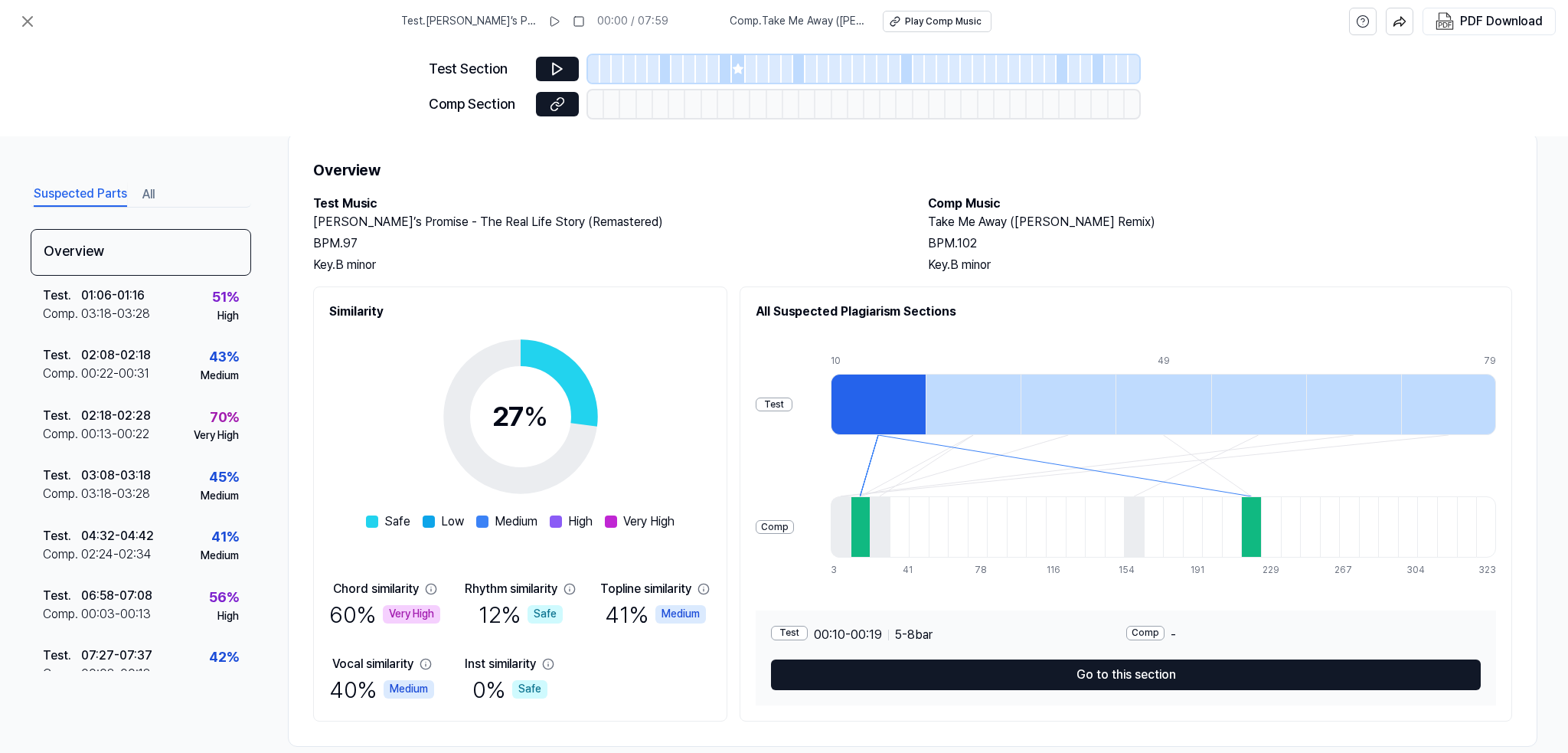
scroll to position [58, 0]
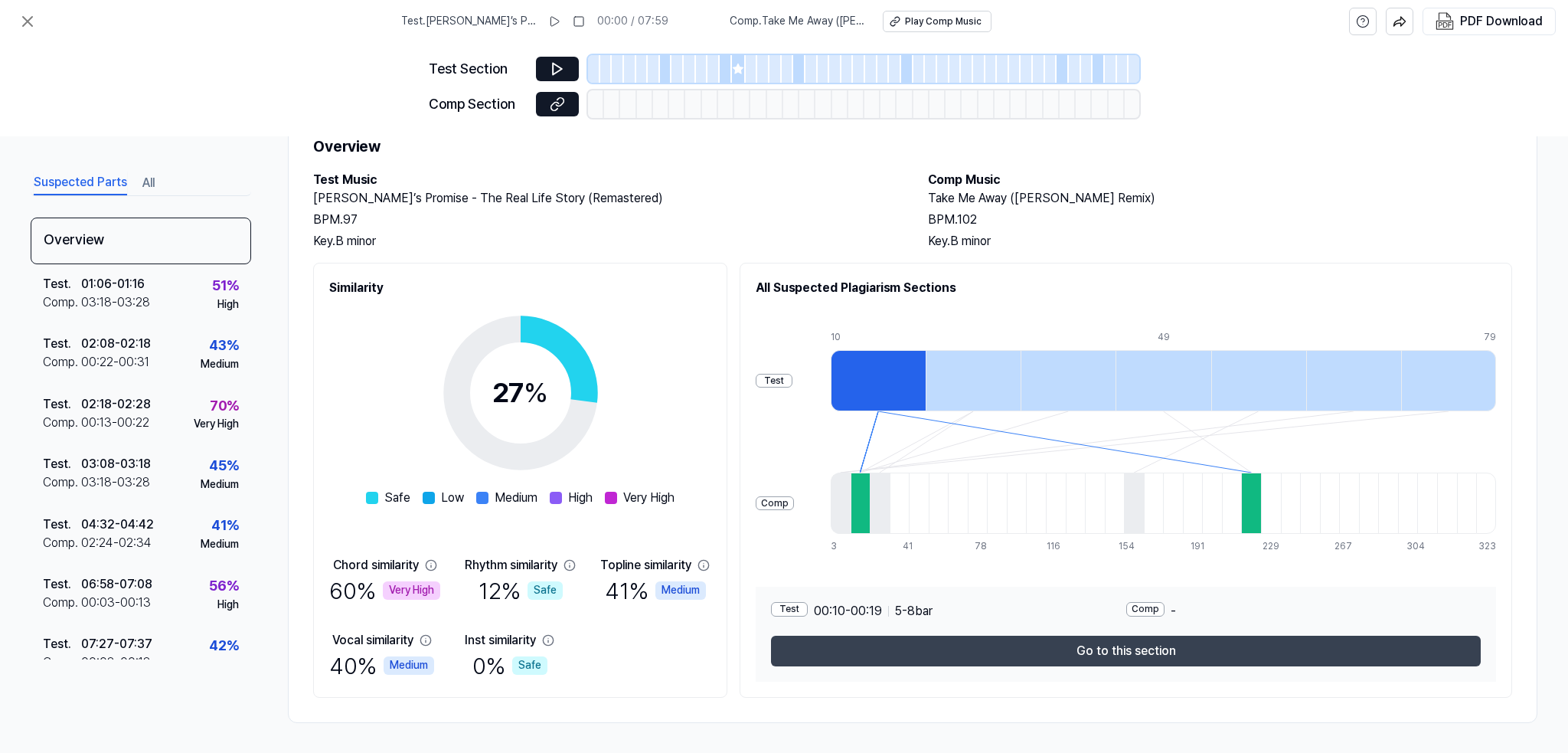
click at [1126, 646] on button "Go to this section" at bounding box center [1126, 650] width 710 height 30
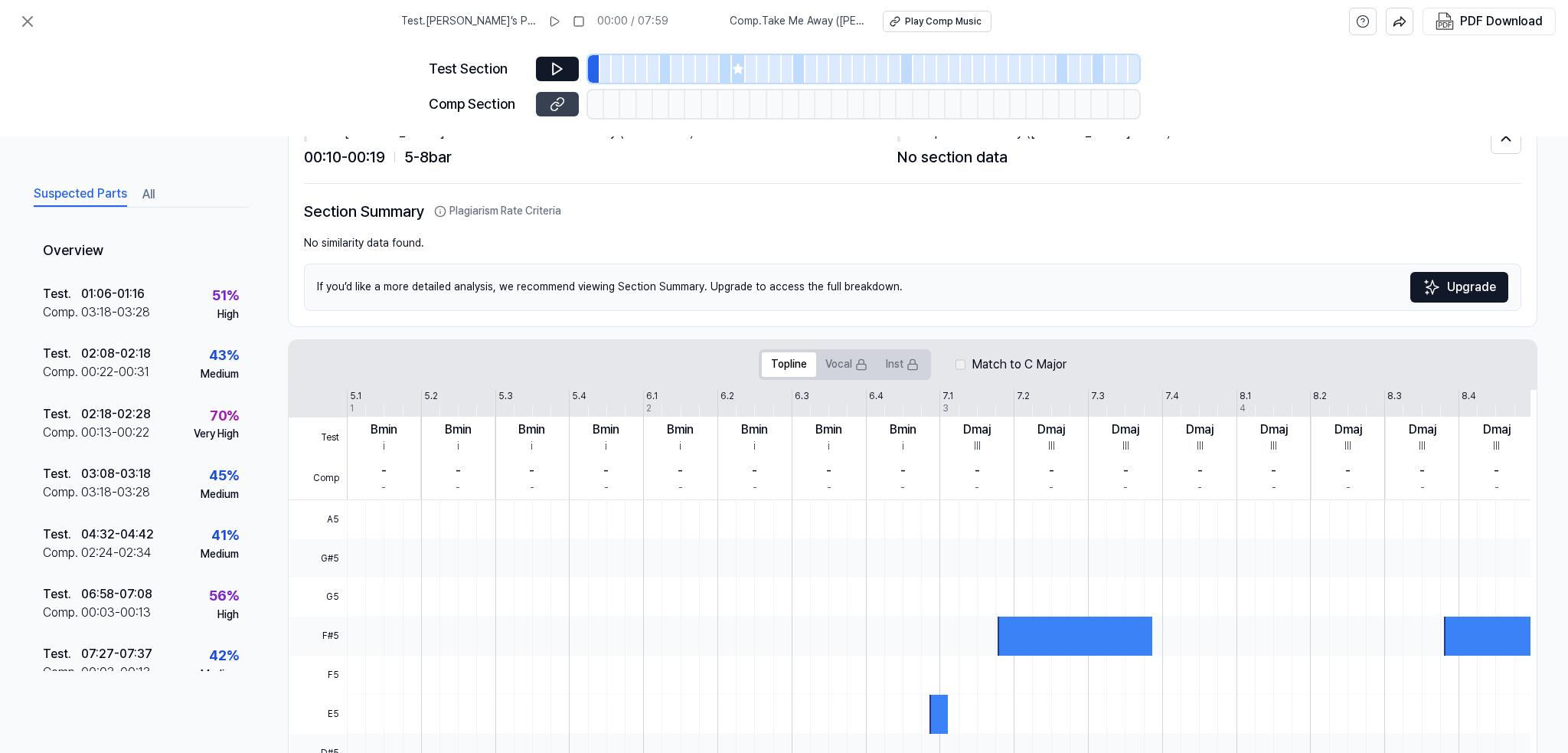
click at [554, 105] on icon at bounding box center [557, 104] width 15 height 15
click at [140, 440] on div "00:13 - 00:22" at bounding box center [115, 432] width 68 height 18
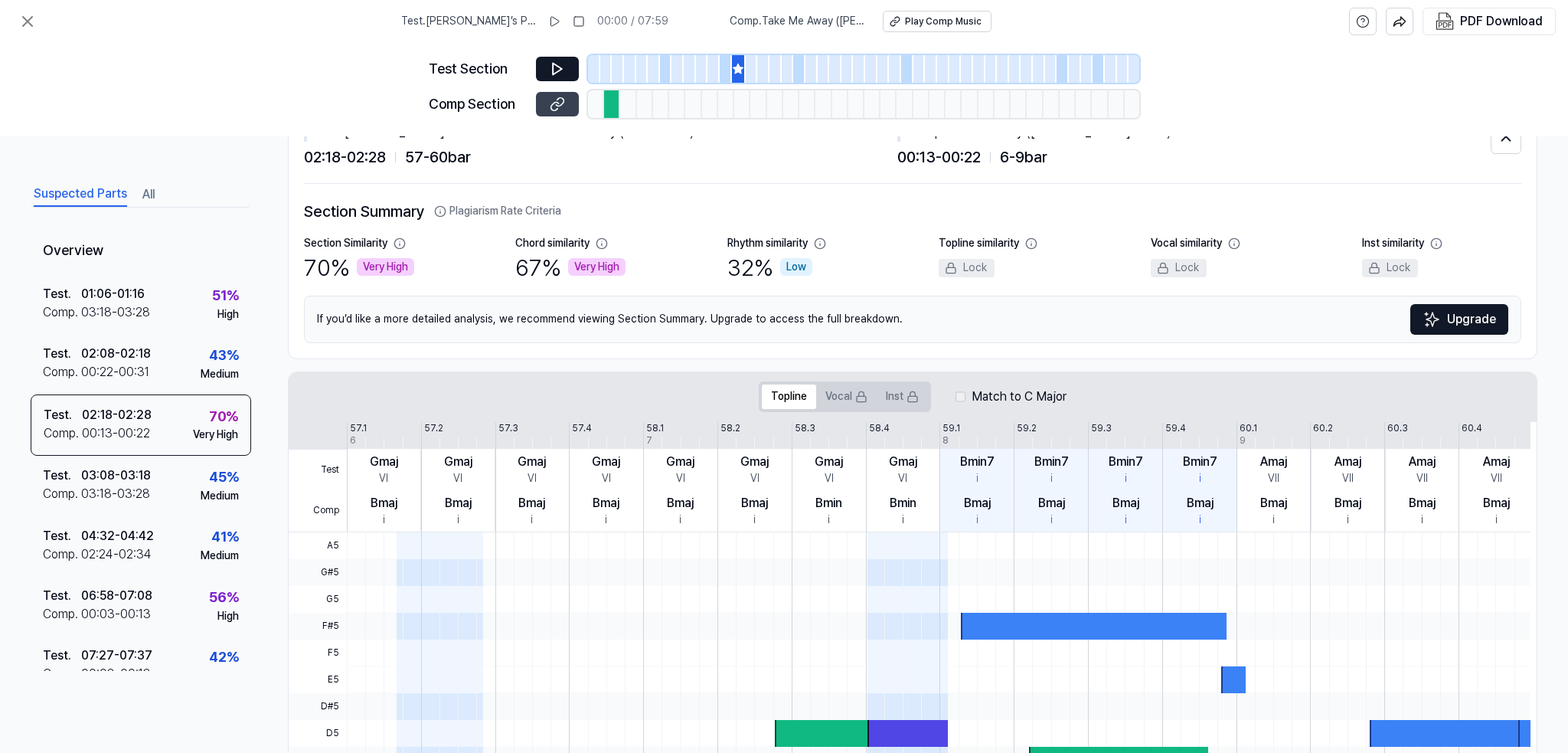
click at [554, 109] on icon at bounding box center [557, 104] width 15 height 15
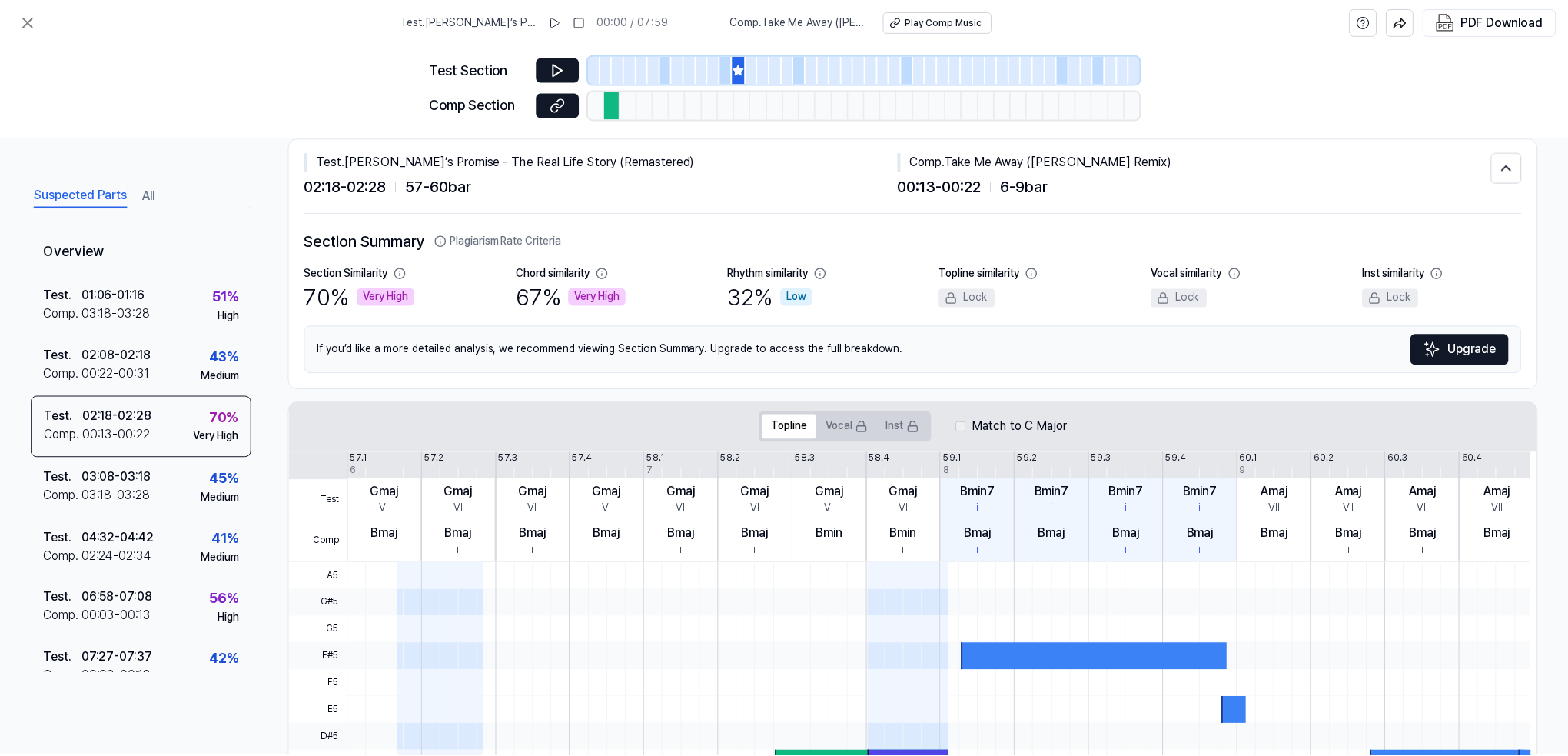
scroll to position [0, 0]
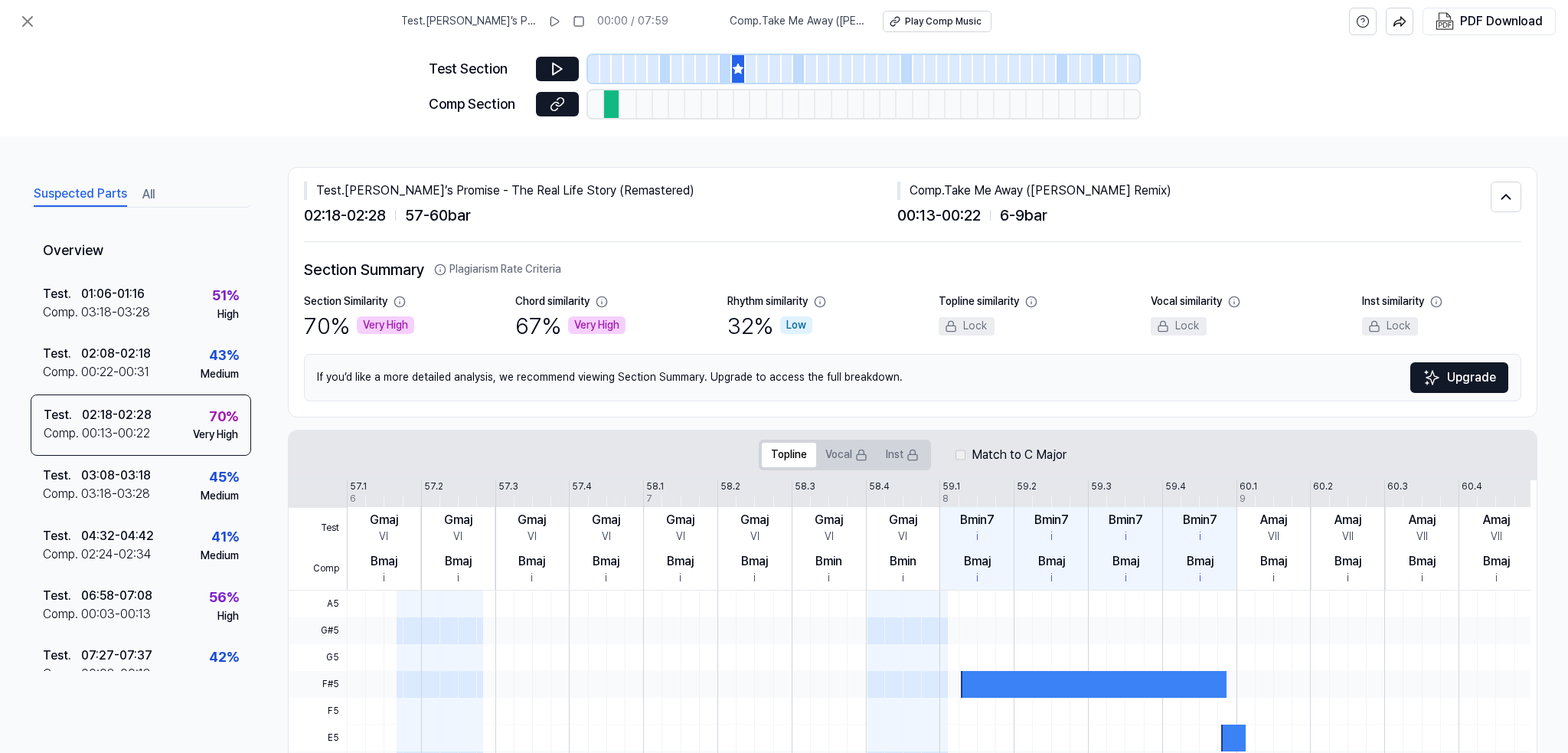
click at [1229, 303] on icon at bounding box center [1234, 301] width 12 height 12
click at [1424, 379] on img at bounding box center [1431, 376] width 18 height 18
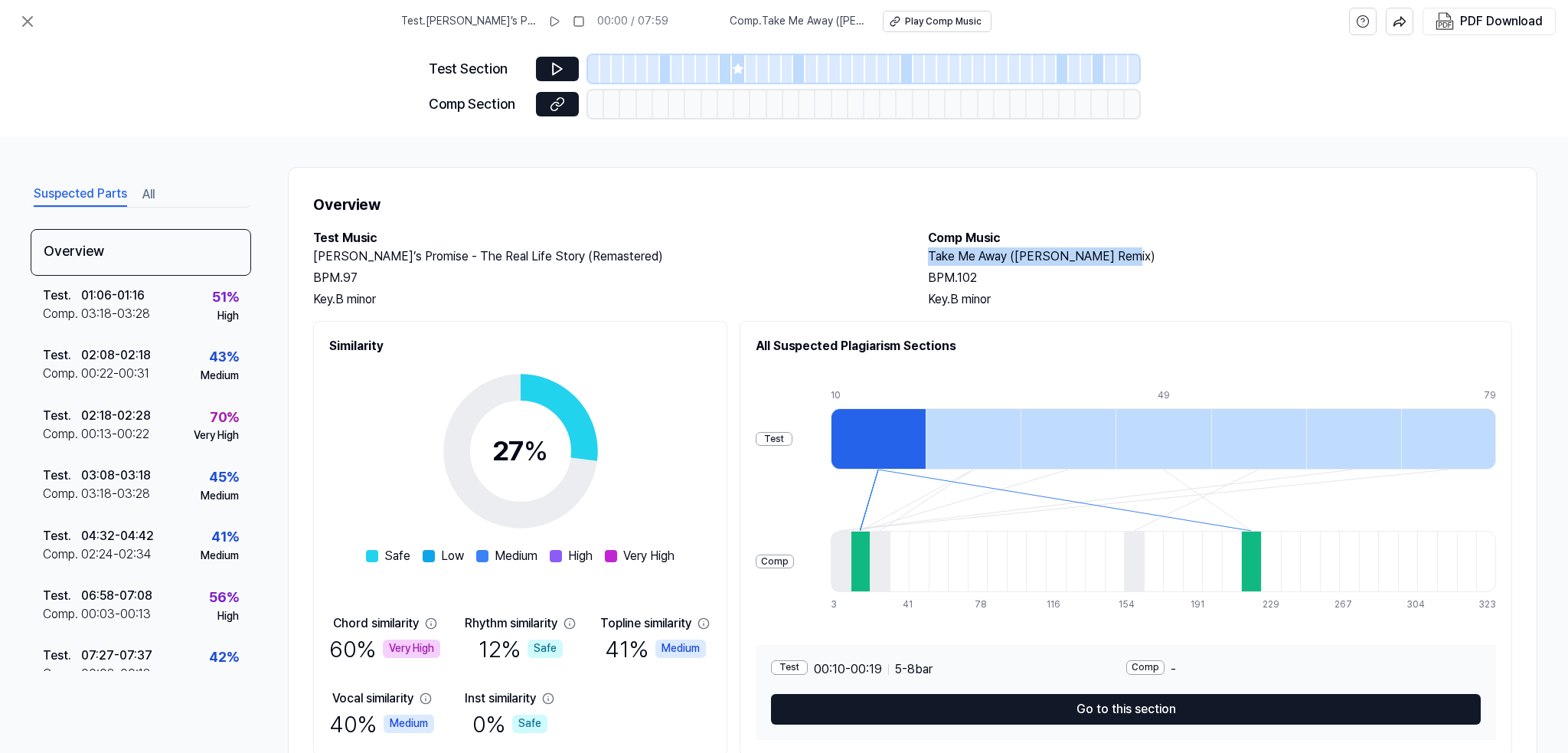
drag, startPoint x: 928, startPoint y: 258, endPoint x: 1103, endPoint y: 266, distance: 175.2
click at [1103, 266] on div "Take Me Away (Ill Skillz Remix) BPM. 102 Key. B minor" at bounding box center [1220, 278] width 584 height 61
drag, startPoint x: 1041, startPoint y: 242, endPoint x: 998, endPoint y: 257, distance: 45.5
click at [1005, 257] on h2 "Take Me Away ([PERSON_NAME] Remix)" at bounding box center [1220, 256] width 584 height 18
drag, startPoint x: 925, startPoint y: 254, endPoint x: 1102, endPoint y: 247, distance: 177.1
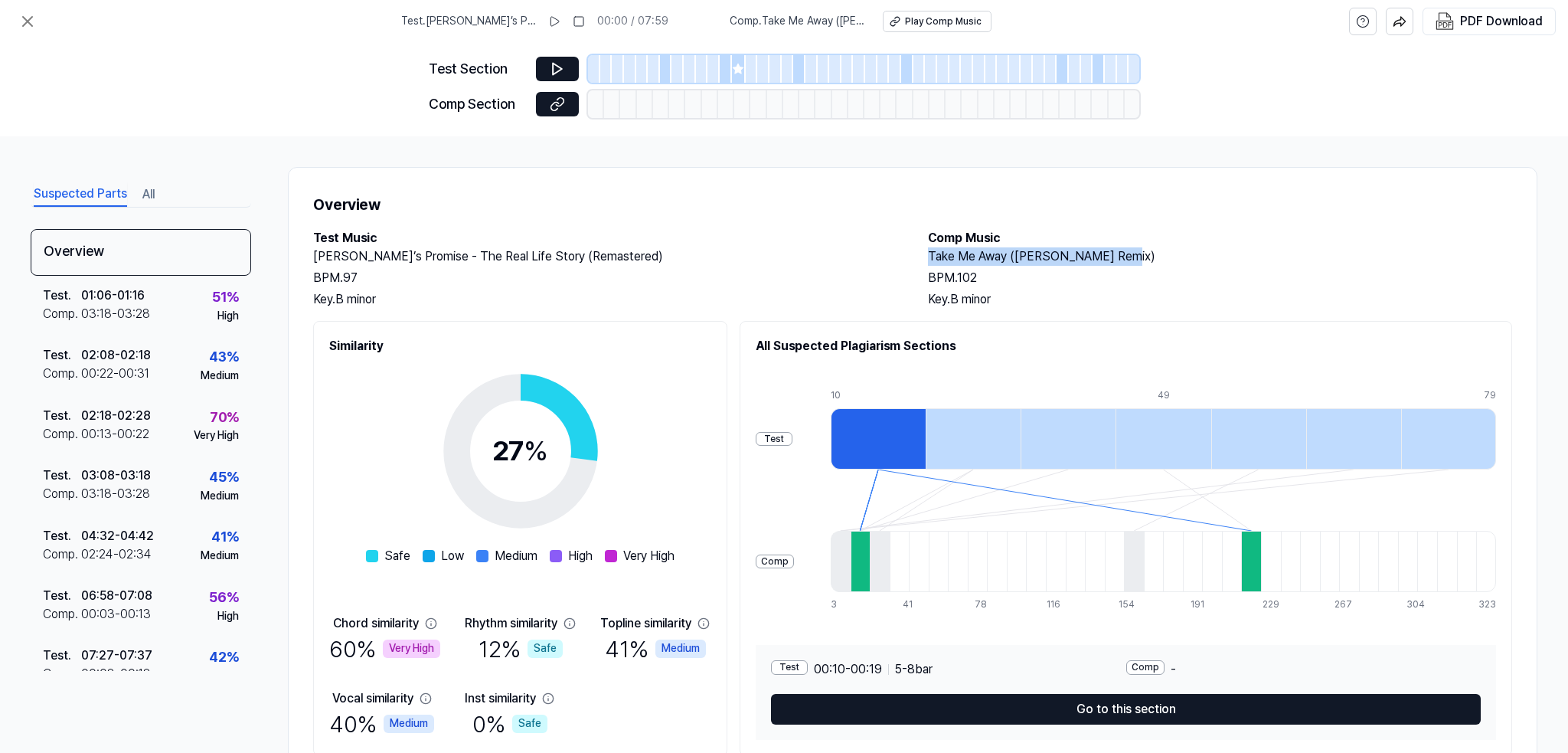
click at [1102, 247] on h2 "Take Me Away ([PERSON_NAME] Remix)" at bounding box center [1220, 256] width 584 height 18
copy h2 "Take Me Away ([PERSON_NAME] Remix)"
